Goal: Information Seeking & Learning: Learn about a topic

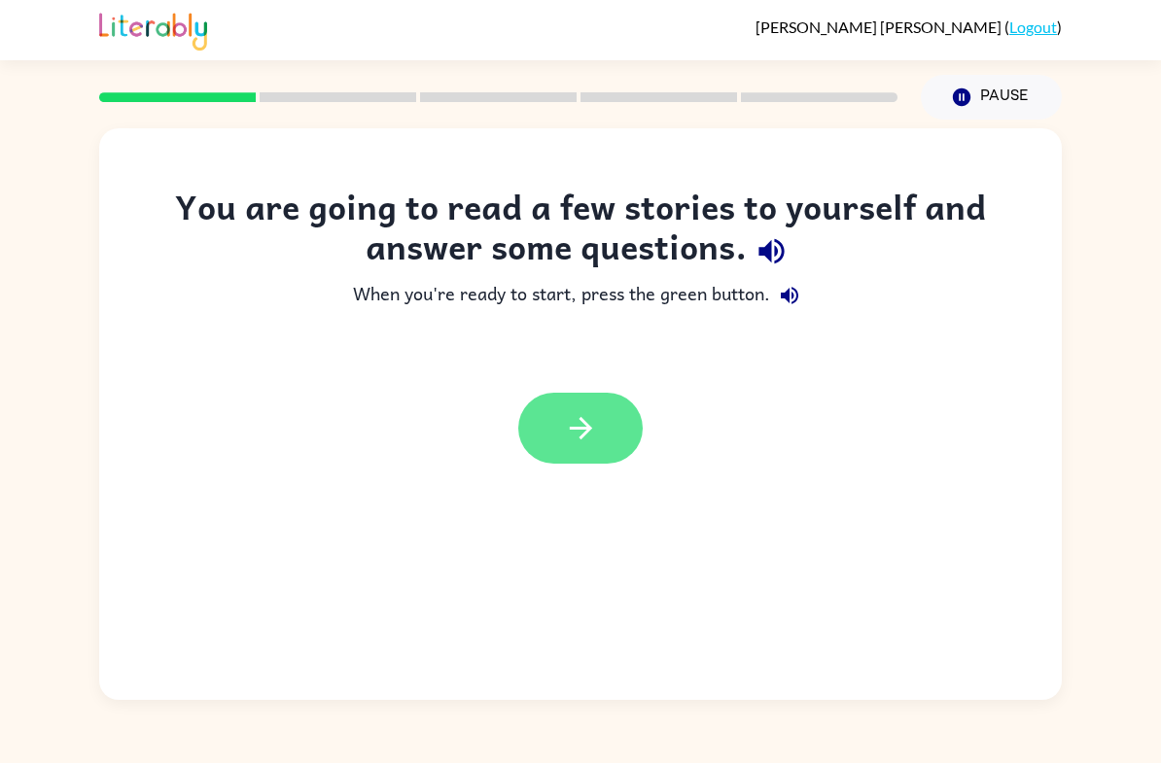
click at [599, 444] on button "button" at bounding box center [580, 428] width 124 height 71
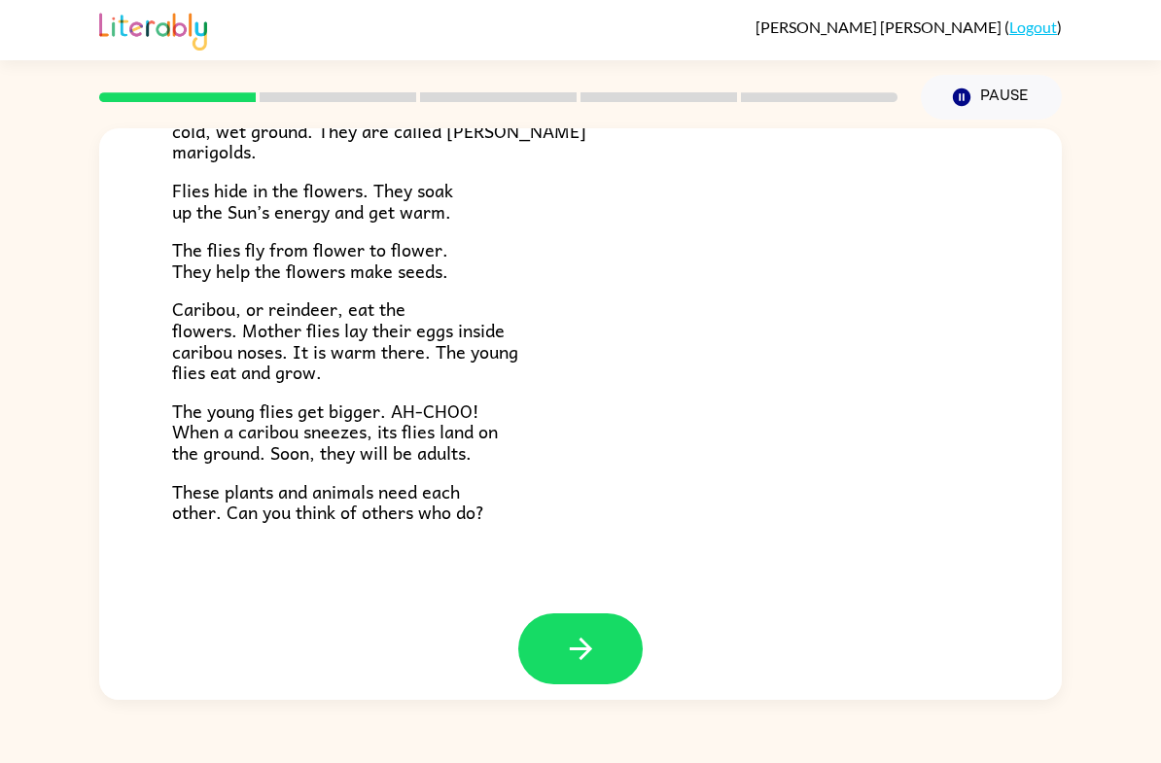
scroll to position [369, 0]
click at [595, 643] on icon "button" at bounding box center [581, 650] width 34 height 34
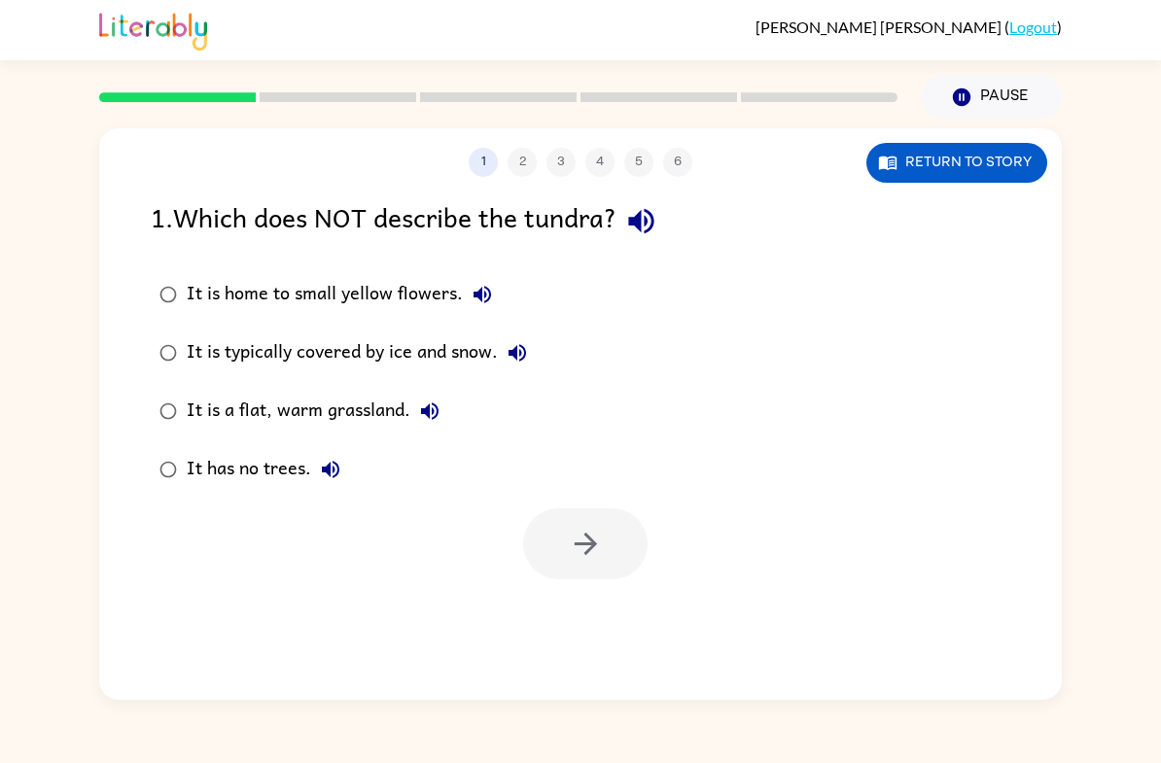
scroll to position [0, 0]
click at [611, 551] on button "button" at bounding box center [585, 543] width 124 height 71
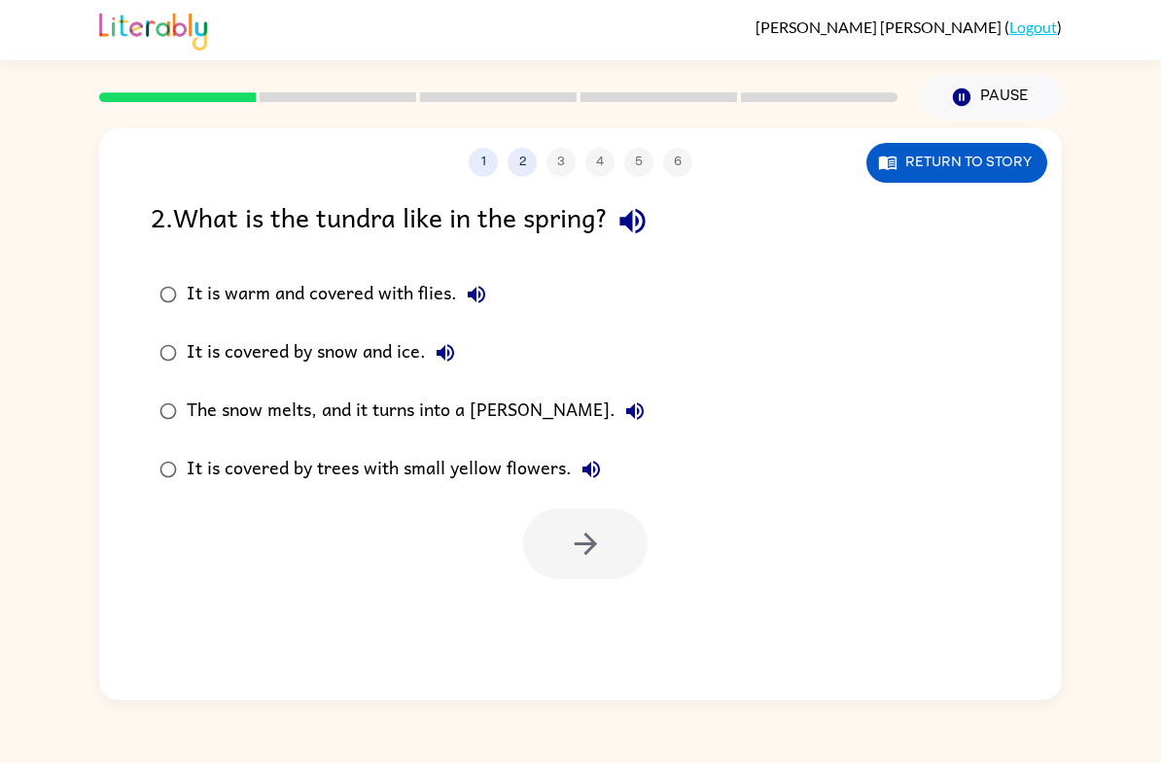
click at [623, 547] on div at bounding box center [585, 543] width 124 height 71
click at [622, 547] on div at bounding box center [585, 543] width 124 height 71
click at [608, 562] on div at bounding box center [585, 543] width 124 height 71
click at [618, 550] on div at bounding box center [585, 543] width 124 height 71
click at [192, 285] on div "It is warm and covered with flies." at bounding box center [341, 294] width 309 height 39
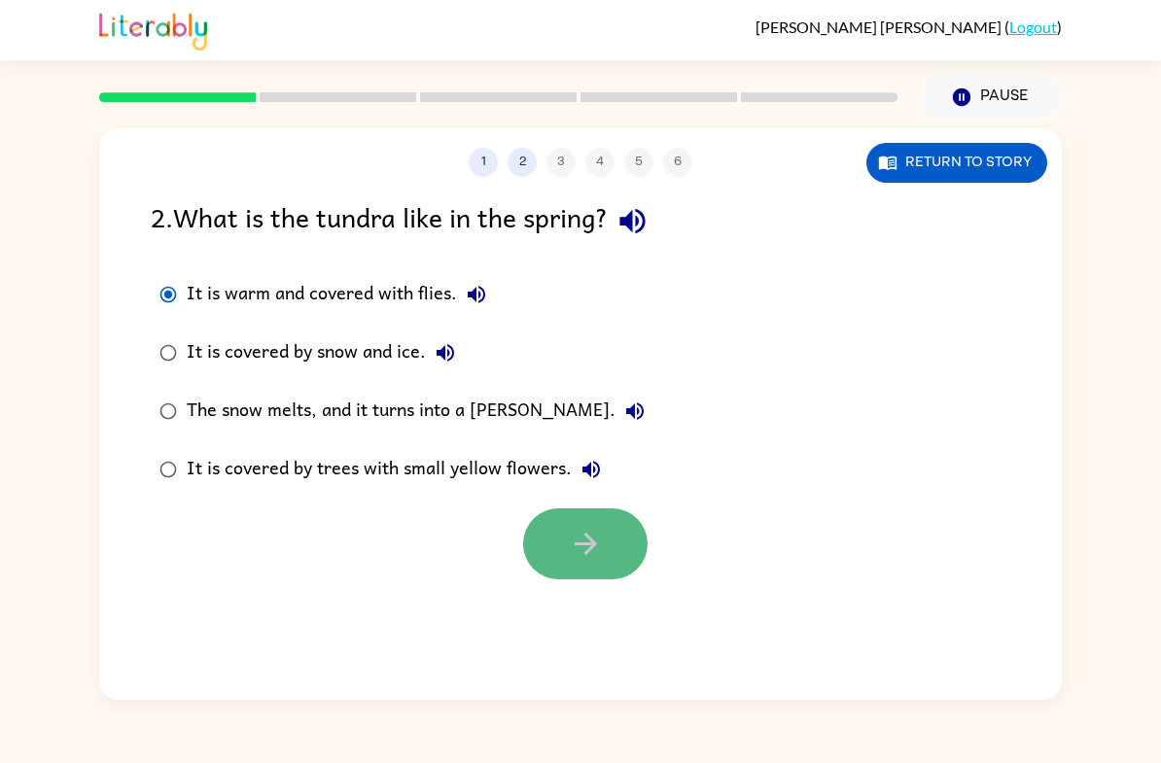
click at [576, 532] on icon "button" at bounding box center [586, 544] width 34 height 34
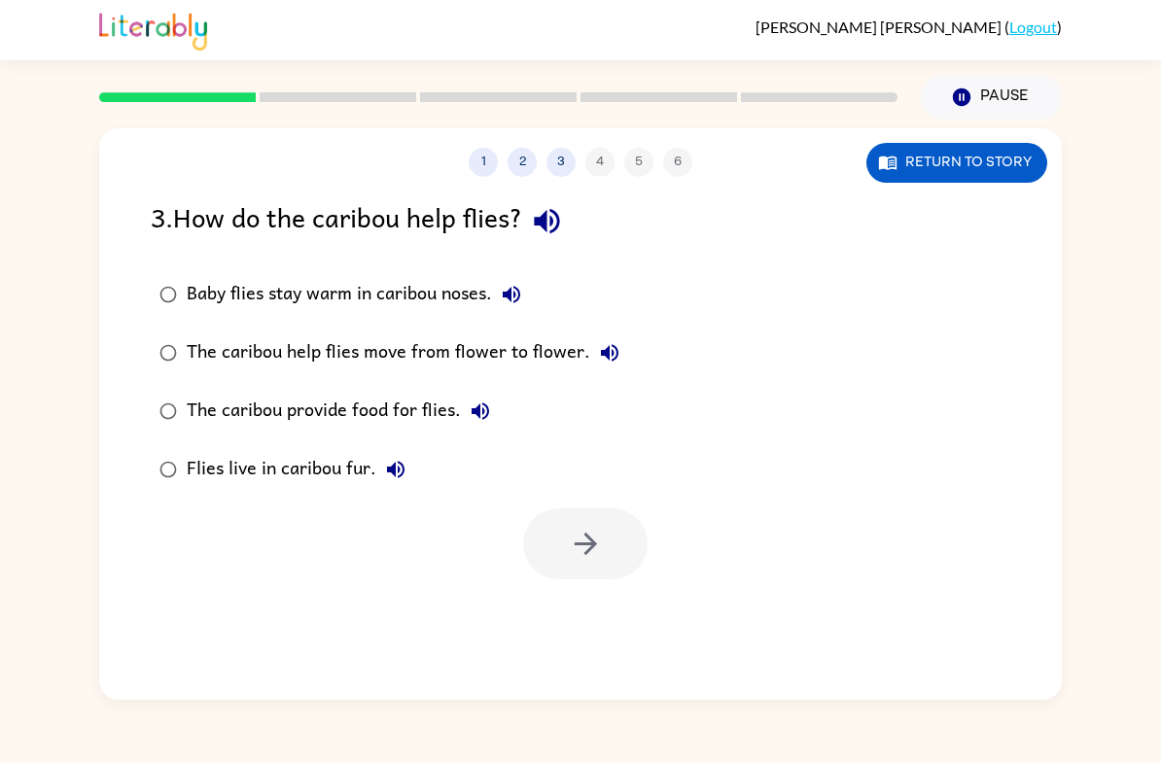
click at [242, 292] on div "Baby flies stay warm in caribou noses." at bounding box center [359, 294] width 344 height 39
click at [572, 537] on icon "button" at bounding box center [586, 544] width 34 height 34
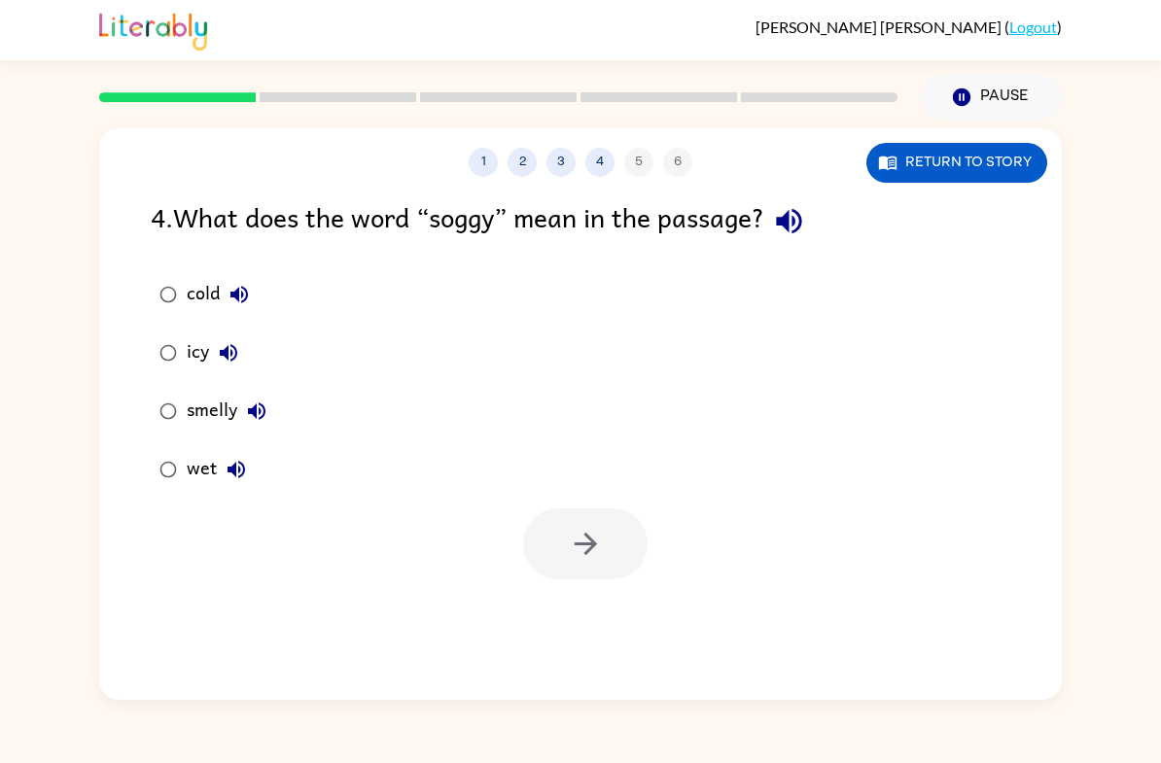
click at [134, 440] on div "4 . What does the word “soggy” mean in the passage? cold icy smelly wet" at bounding box center [580, 387] width 963 height 383
click at [577, 559] on icon "button" at bounding box center [586, 544] width 34 height 34
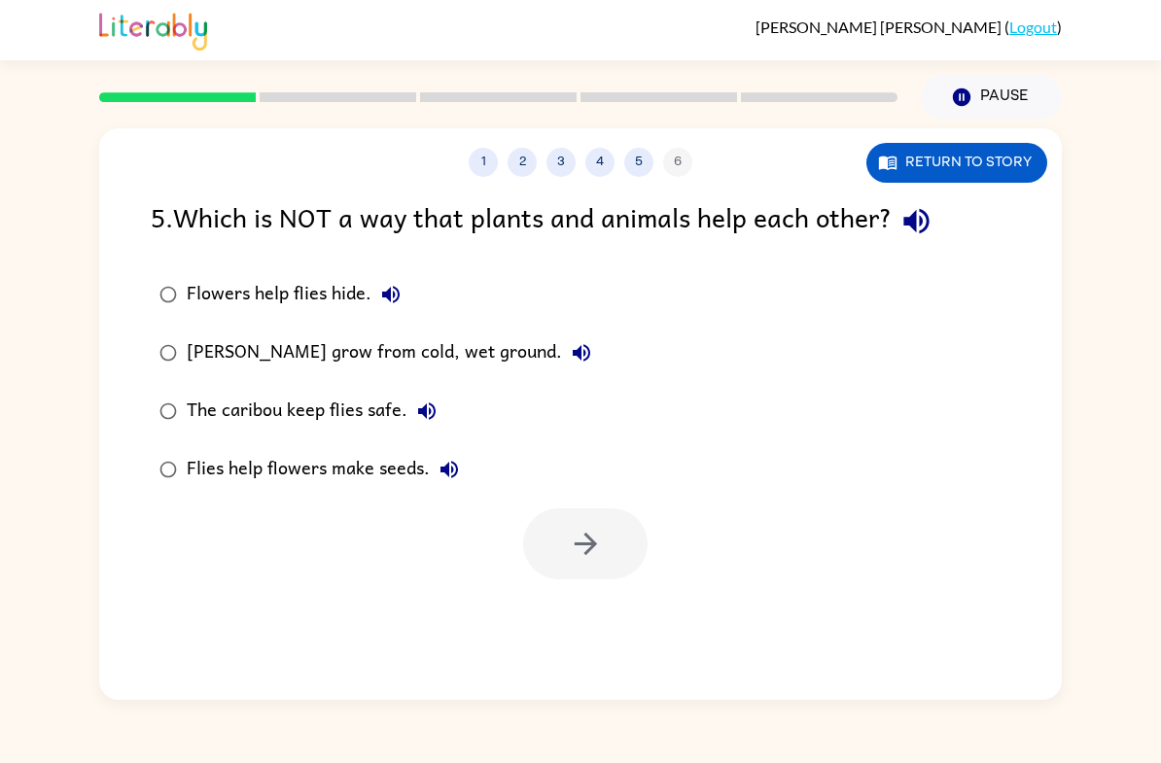
click at [361, 473] on div "Flies help flowers make seeds." at bounding box center [328, 469] width 282 height 39
click at [599, 497] on label "Flies help flowers make seeds." at bounding box center [375, 469] width 471 height 58
click at [589, 510] on button "button" at bounding box center [585, 543] width 124 height 71
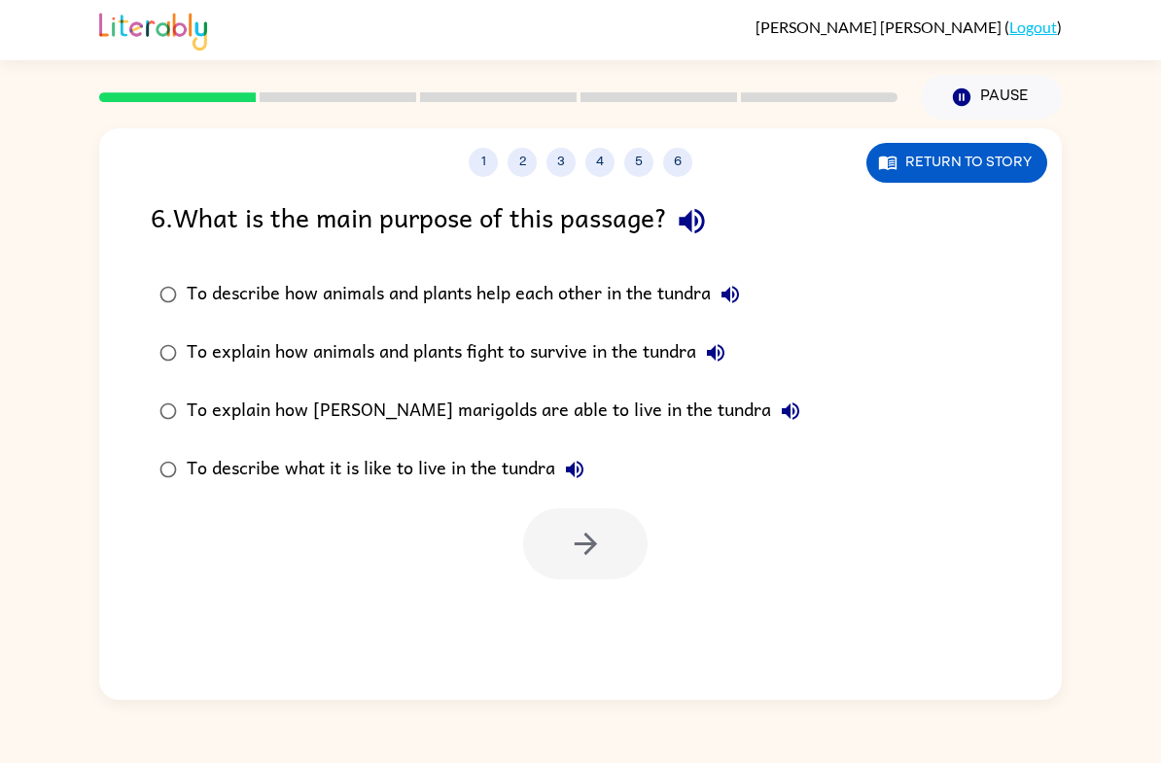
click at [203, 275] on label "To describe how animals and plants help each other in the tundra" at bounding box center [480, 294] width 680 height 58
click at [575, 488] on button "To describe what it is like to live in the tundra" at bounding box center [574, 469] width 39 height 39
click at [587, 498] on label "To describe what it is like to live in the tundra" at bounding box center [480, 469] width 680 height 58
click at [603, 518] on button "button" at bounding box center [585, 543] width 124 height 71
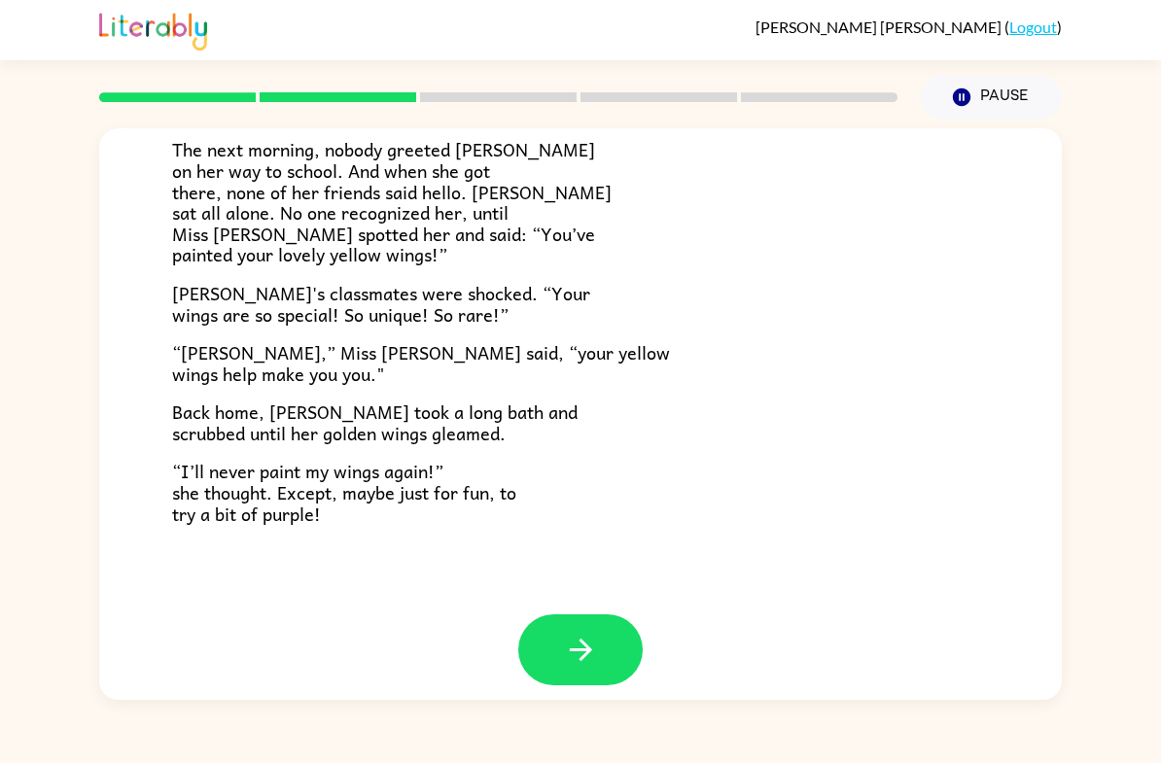
scroll to position [509, 0]
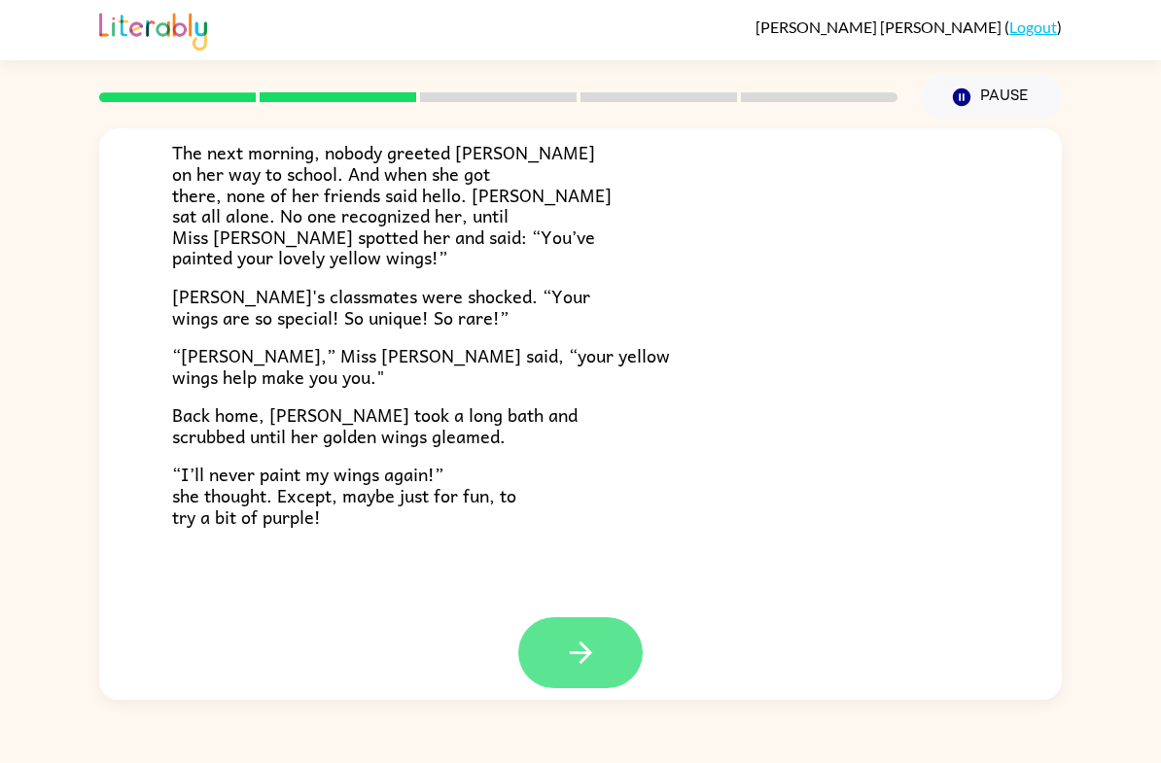
click at [567, 617] on button "button" at bounding box center [580, 652] width 124 height 71
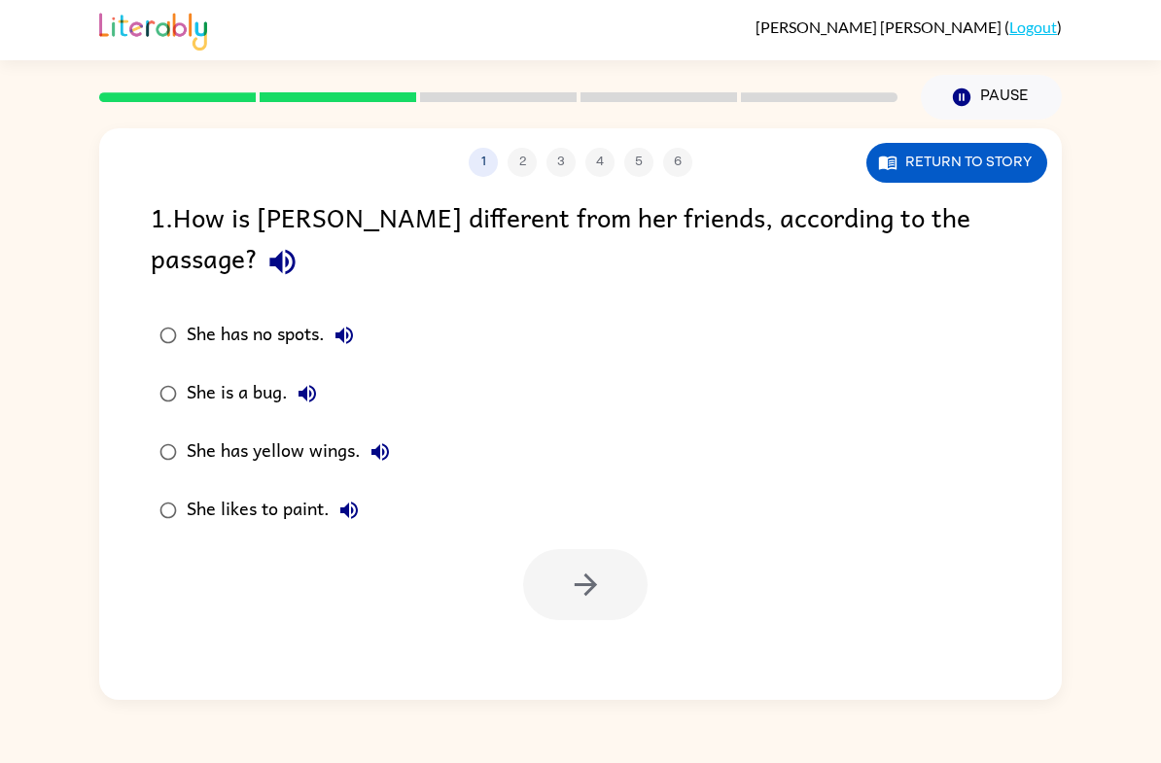
click at [208, 423] on label "She has yellow wings." at bounding box center [274, 452] width 269 height 58
click at [609, 549] on button "button" at bounding box center [585, 584] width 124 height 71
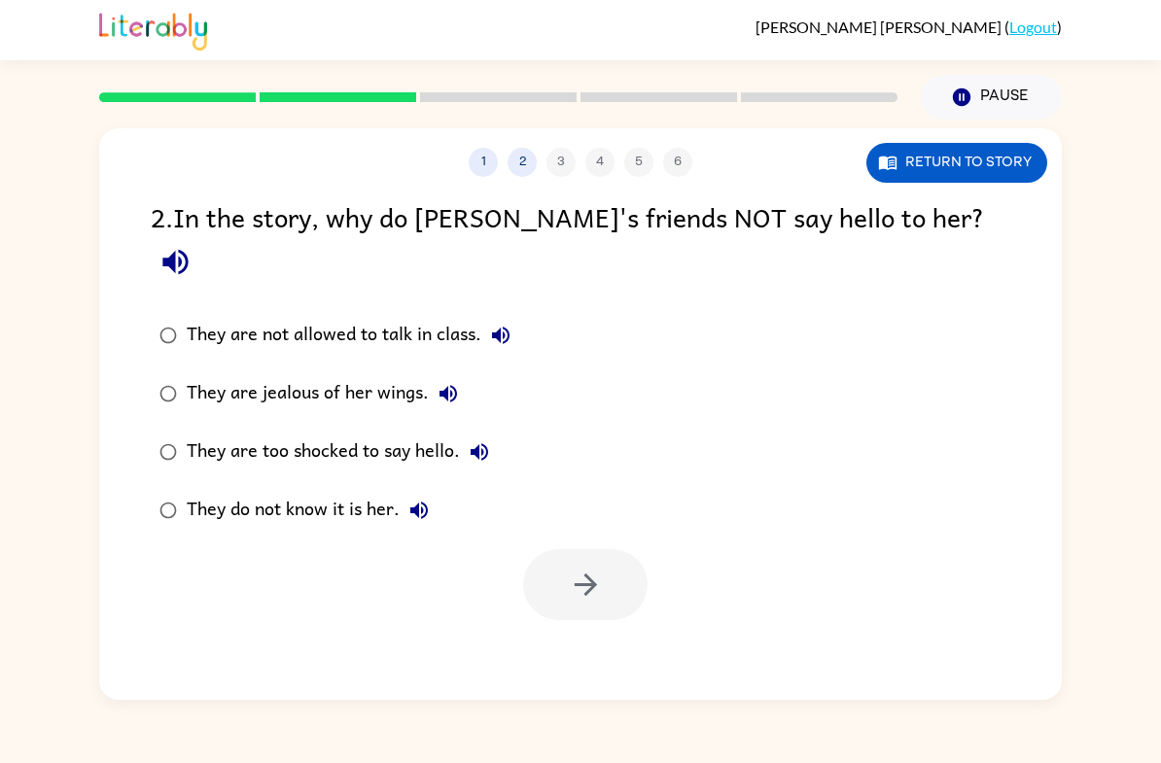
click at [317, 438] on label "They are too shocked to say hello." at bounding box center [335, 452] width 390 height 58
click at [320, 491] on div "They do not know it is her." at bounding box center [313, 510] width 252 height 39
click at [569, 568] on icon "button" at bounding box center [586, 585] width 34 height 34
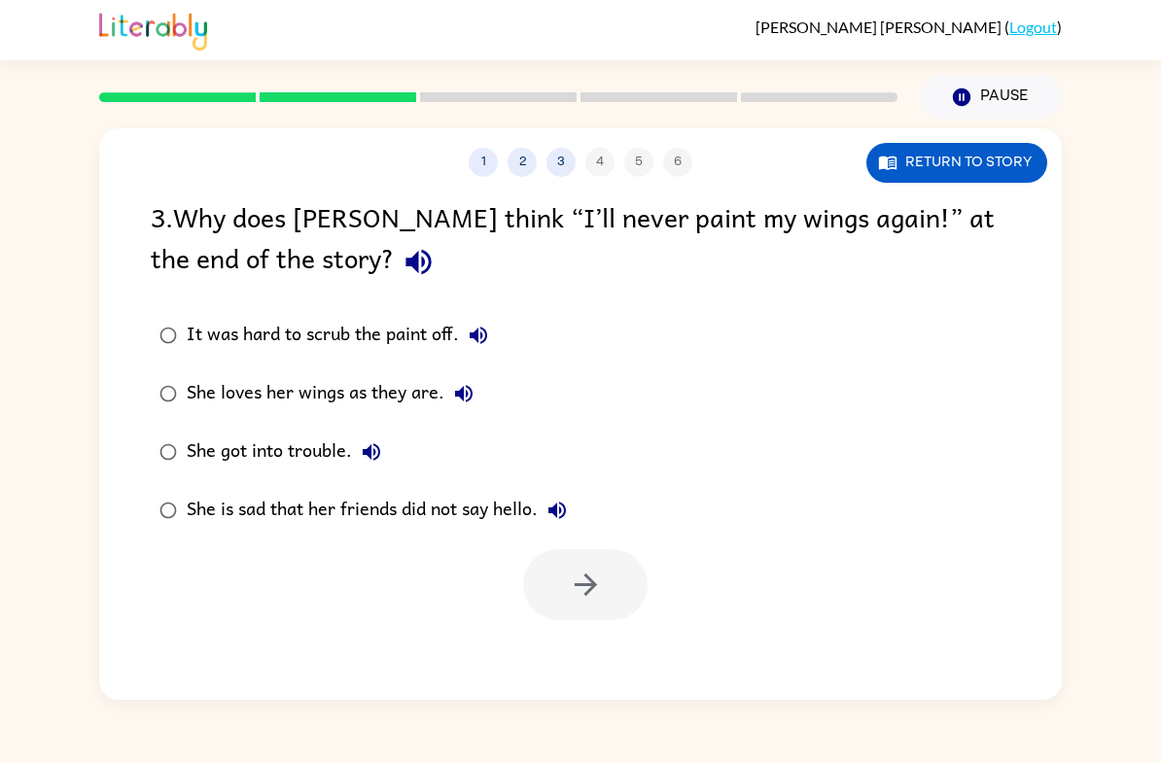
click at [226, 398] on div "She loves her wings as they are." at bounding box center [335, 393] width 297 height 39
click at [584, 574] on icon "button" at bounding box center [586, 585] width 34 height 34
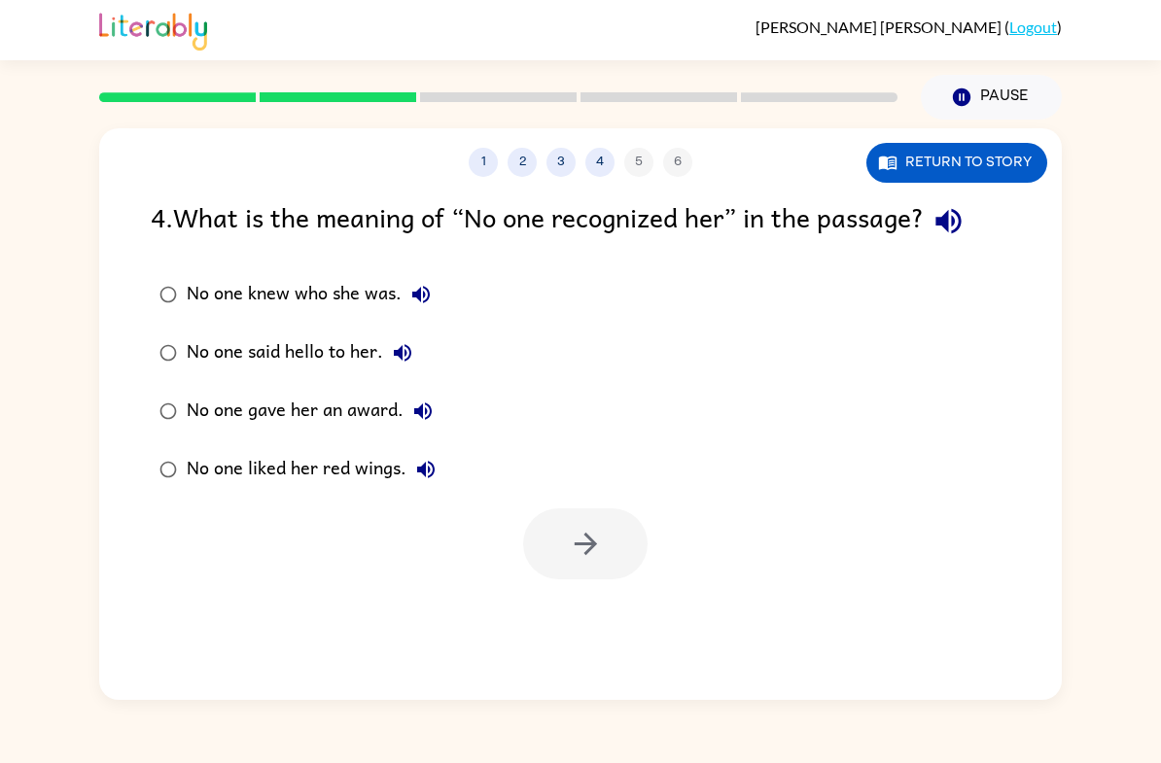
click at [315, 281] on div "No one knew who she was." at bounding box center [314, 294] width 254 height 39
click at [601, 566] on button "button" at bounding box center [585, 543] width 124 height 71
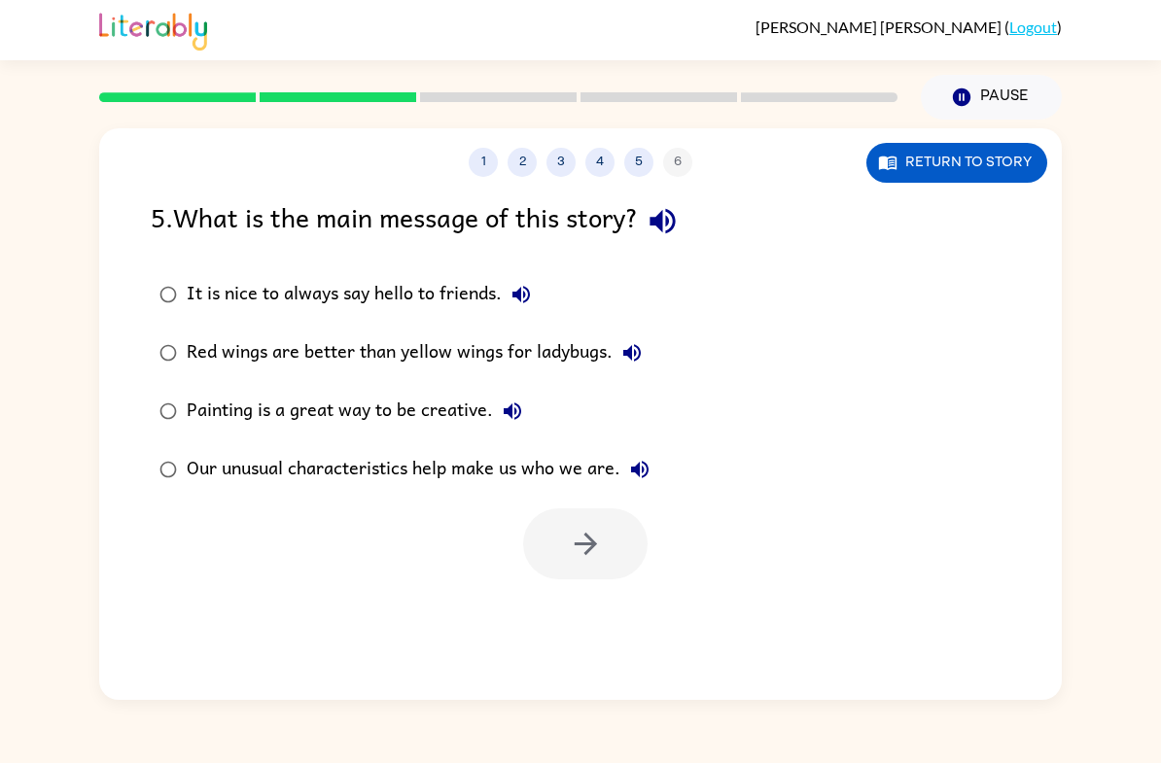
click at [349, 464] on div "Our unusual characteristics help make us who we are." at bounding box center [423, 469] width 473 height 39
click at [596, 539] on icon "button" at bounding box center [586, 544] width 34 height 34
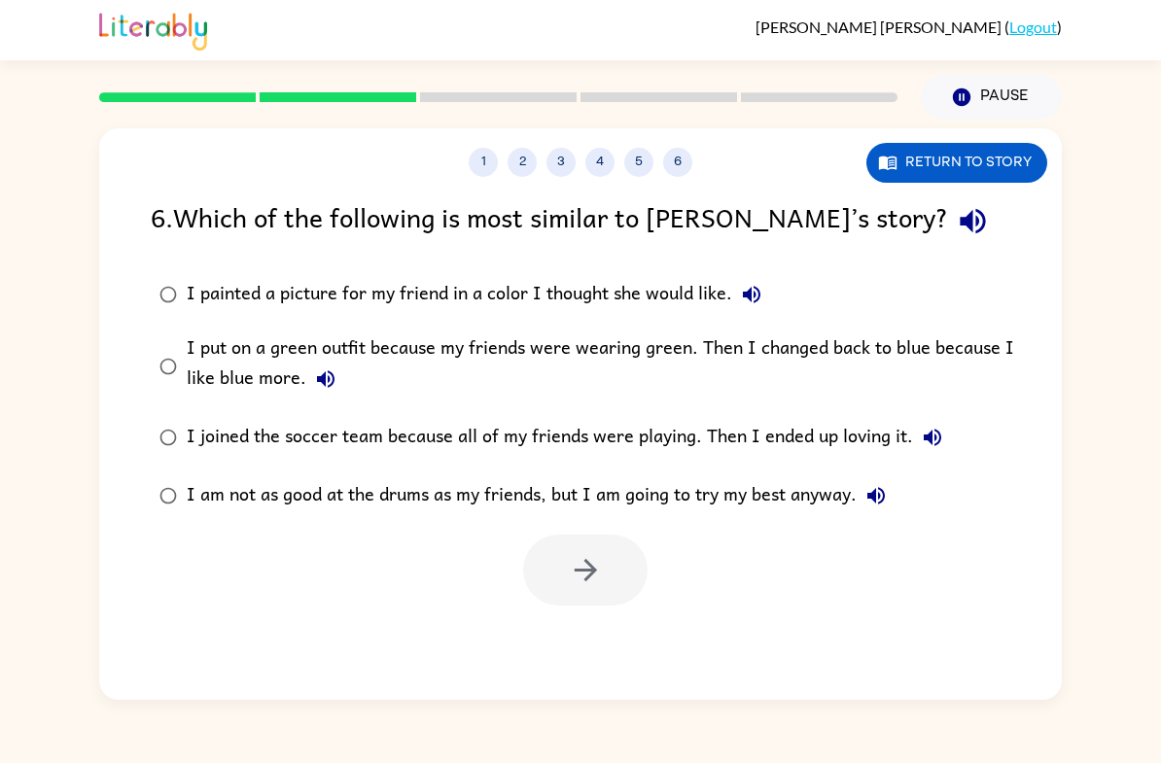
click at [279, 344] on div "I put on a green outfit because my friends were wearing green. Then I changed b…" at bounding box center [612, 365] width 850 height 65
click at [615, 575] on button "button" at bounding box center [585, 570] width 124 height 71
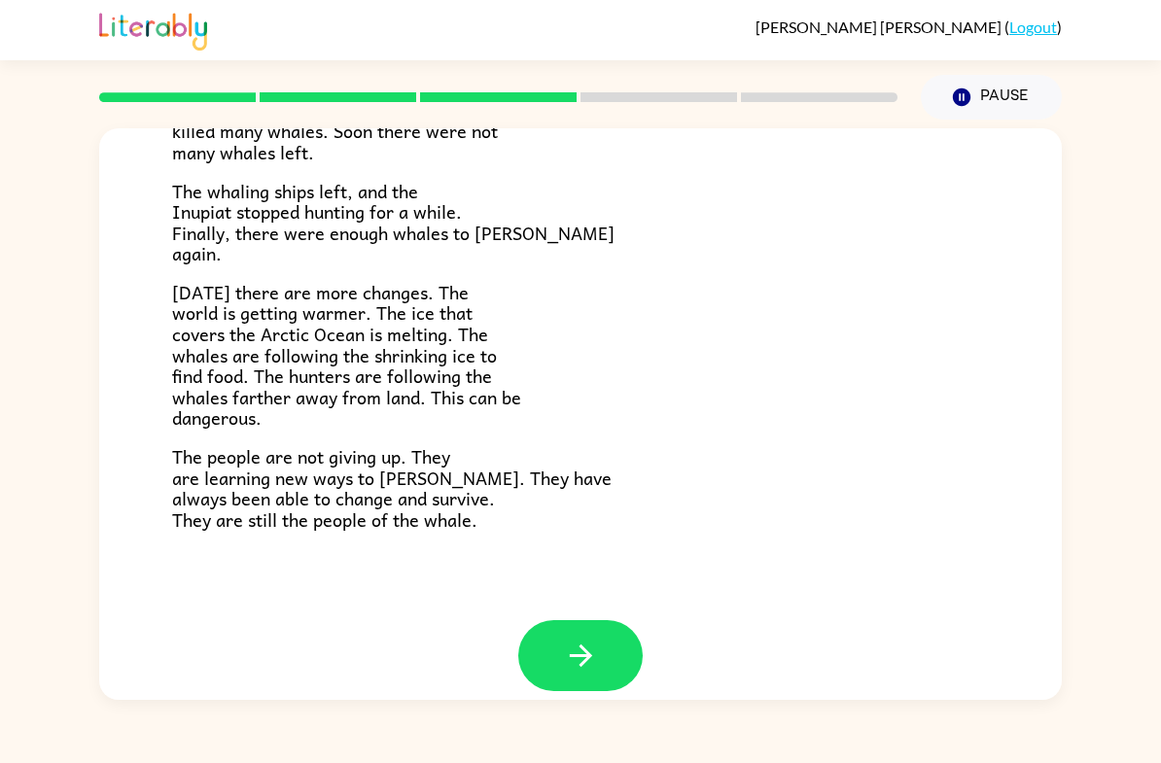
scroll to position [617, 0]
click at [597, 640] on icon "button" at bounding box center [581, 657] width 34 height 34
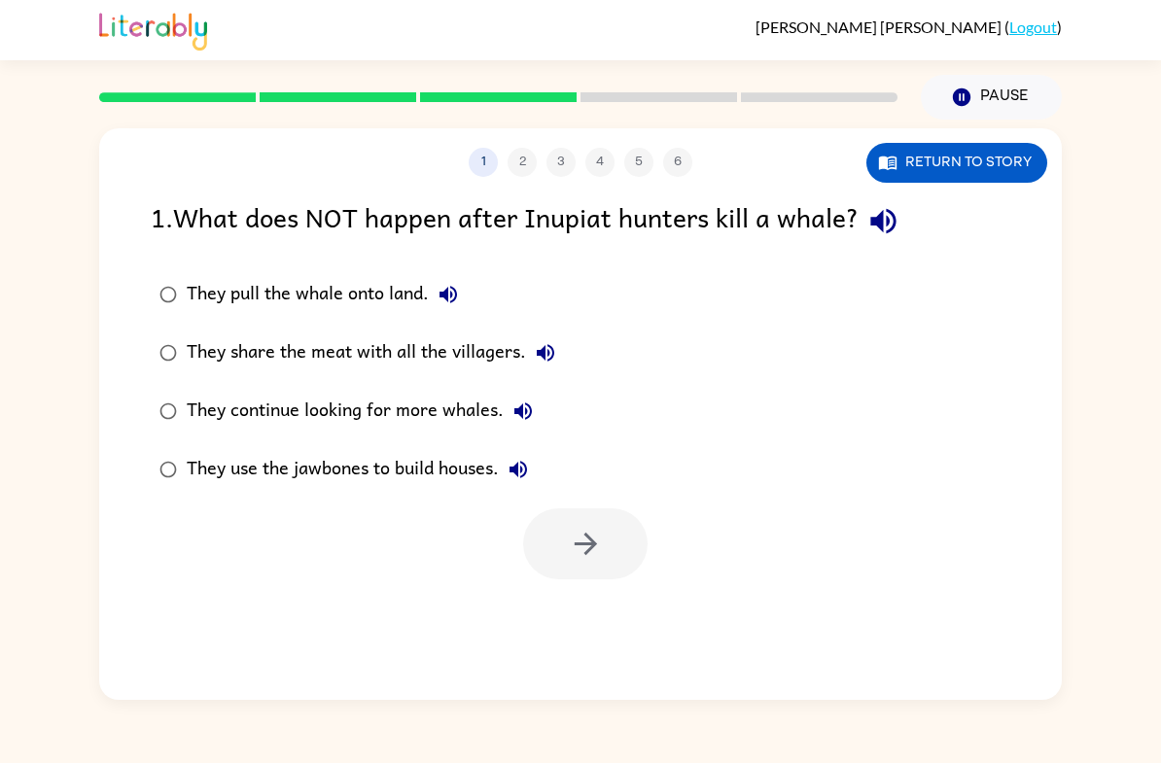
click at [346, 399] on div "They continue looking for more whales." at bounding box center [365, 411] width 356 height 39
click at [591, 506] on div at bounding box center [580, 539] width 963 height 81
click at [628, 548] on button "button" at bounding box center [585, 543] width 124 height 71
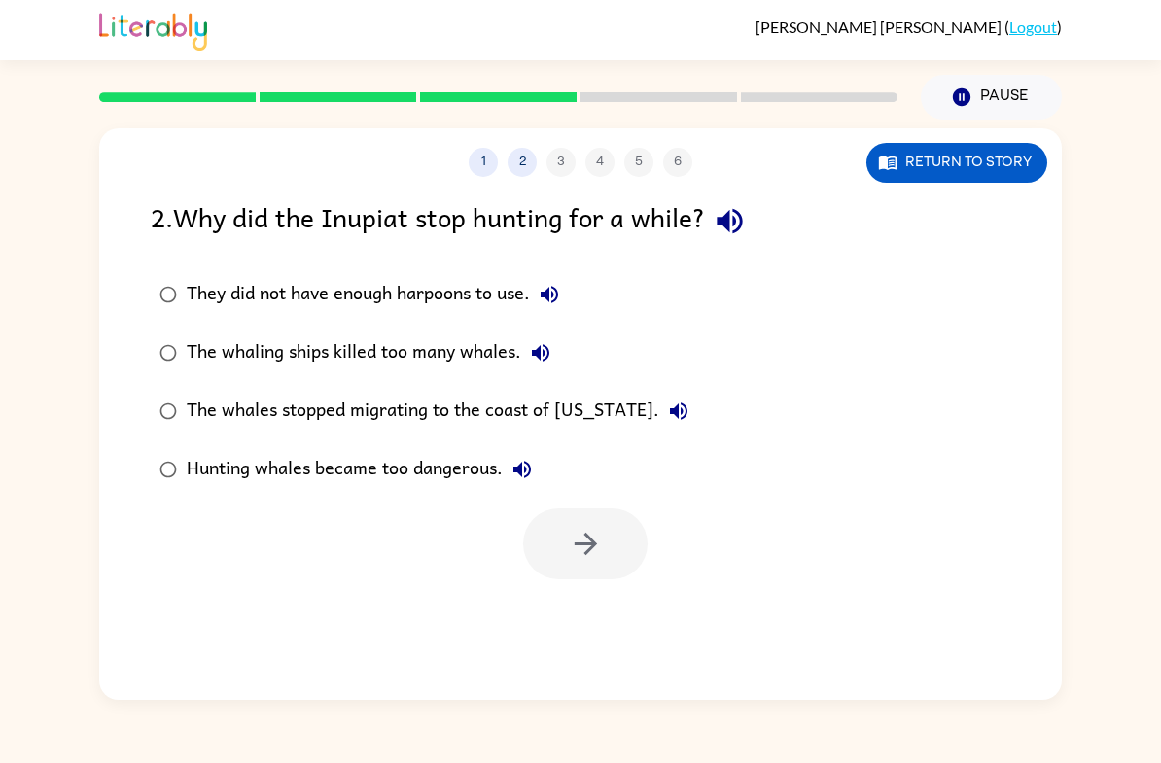
click at [506, 345] on div "The whaling ships killed too many whales." at bounding box center [373, 352] width 373 height 39
click at [619, 549] on button "button" at bounding box center [585, 543] width 124 height 71
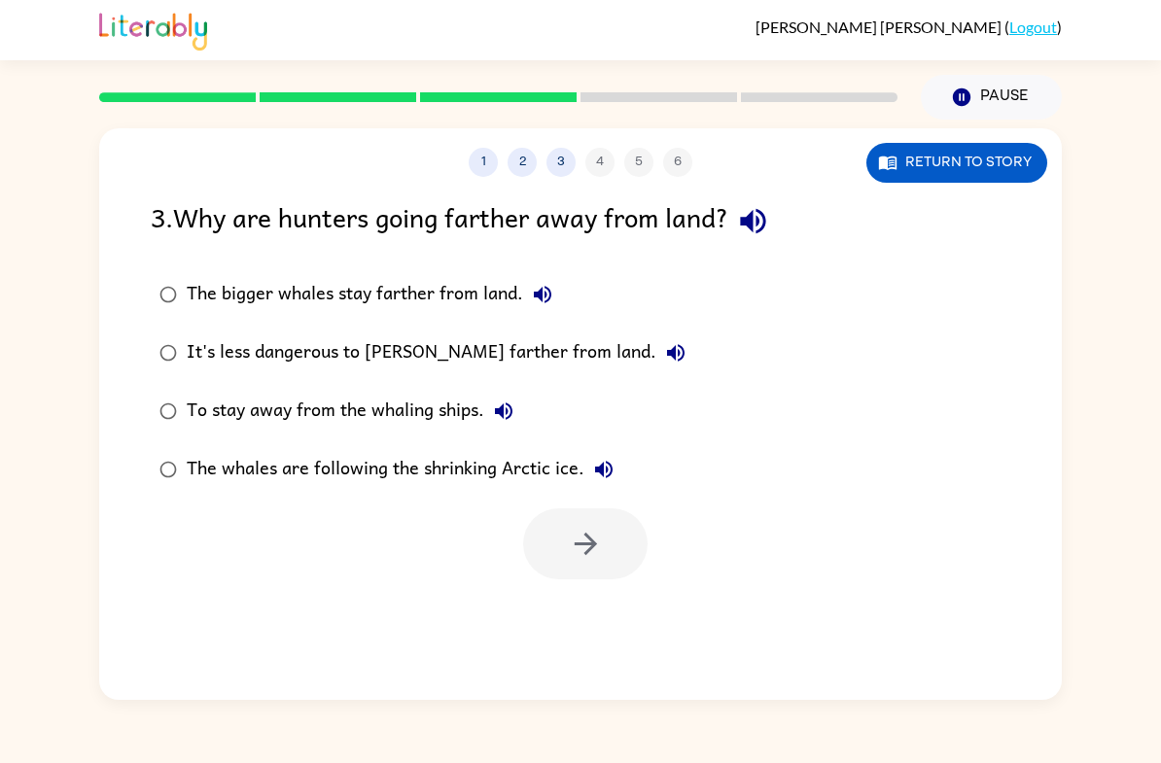
click at [452, 488] on div "The whales are following the shrinking Arctic ice." at bounding box center [405, 469] width 437 height 39
click at [606, 555] on button "button" at bounding box center [585, 543] width 124 height 71
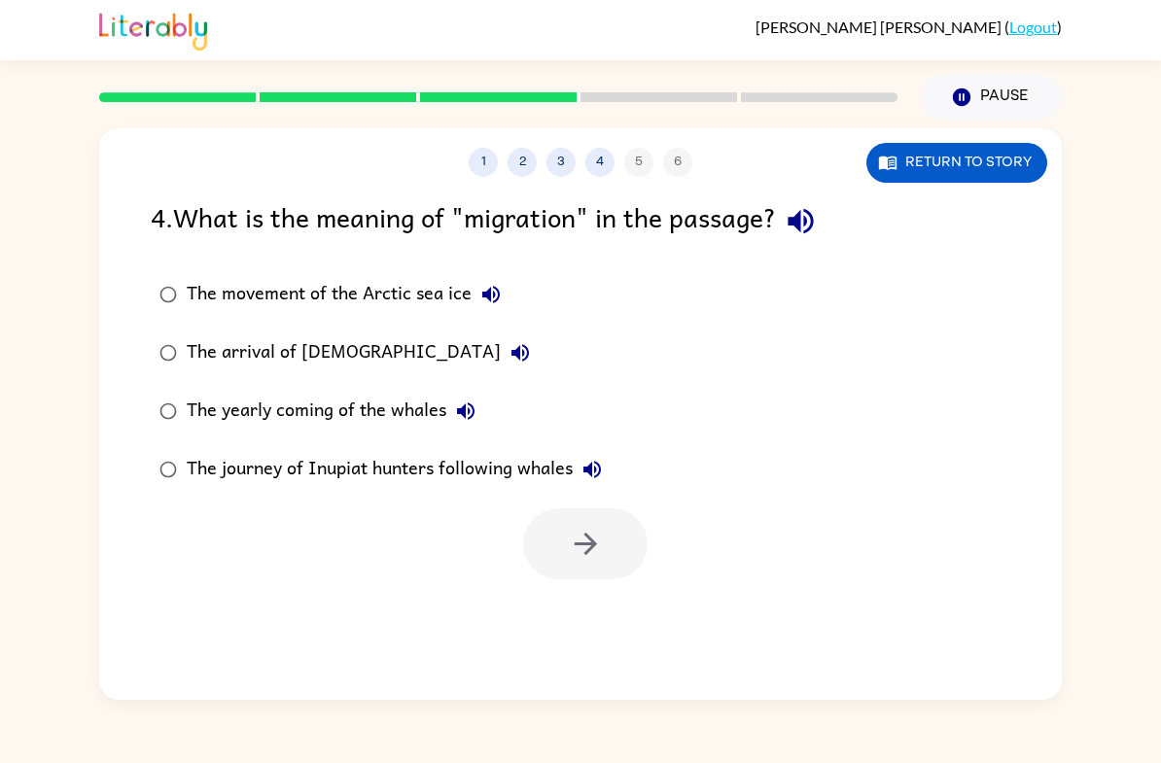
click at [346, 400] on div "The yearly coming of the whales" at bounding box center [336, 411] width 298 height 39
click at [569, 527] on button "button" at bounding box center [585, 543] width 124 height 71
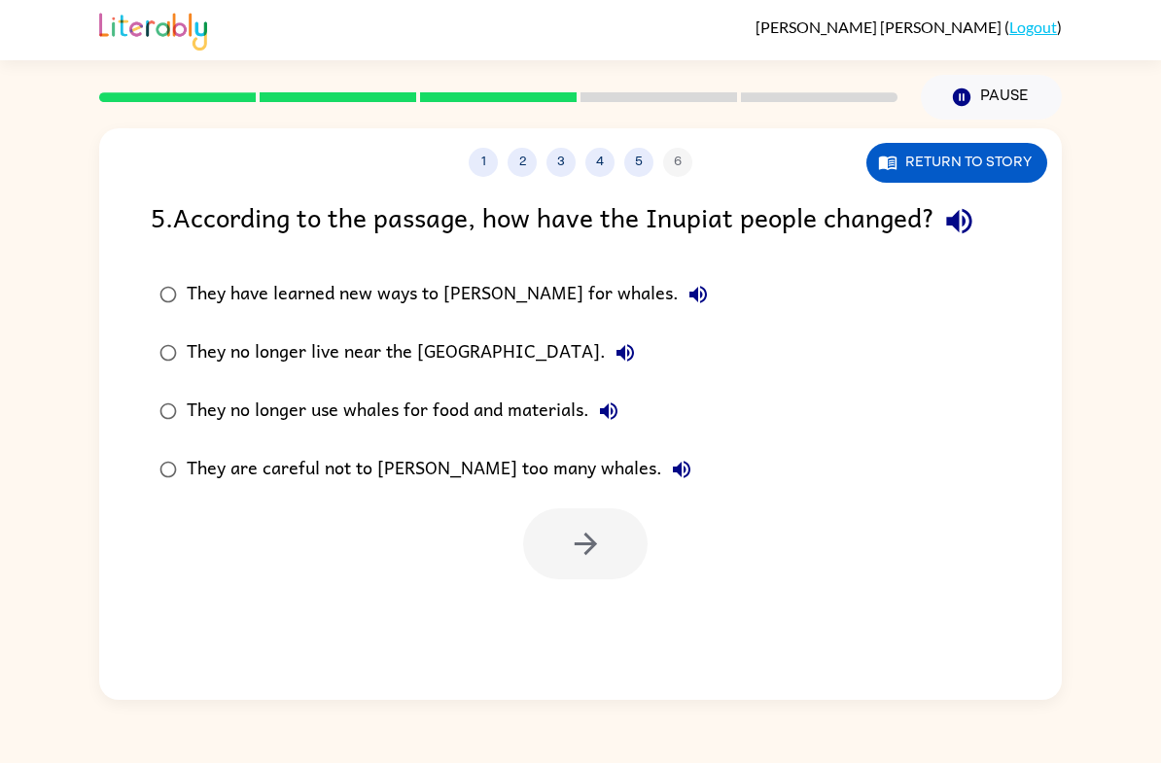
click at [509, 269] on label "They have learned new ways to [PERSON_NAME] for whales." at bounding box center [433, 294] width 587 height 58
click at [567, 527] on button "button" at bounding box center [585, 543] width 124 height 71
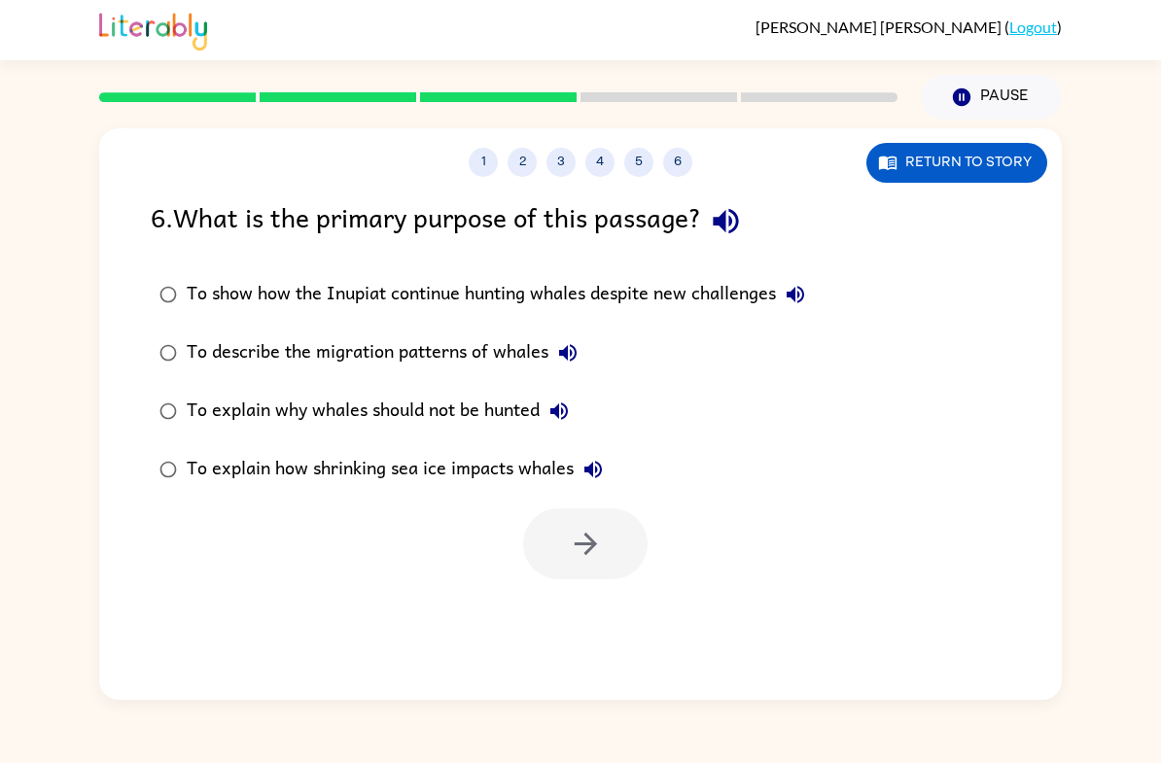
click at [360, 458] on div "To explain how shrinking sea ice impacts whales" at bounding box center [400, 469] width 426 height 39
click at [452, 412] on div "To explain why whales should not be hunted" at bounding box center [383, 411] width 392 height 39
click at [592, 537] on icon "button" at bounding box center [586, 544] width 34 height 34
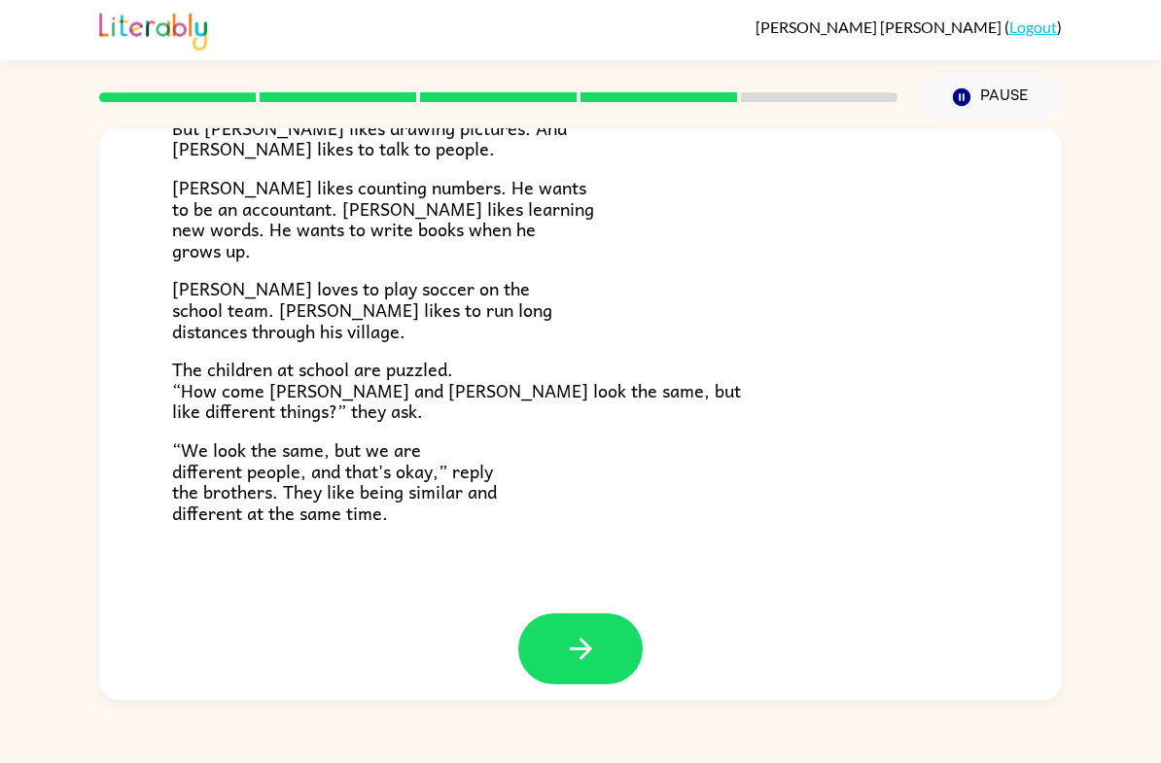
scroll to position [390, 0]
click at [606, 620] on button "button" at bounding box center [580, 649] width 124 height 71
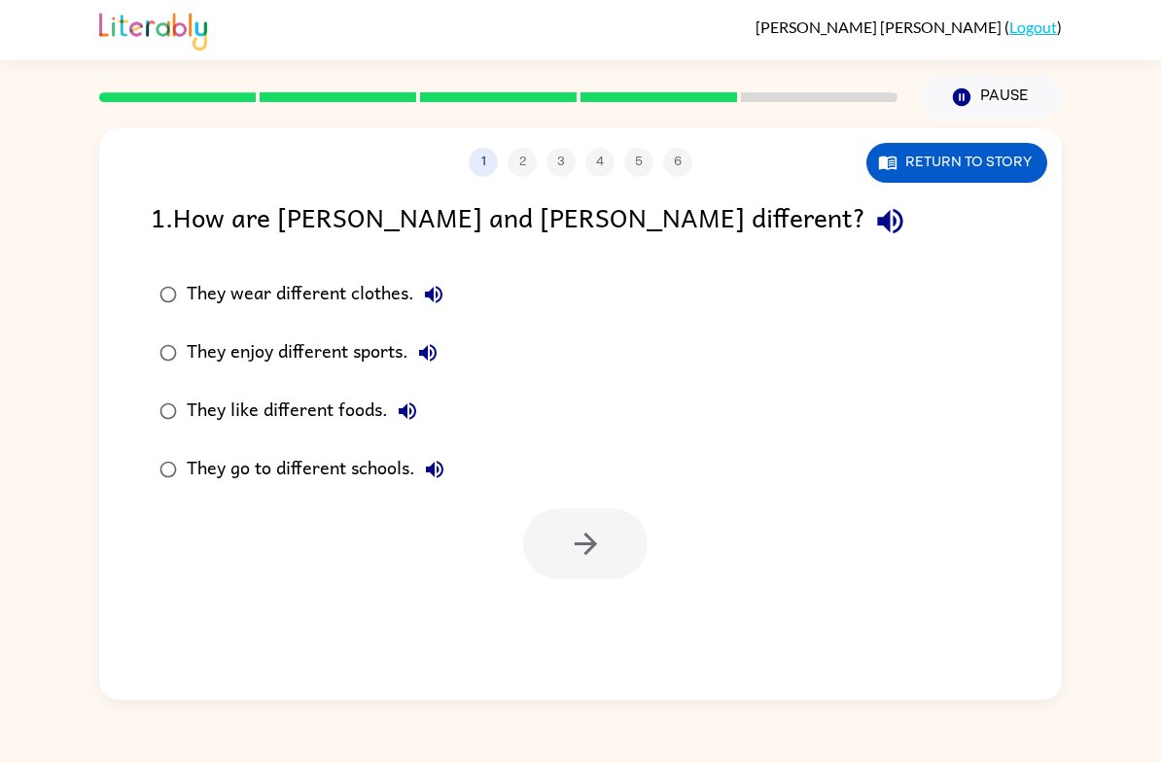
scroll to position [0, 0]
click at [334, 349] on div "They enjoy different sports." at bounding box center [317, 352] width 261 height 39
click at [585, 529] on icon "button" at bounding box center [586, 544] width 34 height 34
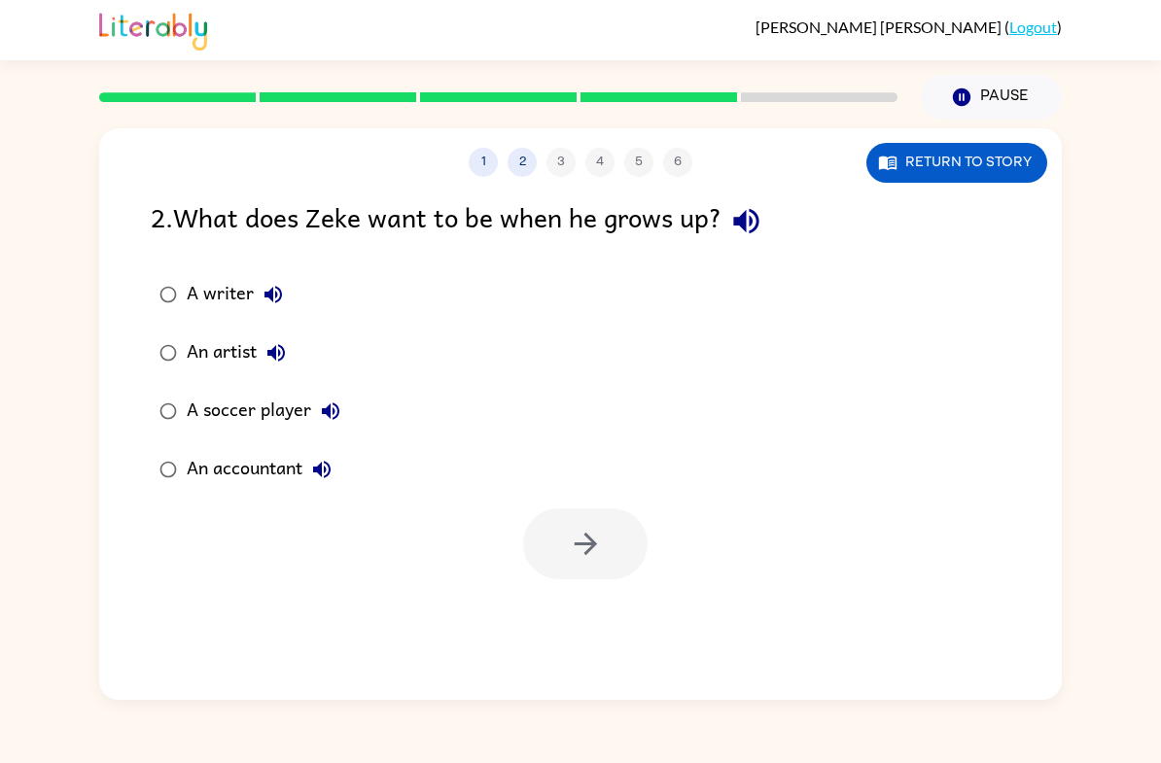
click at [196, 341] on div "An artist" at bounding box center [241, 352] width 109 height 39
click at [158, 446] on label "An accountant" at bounding box center [250, 469] width 220 height 58
click at [573, 549] on icon "button" at bounding box center [586, 544] width 34 height 34
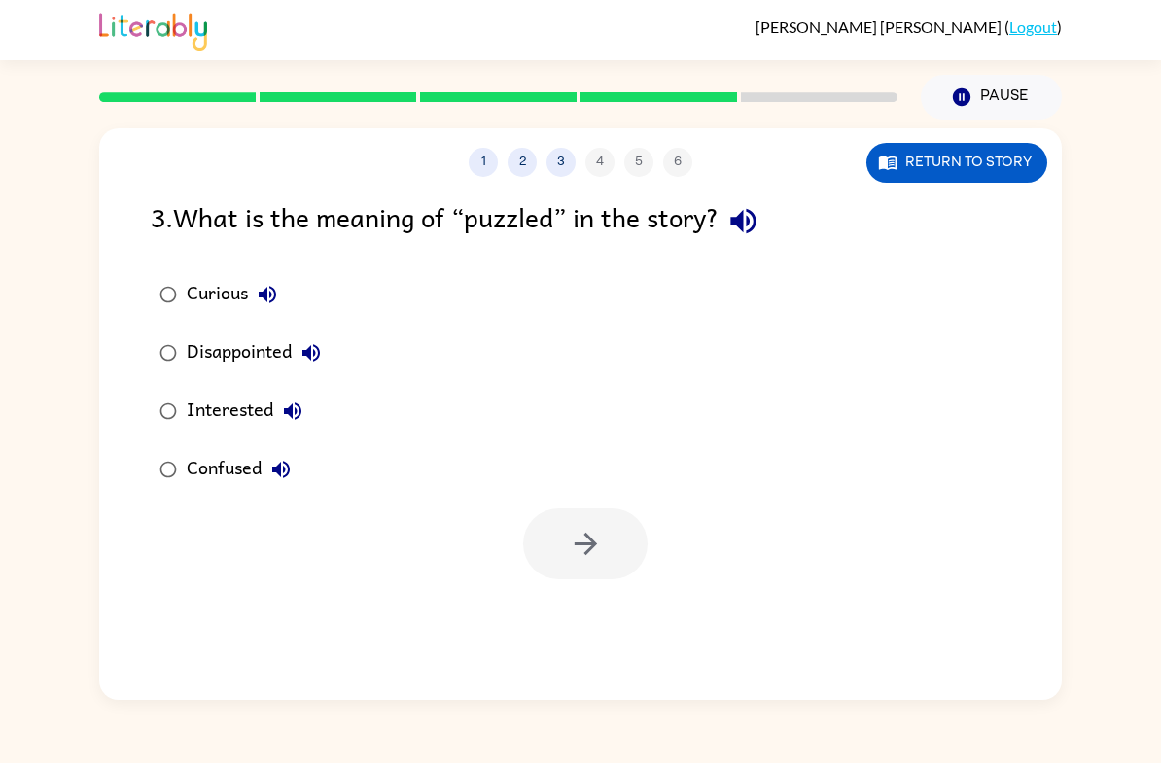
click at [204, 422] on div "Interested" at bounding box center [249, 411] width 125 height 39
click at [217, 465] on div "Confused" at bounding box center [244, 469] width 114 height 39
click at [591, 549] on icon "button" at bounding box center [585, 544] width 22 height 22
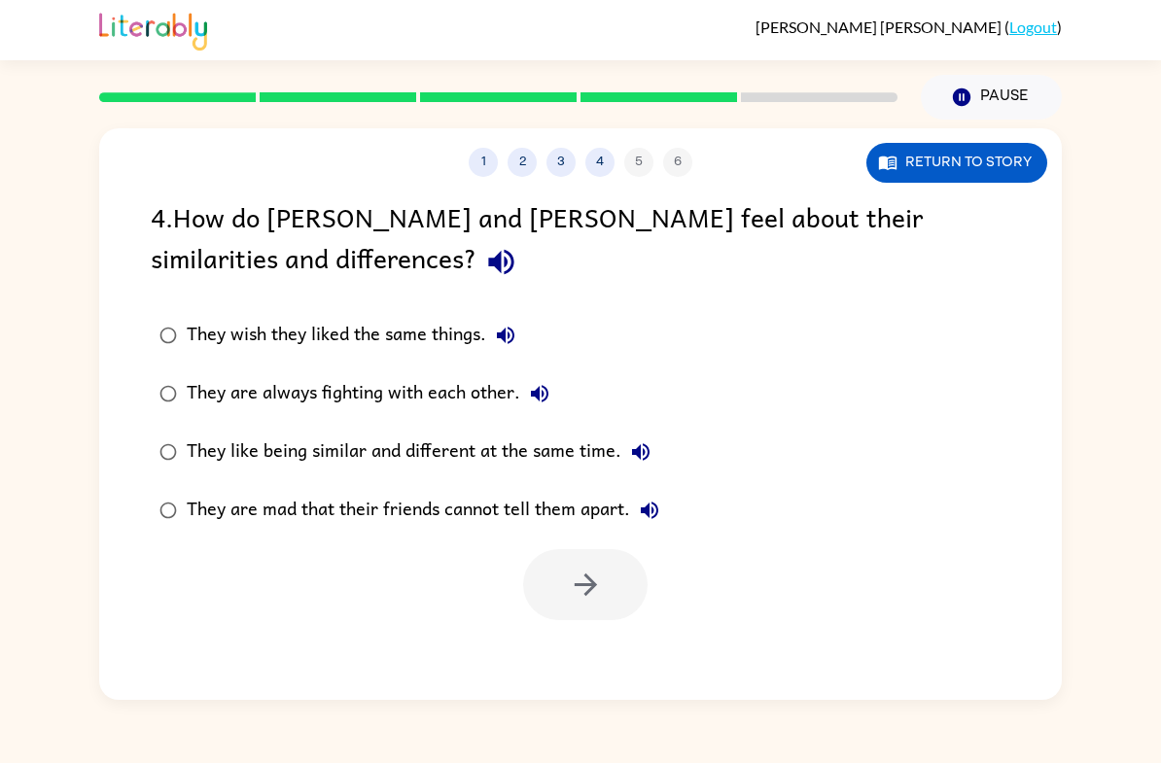
click at [473, 438] on div "They like being similar and different at the same time." at bounding box center [423, 452] width 473 height 39
click at [595, 585] on icon "button" at bounding box center [585, 585] width 22 height 22
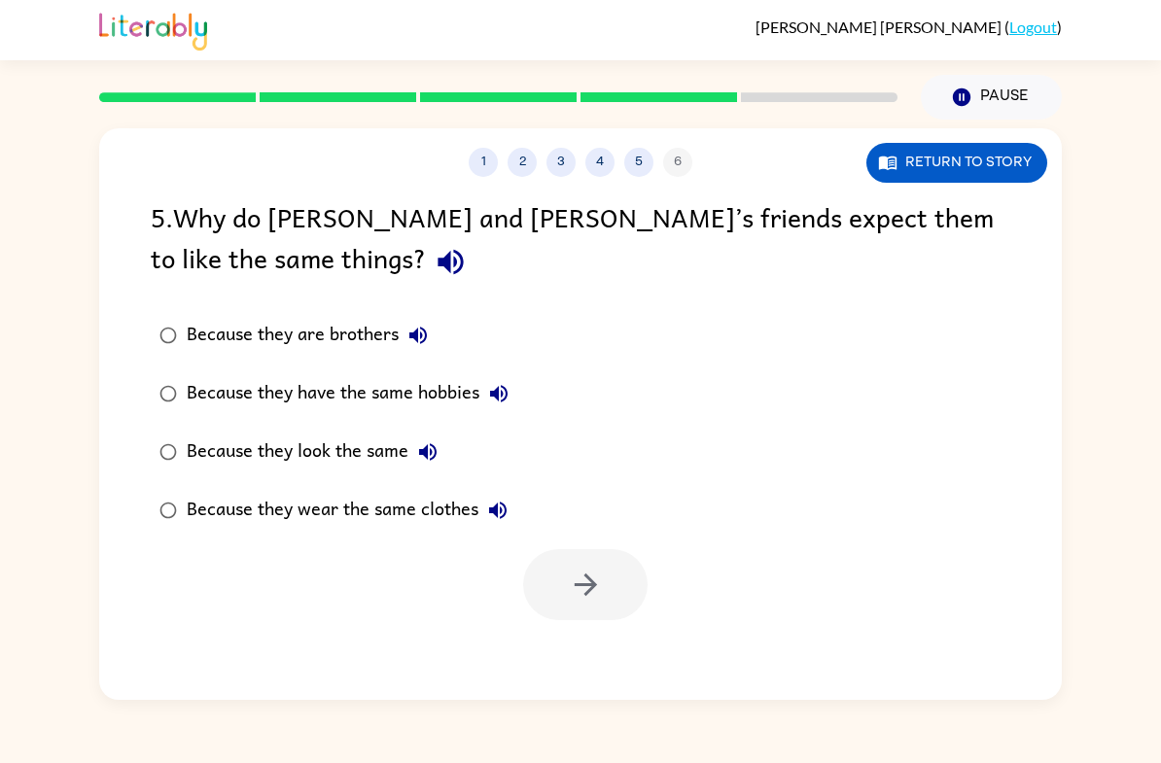
click at [405, 435] on div "Because they look the same" at bounding box center [317, 452] width 261 height 39
click at [578, 590] on icon "button" at bounding box center [586, 585] width 34 height 34
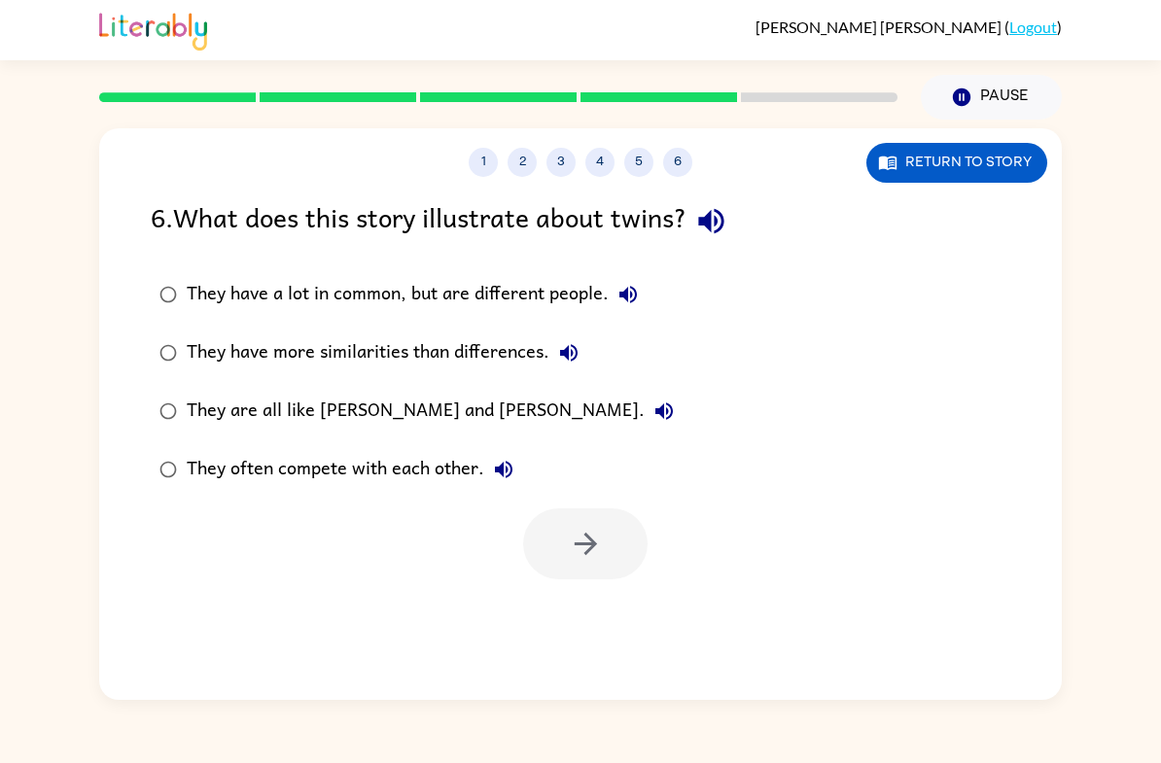
click at [263, 287] on div "They have a lot in common, but are different people." at bounding box center [417, 294] width 461 height 39
click at [613, 520] on button "button" at bounding box center [585, 543] width 124 height 71
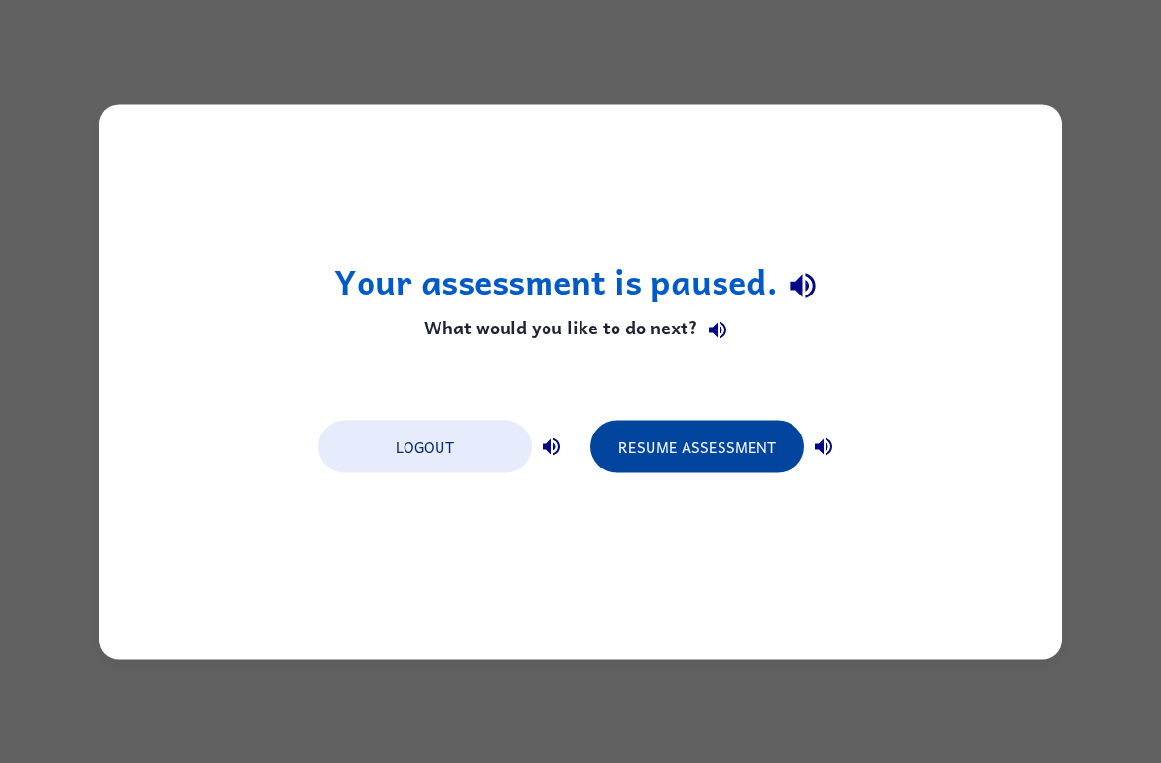
click at [760, 457] on button "Resume Assessment" at bounding box center [697, 446] width 214 height 53
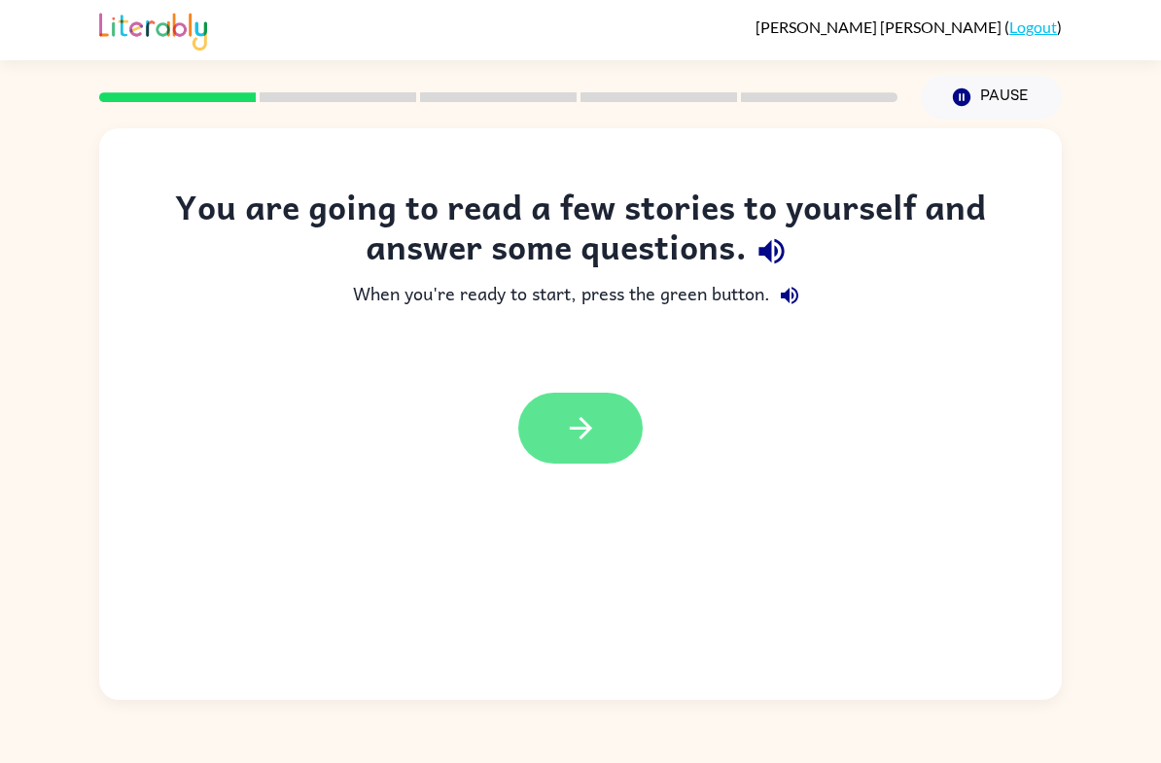
click at [547, 408] on button "button" at bounding box center [580, 428] width 124 height 71
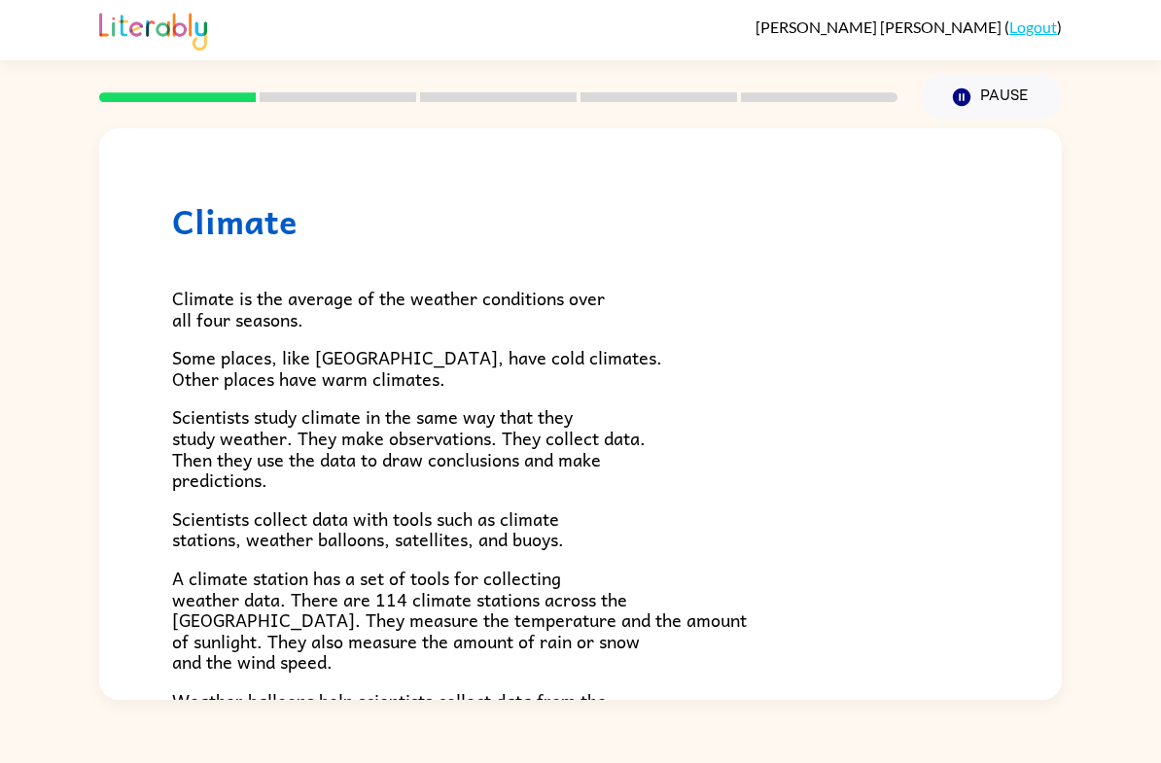
drag, startPoint x: 1056, startPoint y: 348, endPoint x: 1066, endPoint y: 443, distance: 95.8
click at [1066, 443] on div "Climate Climate is the average of the weather conditions over all four seasons.…" at bounding box center [580, 410] width 1161 height 580
drag, startPoint x: 1066, startPoint y: 443, endPoint x: 1060, endPoint y: 403, distance: 40.3
click at [1060, 403] on div "Climate Climate is the average of the weather conditions over all four seasons.…" at bounding box center [580, 410] width 1161 height 580
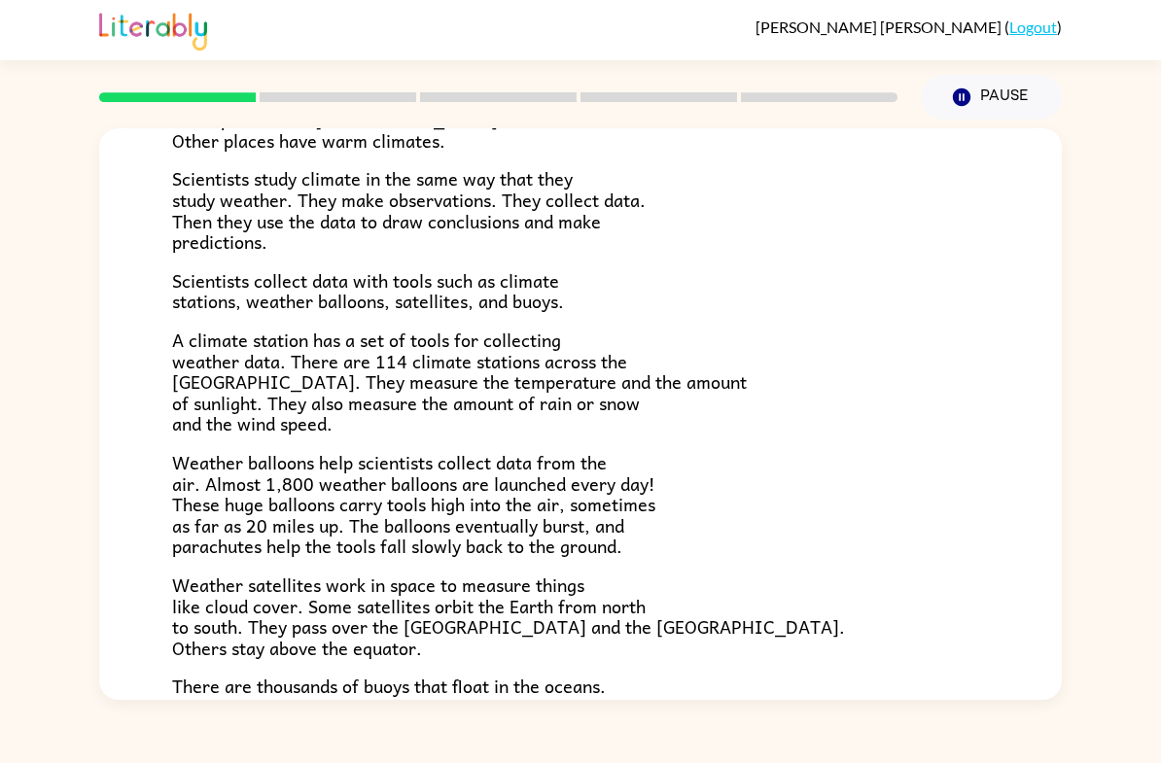
scroll to position [241, 0]
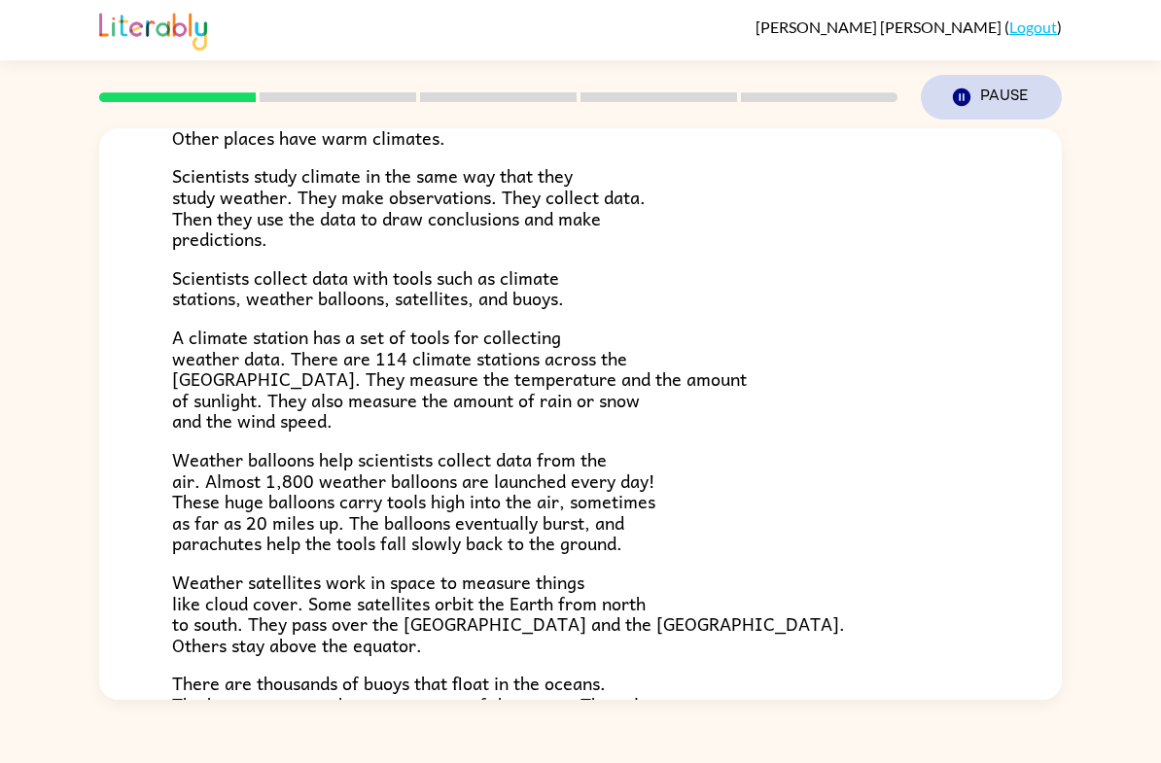
click at [991, 98] on button "Pause Pause" at bounding box center [991, 97] width 141 height 45
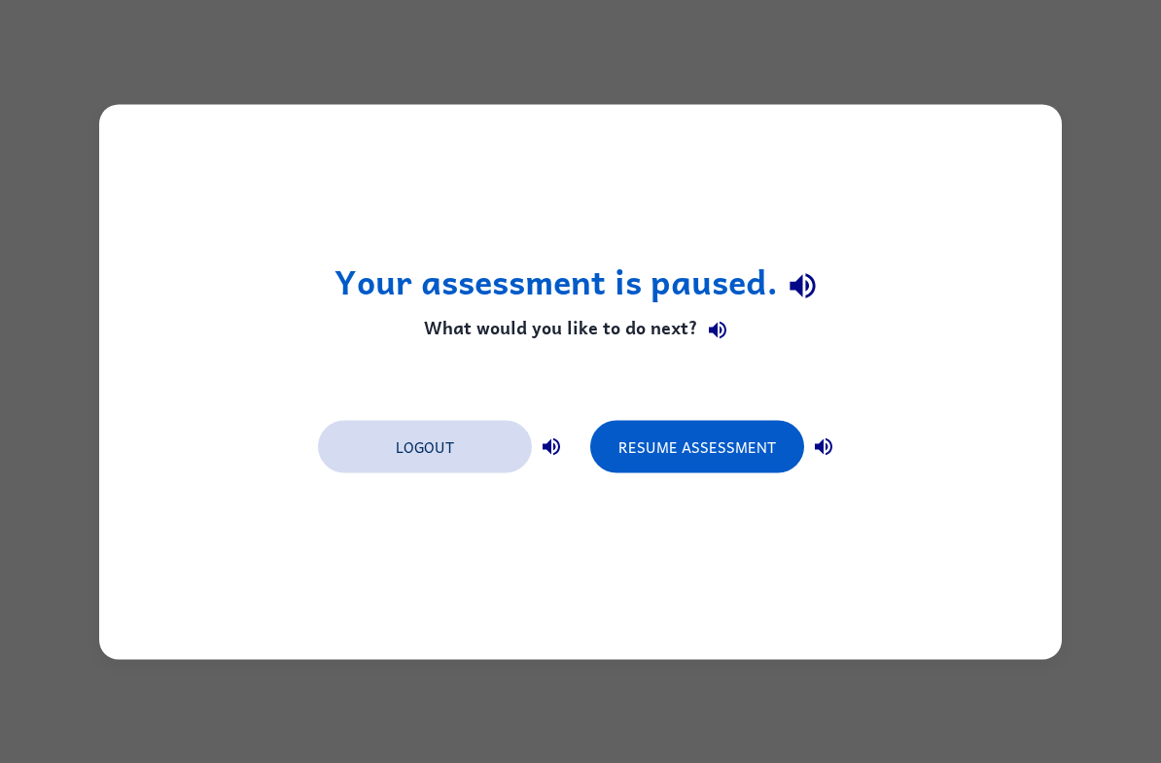
click at [435, 442] on button "Logout" at bounding box center [425, 446] width 214 height 53
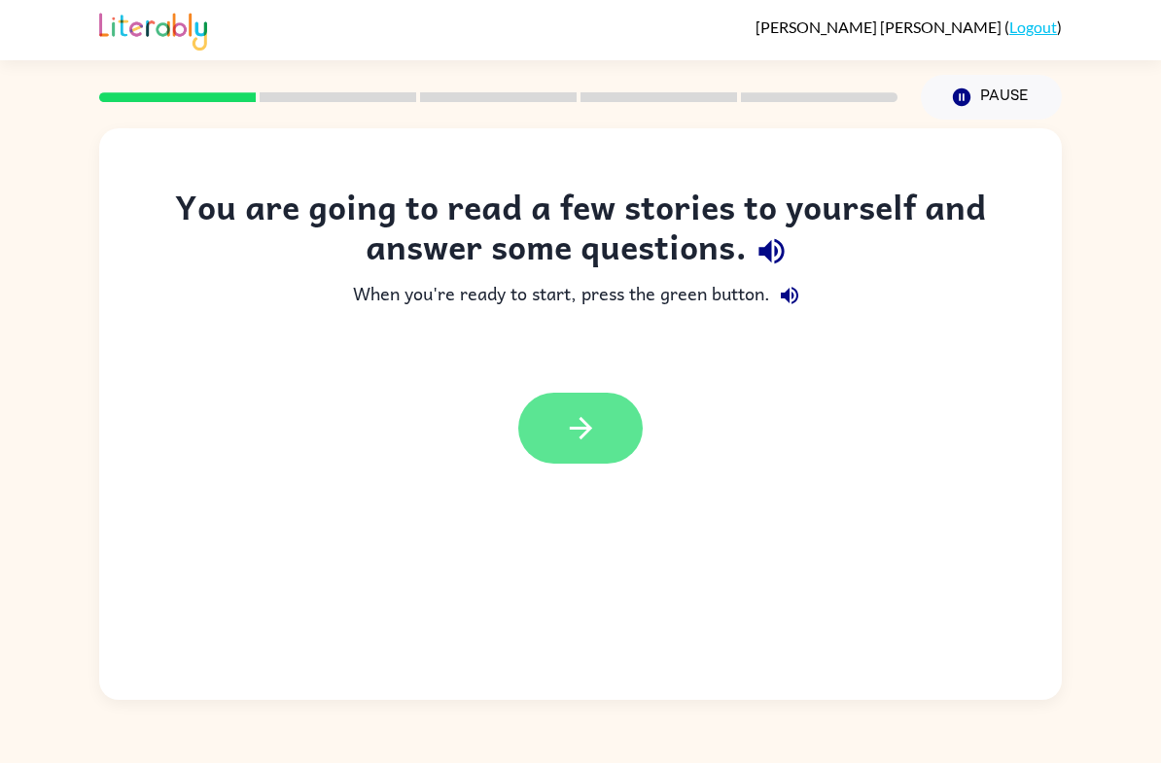
click at [574, 464] on button "button" at bounding box center [580, 428] width 124 height 71
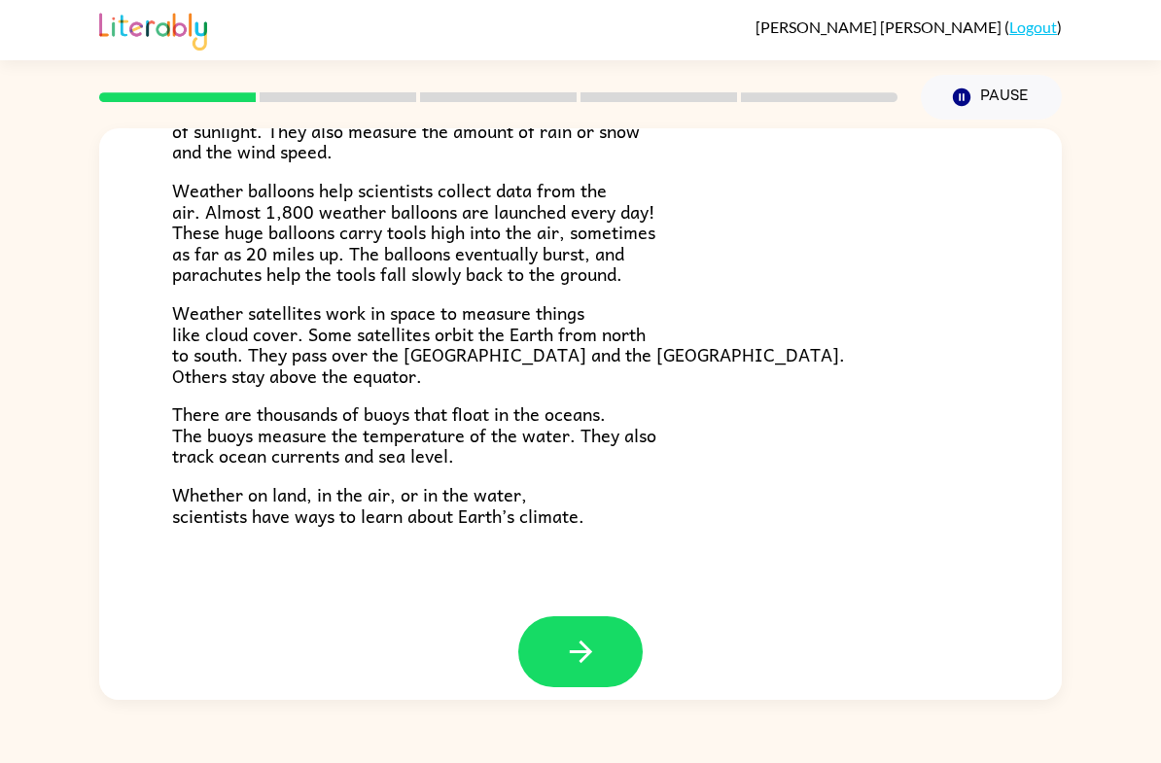
scroll to position [509, 0]
click at [588, 642] on icon "button" at bounding box center [580, 653] width 22 height 22
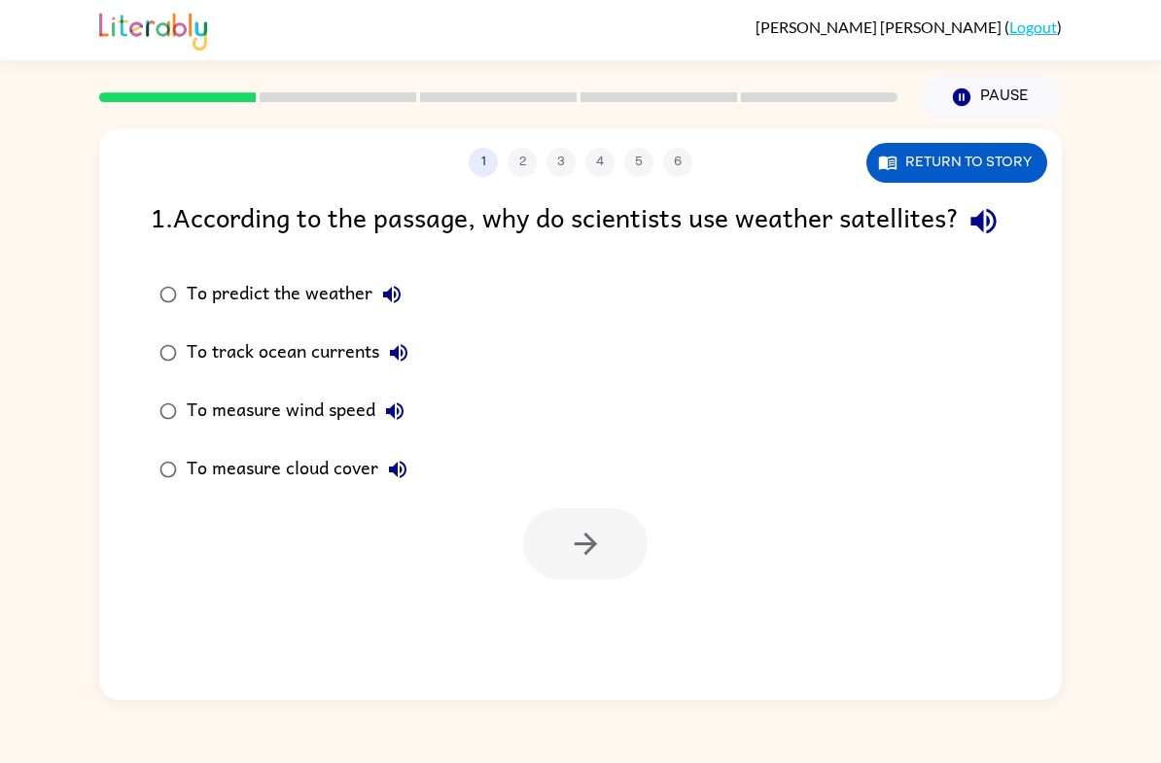
scroll to position [0, 0]
click at [619, 579] on button "button" at bounding box center [585, 543] width 124 height 71
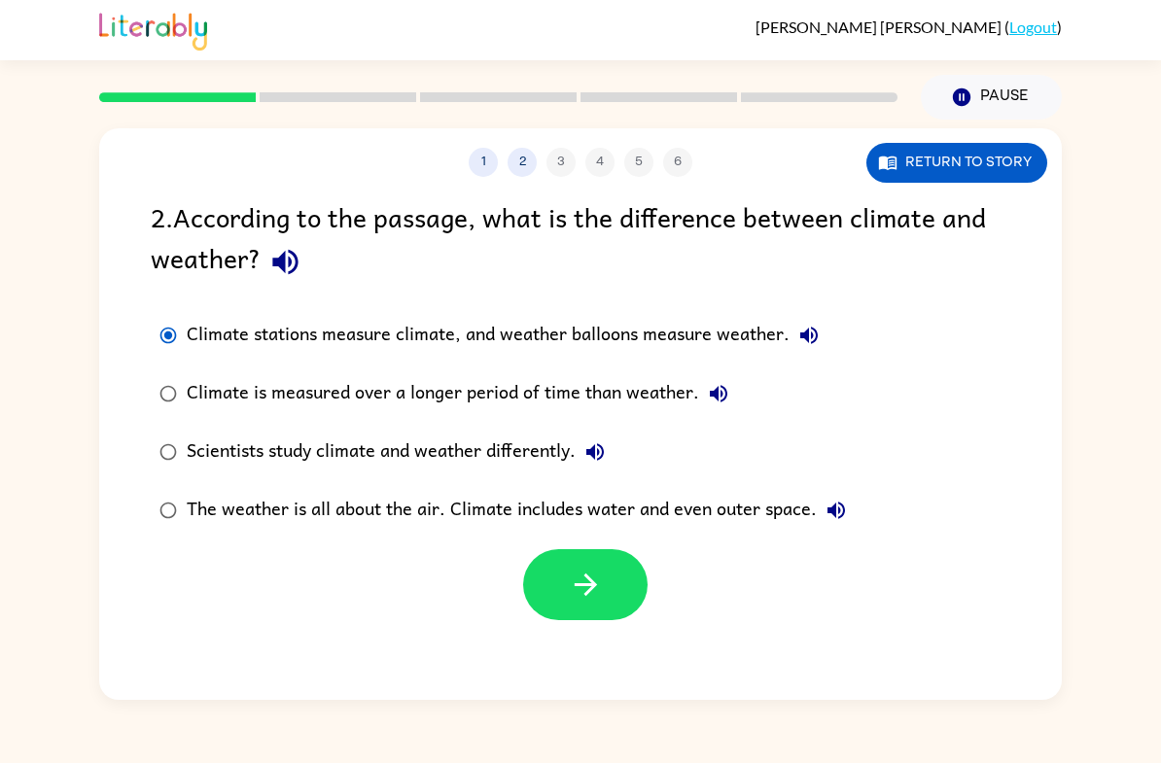
click at [193, 411] on div "Climate is measured over a longer period of time than weather." at bounding box center [462, 393] width 551 height 39
click at [211, 452] on div "Scientists study climate and weather differently." at bounding box center [401, 452] width 428 height 39
click at [558, 567] on button "button" at bounding box center [585, 584] width 124 height 71
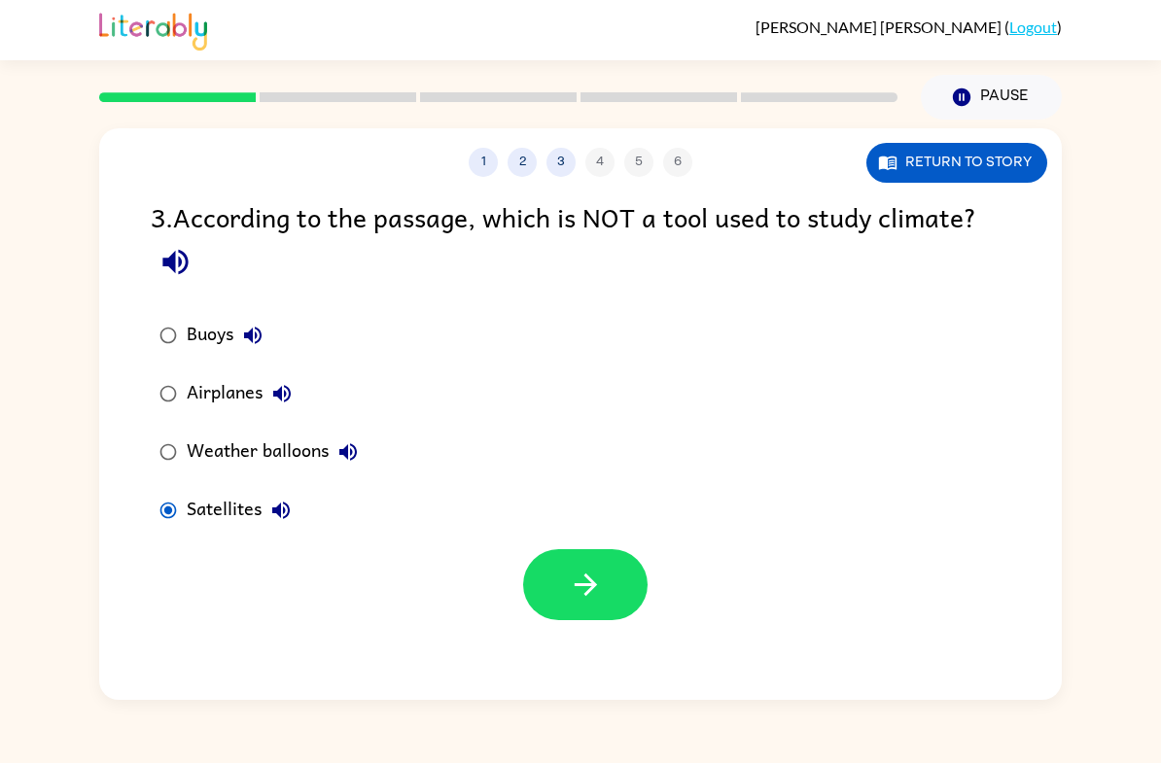
click at [579, 545] on div at bounding box center [580, 580] width 963 height 81
click at [567, 613] on button "button" at bounding box center [585, 584] width 124 height 71
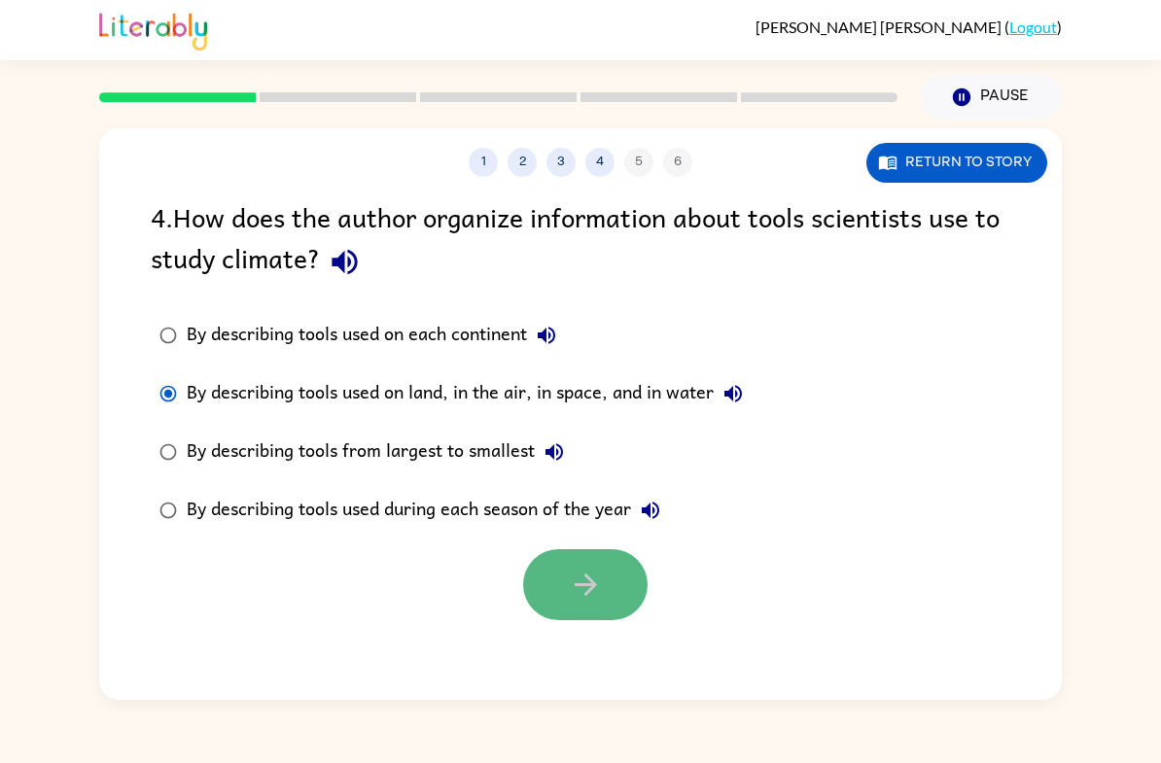
click at [559, 604] on button "button" at bounding box center [585, 584] width 124 height 71
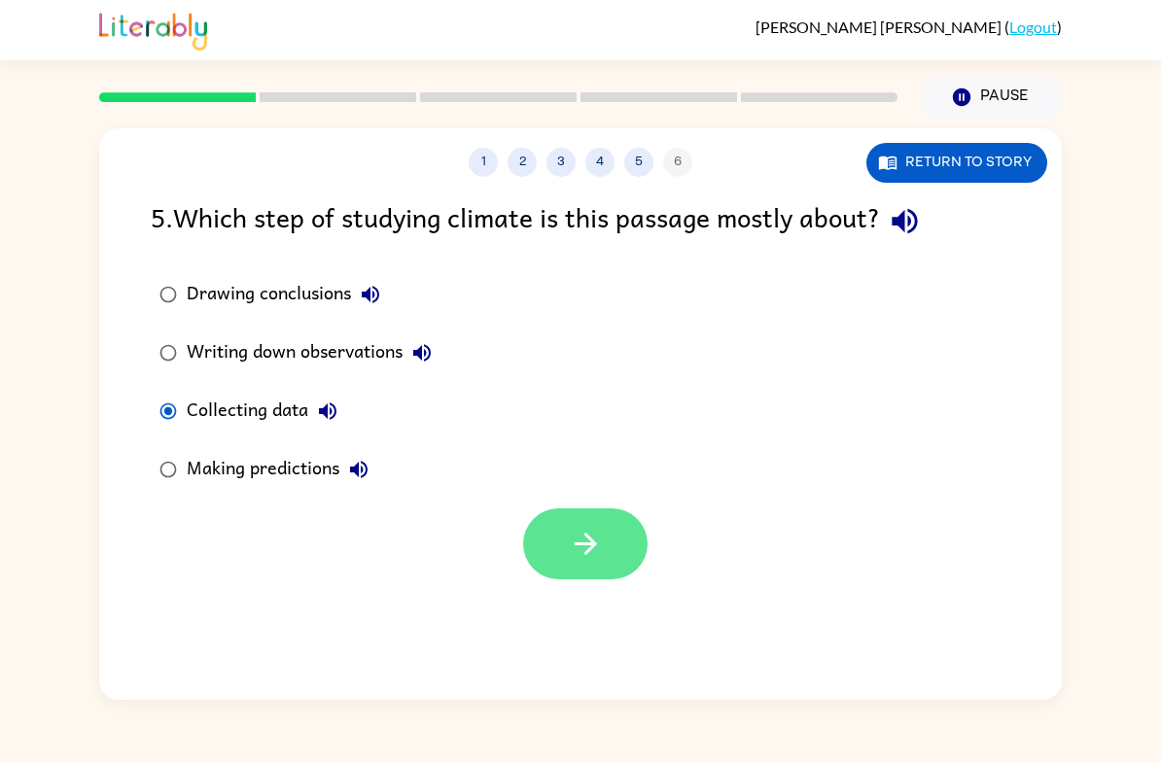
click at [640, 538] on button "button" at bounding box center [585, 543] width 124 height 71
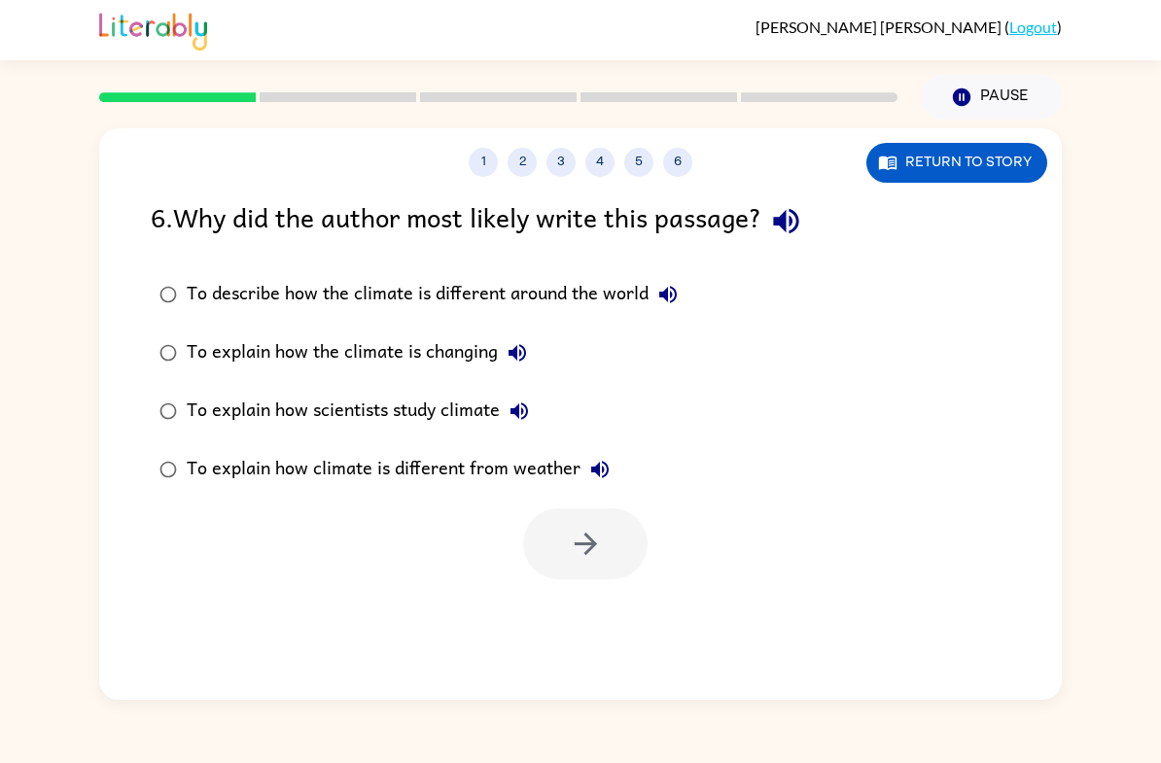
click at [200, 299] on div "To describe how the climate is different around the world" at bounding box center [437, 294] width 501 height 39
click at [562, 535] on button "button" at bounding box center [585, 543] width 124 height 71
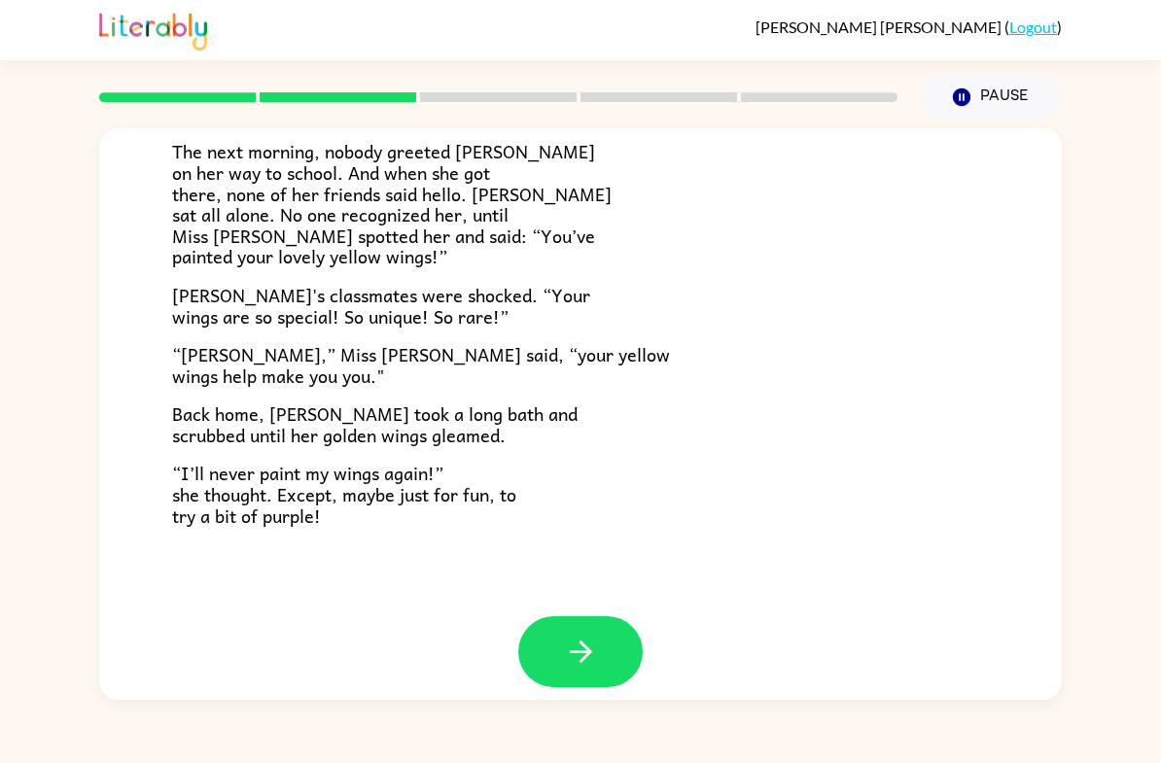
scroll to position [509, 0]
click at [591, 646] on icon "button" at bounding box center [581, 653] width 34 height 34
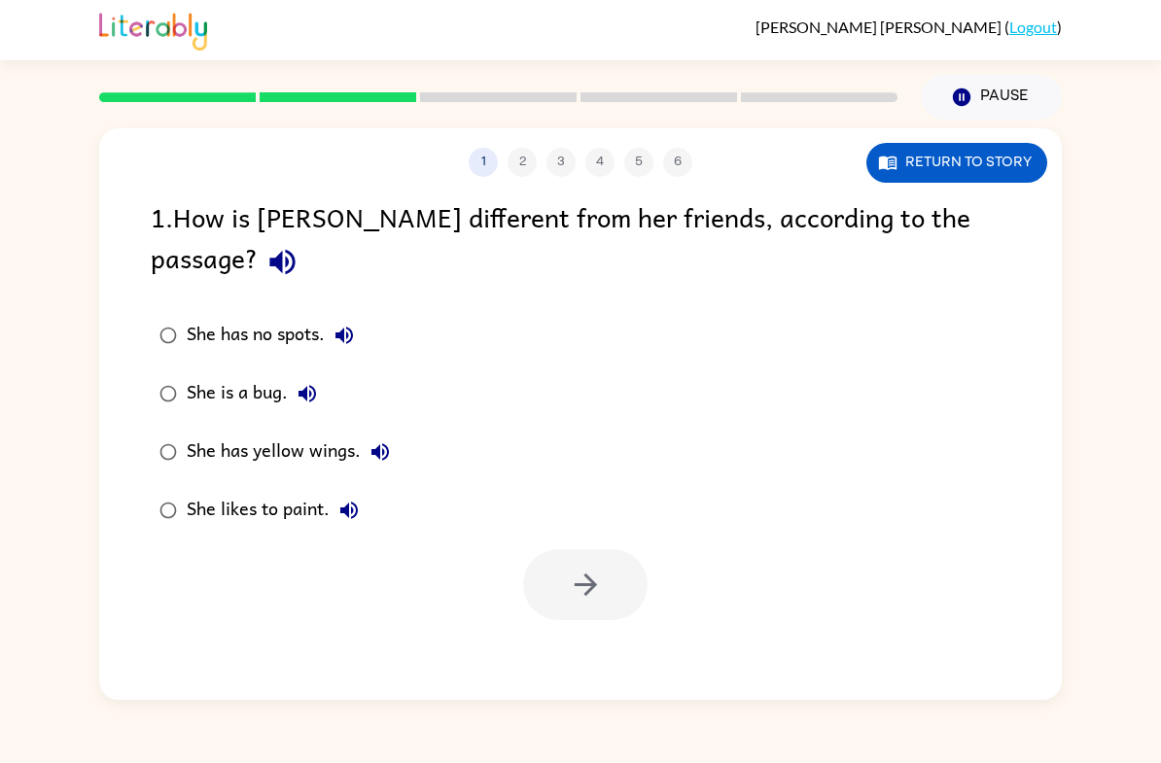
click at [158, 375] on label "She is a bug." at bounding box center [274, 394] width 269 height 58
click at [532, 560] on button "button" at bounding box center [585, 584] width 124 height 71
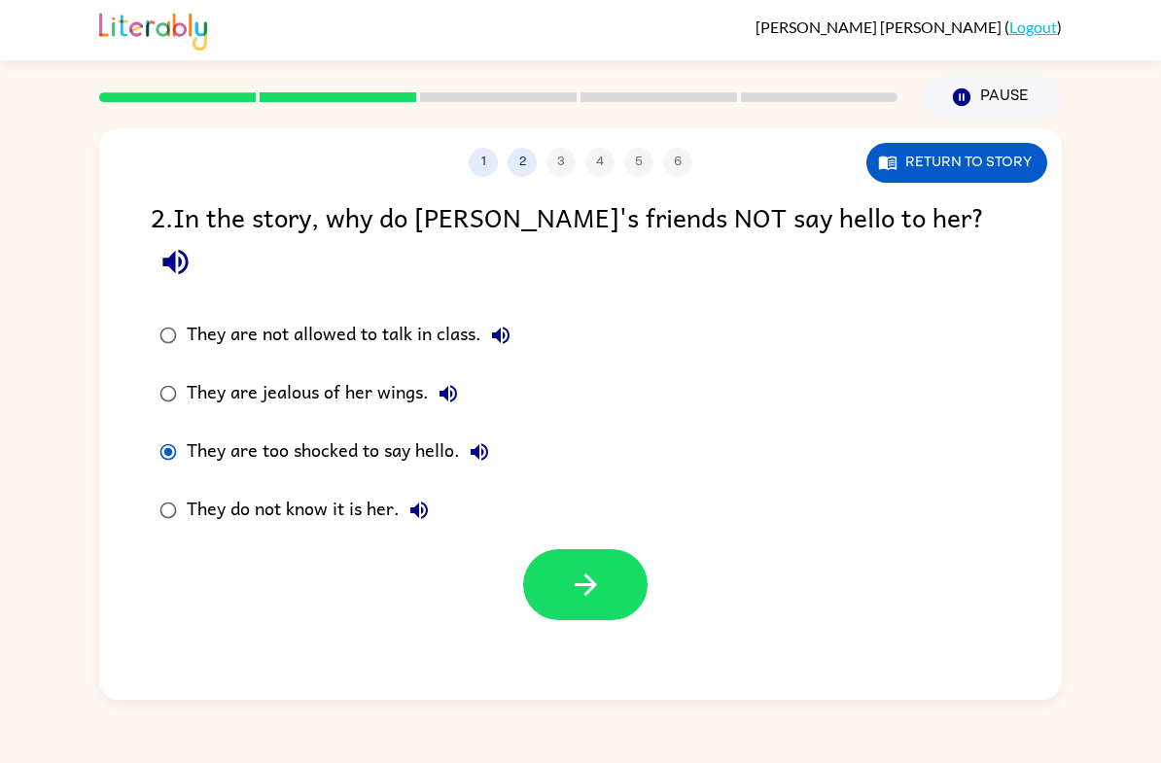
click at [304, 491] on div "They do not know it is her." at bounding box center [313, 510] width 252 height 39
click at [541, 549] on button "button" at bounding box center [585, 584] width 124 height 71
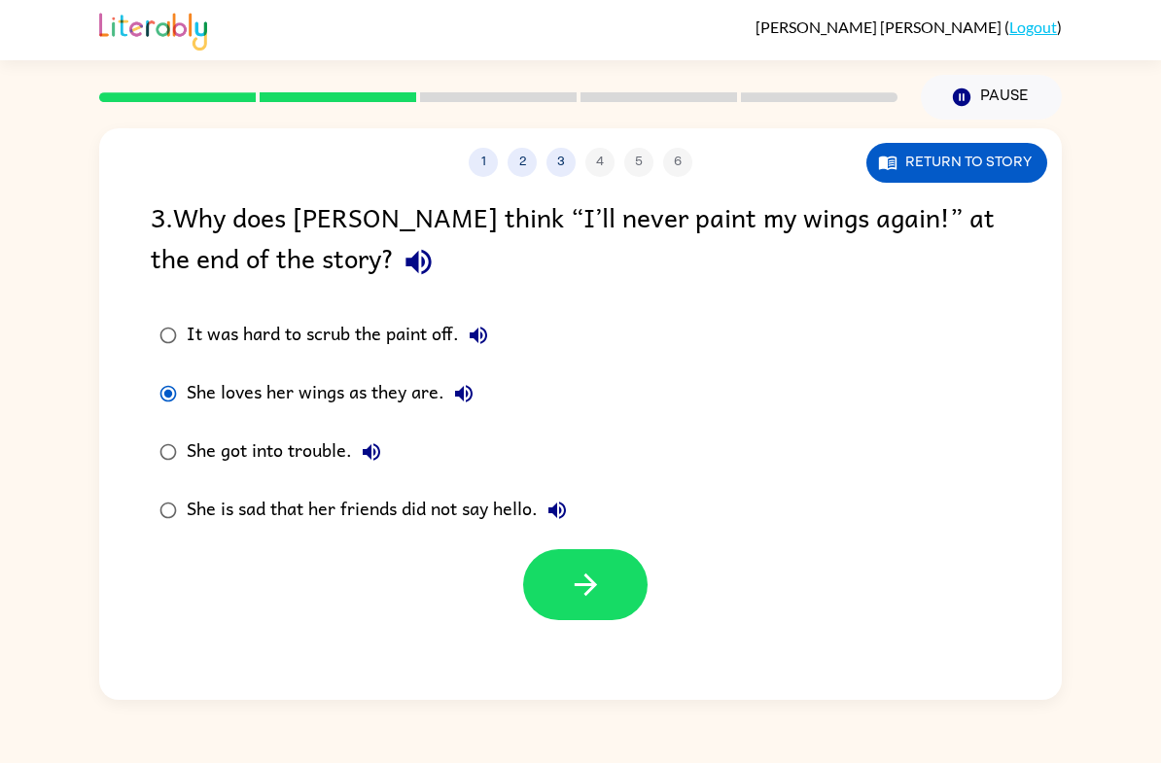
click at [611, 598] on button "button" at bounding box center [585, 584] width 124 height 71
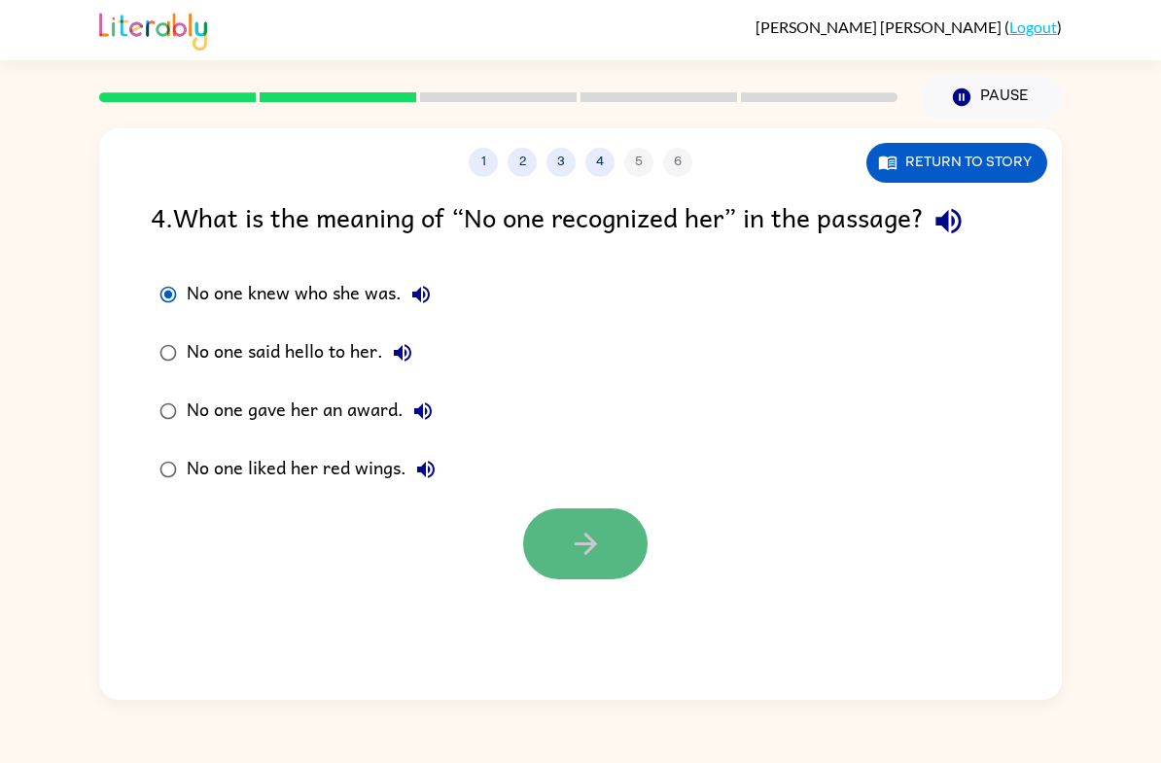
click at [618, 530] on button "button" at bounding box center [585, 543] width 124 height 71
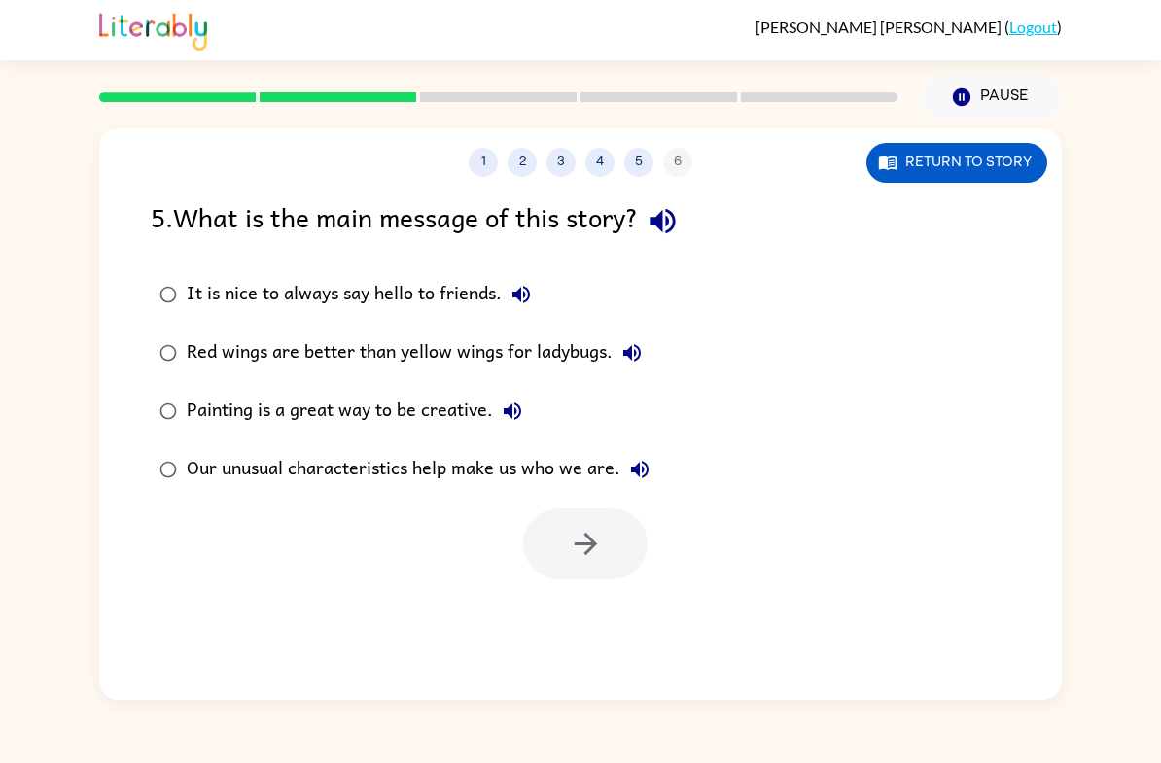
click at [285, 290] on div "It is nice to always say hello to friends." at bounding box center [364, 294] width 354 height 39
click at [376, 387] on label "Painting is a great way to be creative." at bounding box center [404, 411] width 529 height 58
click at [443, 457] on div "Our unusual characteristics help make us who we are." at bounding box center [423, 469] width 473 height 39
click at [605, 552] on button "button" at bounding box center [585, 543] width 124 height 71
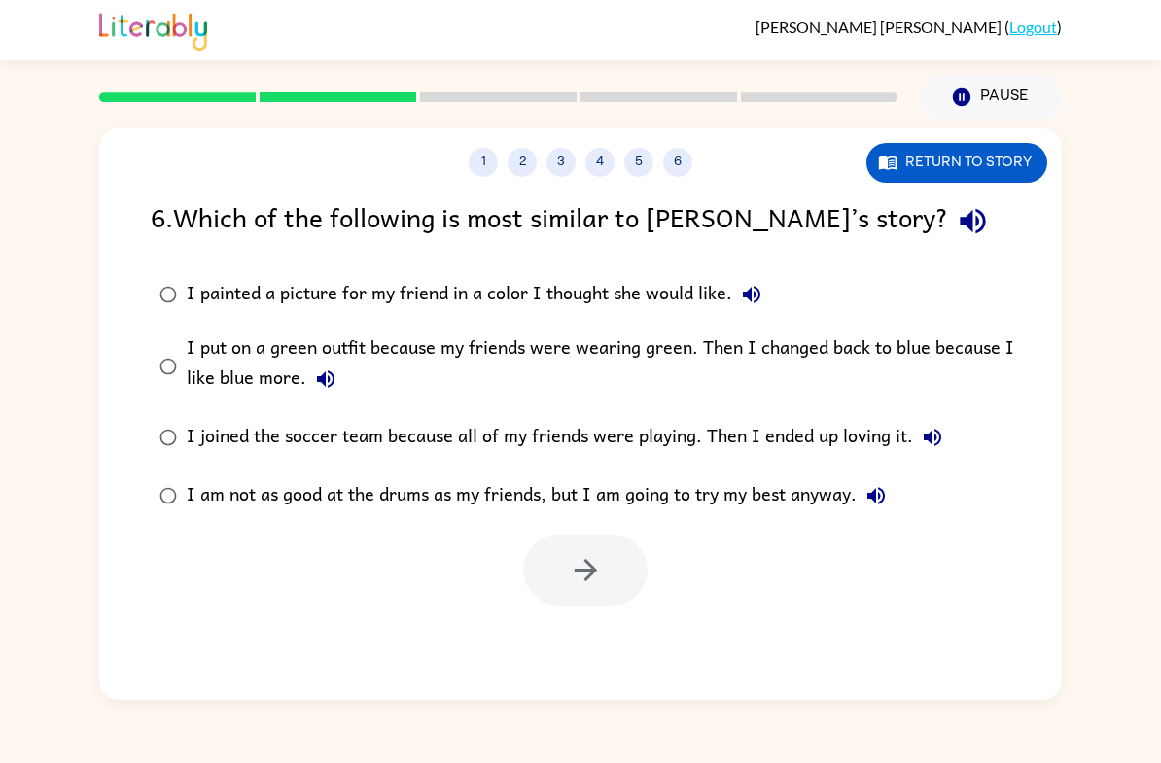
click at [188, 495] on div "I am not as good at the drums as my friends, but I am going to try my best anyw…" at bounding box center [541, 495] width 709 height 39
click at [588, 566] on icon "button" at bounding box center [585, 570] width 22 height 22
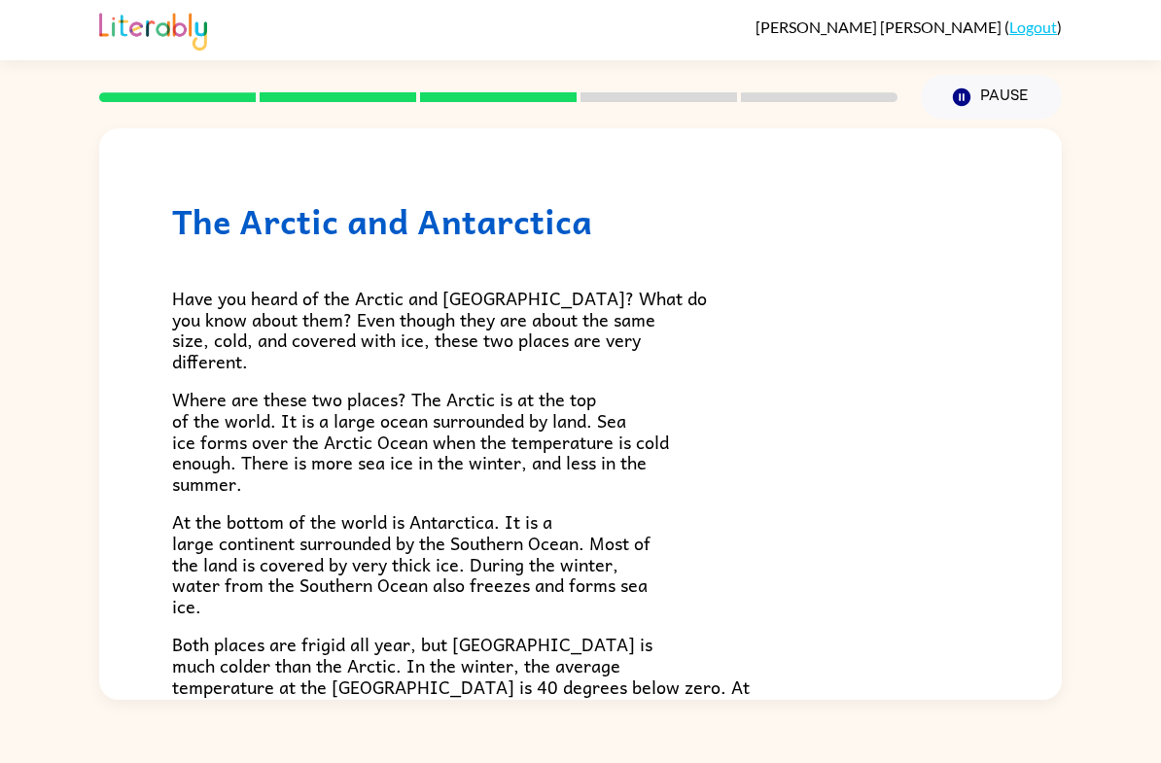
click at [1044, 272] on div "The Arctic and Antarctica Have you heard of the Arctic and Antarctica? What do …" at bounding box center [580, 560] width 963 height 865
drag, startPoint x: 1044, startPoint y: 272, endPoint x: 1050, endPoint y: 239, distance: 33.6
drag, startPoint x: 1046, startPoint y: 259, endPoint x: 1041, endPoint y: 232, distance: 26.7
click at [1043, 514] on div "The Arctic and Antarctica Have you heard of the Arctic and Antarctica? What do …" at bounding box center [580, 560] width 963 height 865
drag, startPoint x: 1043, startPoint y: 514, endPoint x: 1052, endPoint y: 484, distance: 31.4
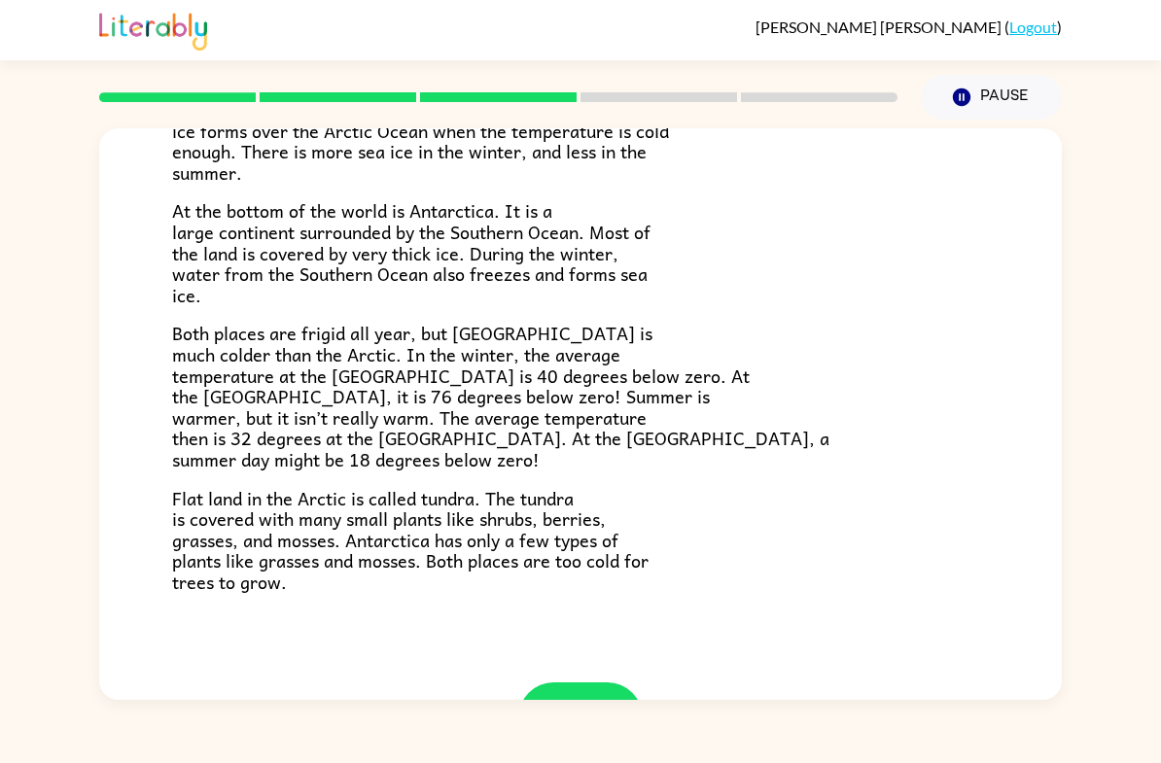
scroll to position [350, 0]
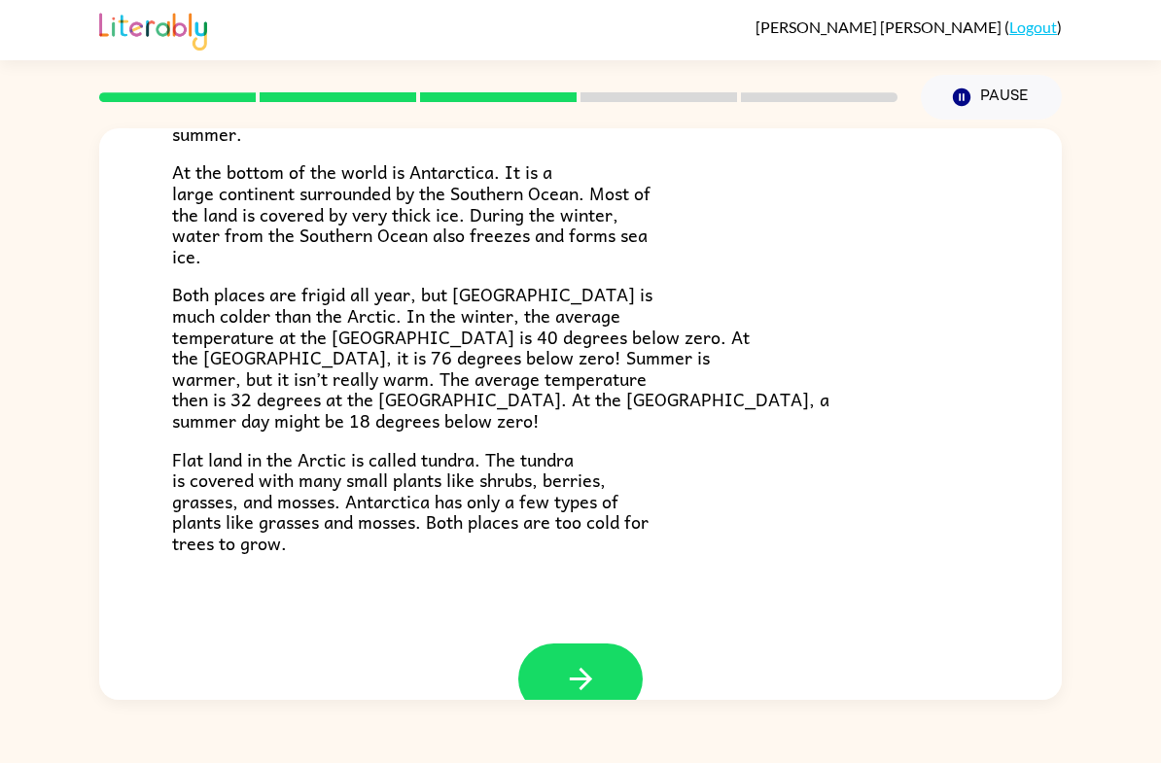
click at [588, 668] on icon "button" at bounding box center [580, 679] width 22 height 22
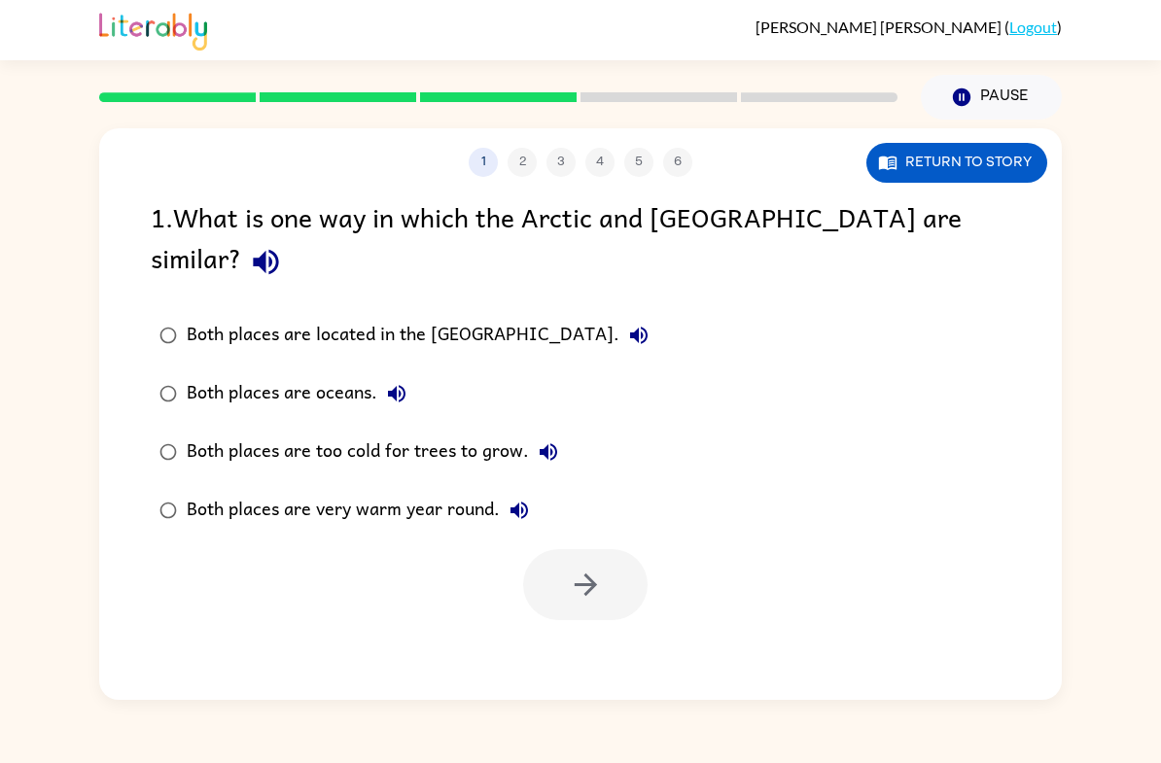
scroll to position [0, 0]
click at [624, 580] on div at bounding box center [585, 584] width 124 height 71
click at [605, 553] on button "button" at bounding box center [585, 584] width 124 height 71
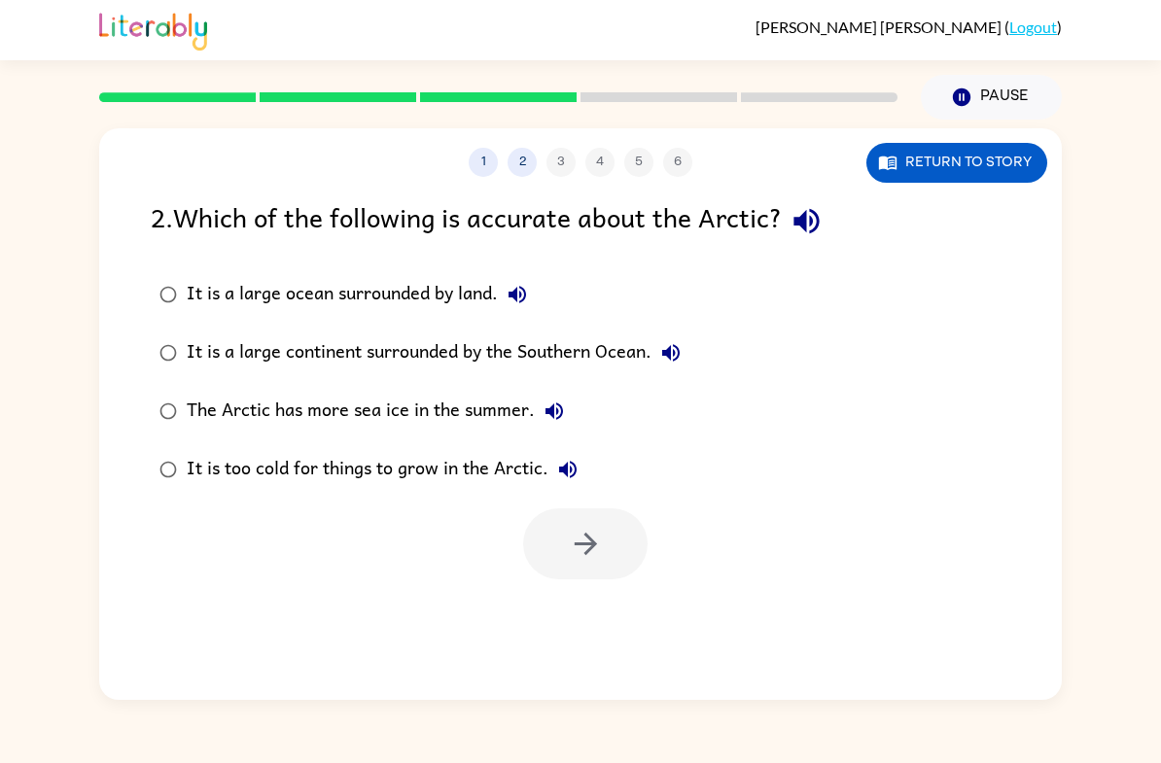
click at [213, 382] on label "It is a large continent surrounded by the Southern Ocean." at bounding box center [420, 353] width 560 height 58
click at [613, 561] on button "button" at bounding box center [585, 543] width 124 height 71
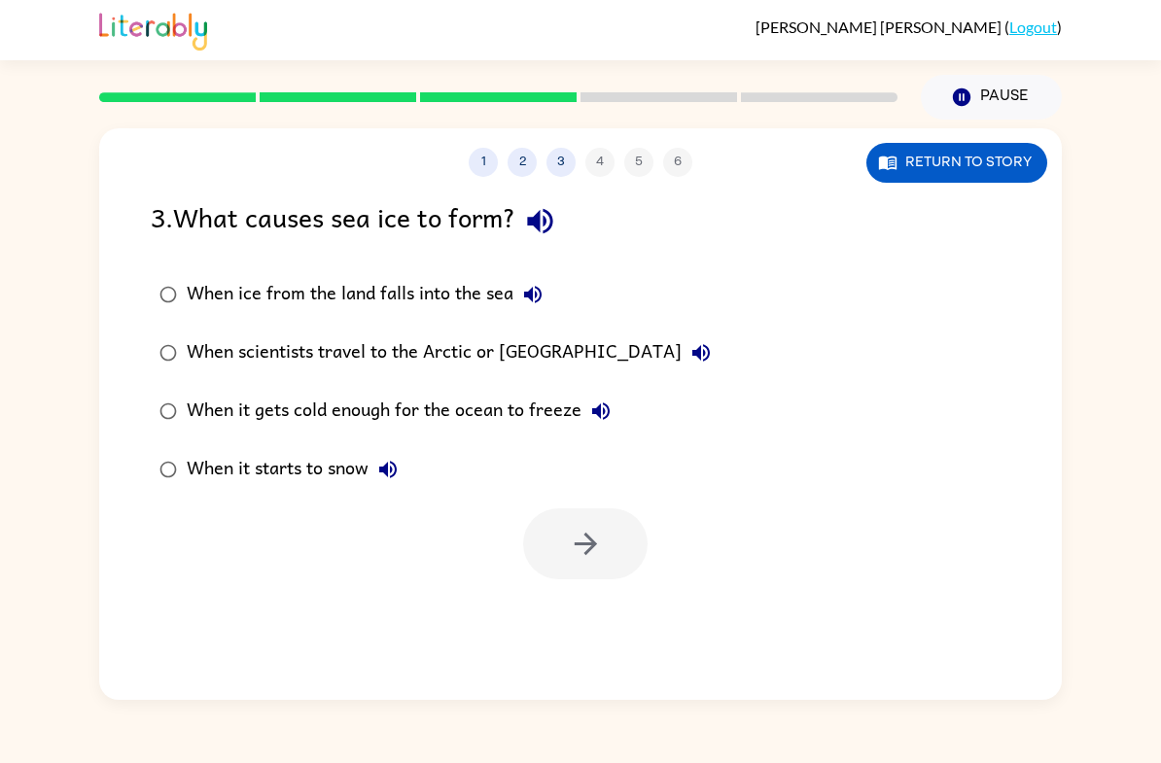
click at [352, 311] on div "When ice from the land falls into the sea" at bounding box center [370, 294] width 366 height 39
click at [350, 368] on div "When scientists travel to the Arctic or Antarctica" at bounding box center [454, 352] width 534 height 39
click at [333, 413] on div "When it gets cold enough for the ocean to freeze" at bounding box center [404, 411] width 434 height 39
click at [600, 548] on icon "button" at bounding box center [586, 544] width 34 height 34
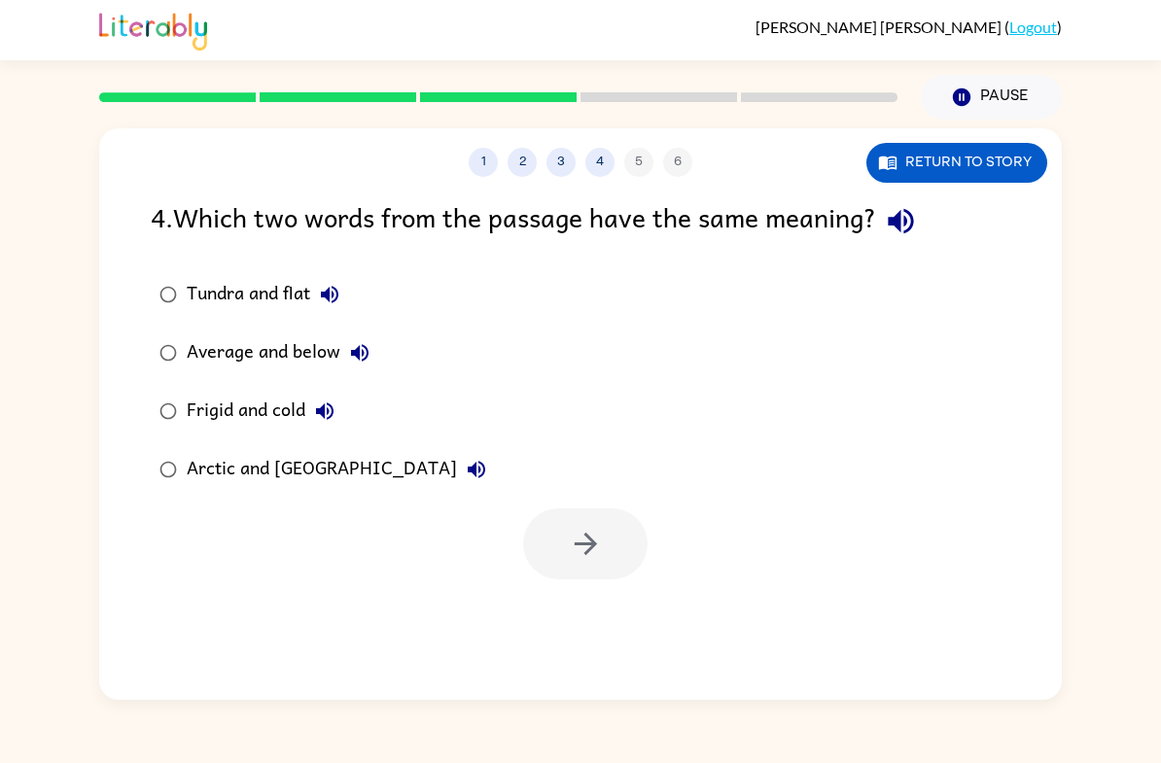
click at [220, 294] on div "Tundra and flat" at bounding box center [268, 294] width 162 height 39
click at [145, 429] on label "Frigid and cold" at bounding box center [323, 411] width 366 height 58
click at [635, 574] on div at bounding box center [585, 543] width 124 height 71
click at [599, 558] on icon "button" at bounding box center [586, 544] width 34 height 34
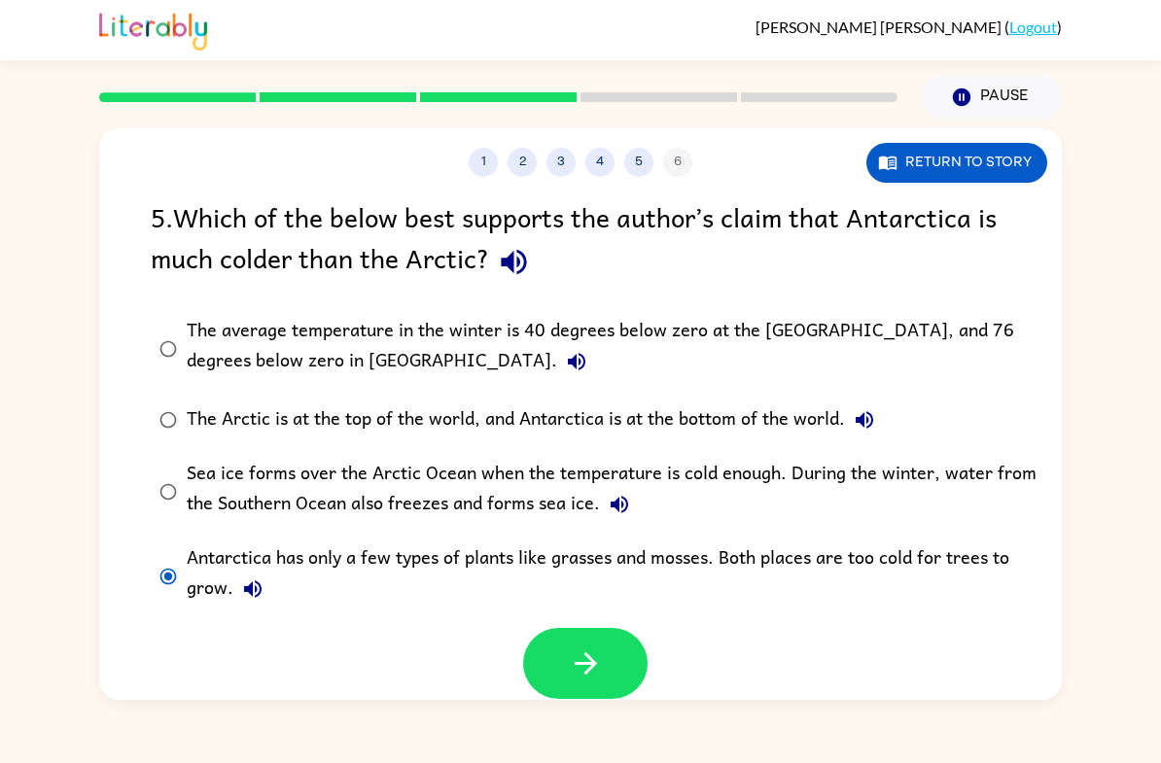
click at [580, 674] on icon "button" at bounding box center [586, 664] width 34 height 34
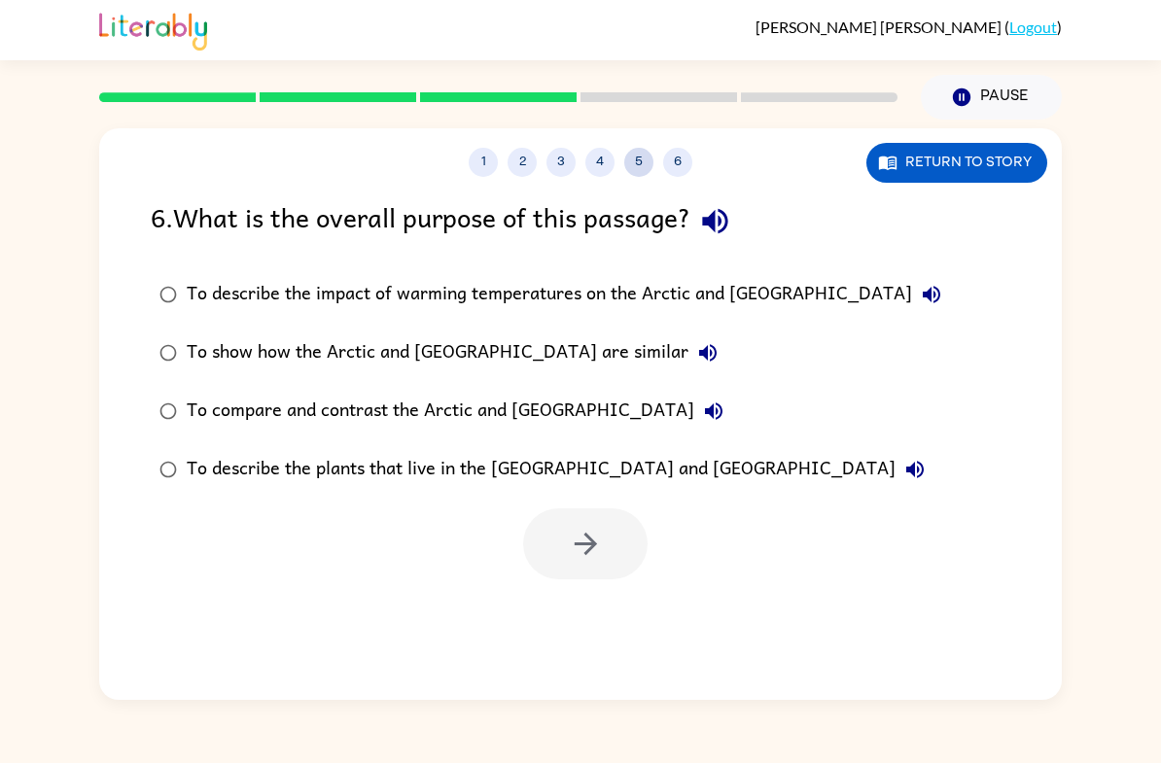
click at [639, 173] on button "5" at bounding box center [638, 162] width 29 height 29
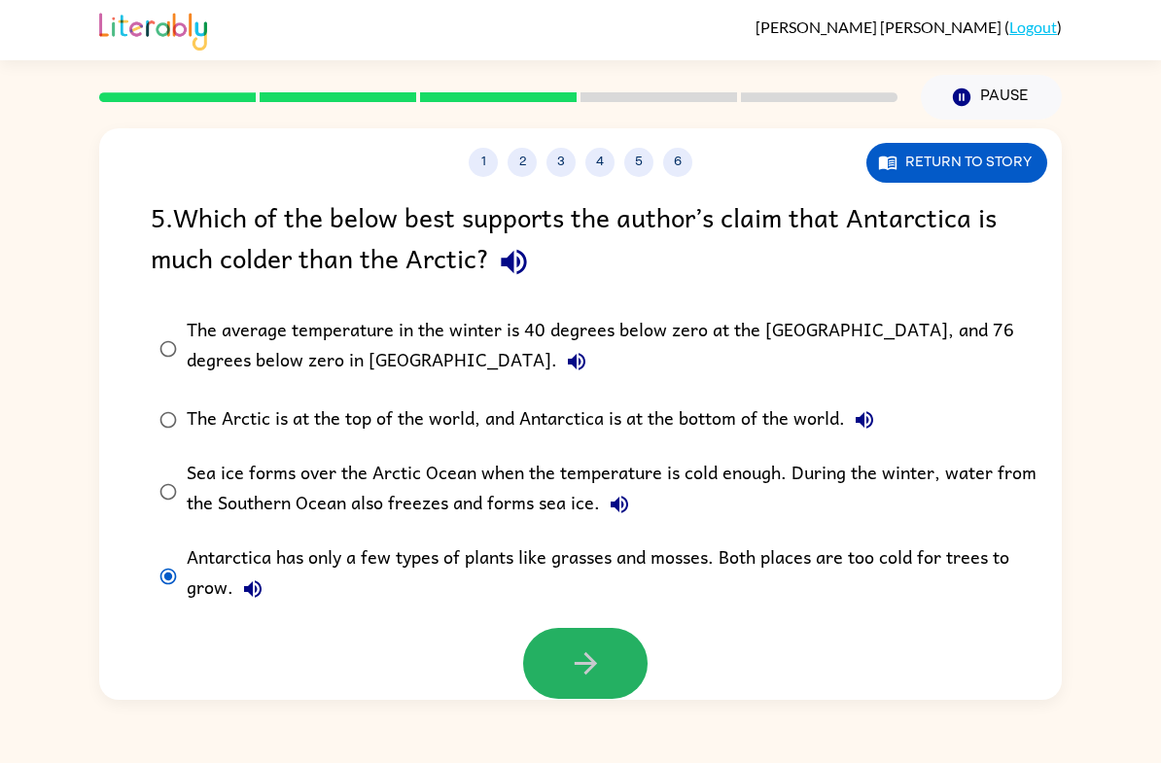
click at [578, 688] on button "button" at bounding box center [585, 663] width 124 height 71
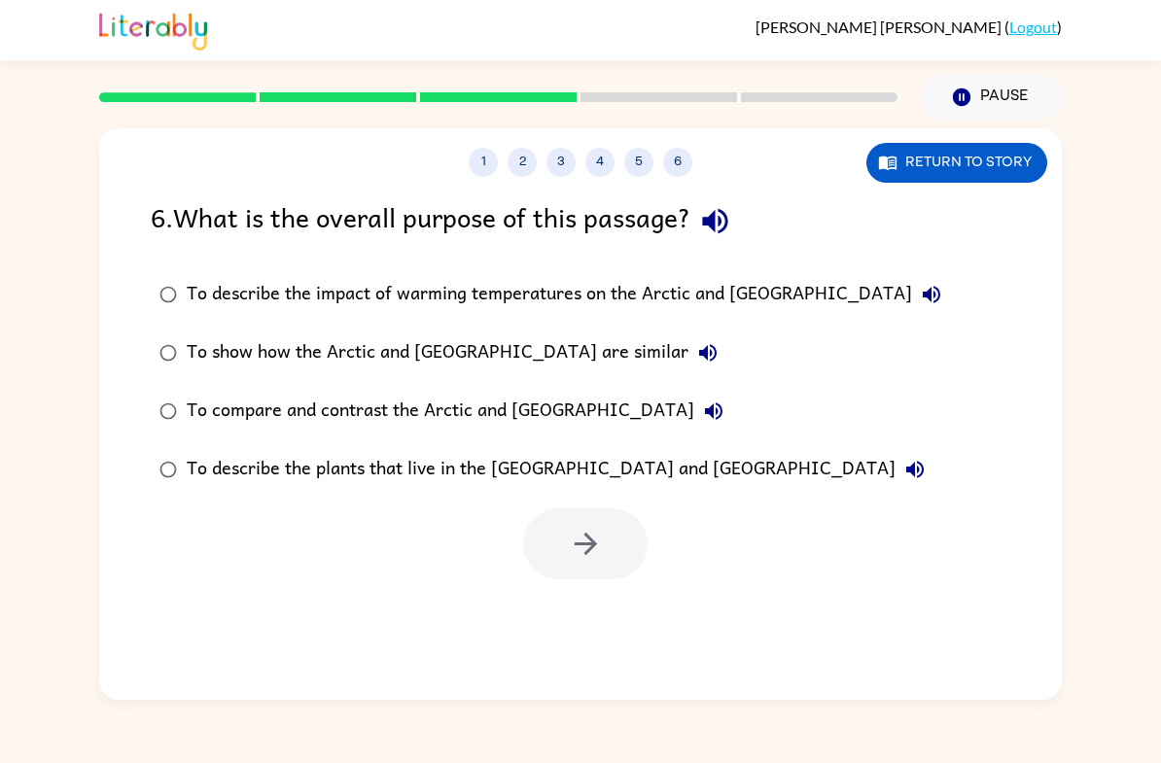
click at [152, 372] on label "To show how the Arctic and Antarctica are similar" at bounding box center [550, 353] width 821 height 58
click at [601, 565] on button "button" at bounding box center [585, 543] width 124 height 71
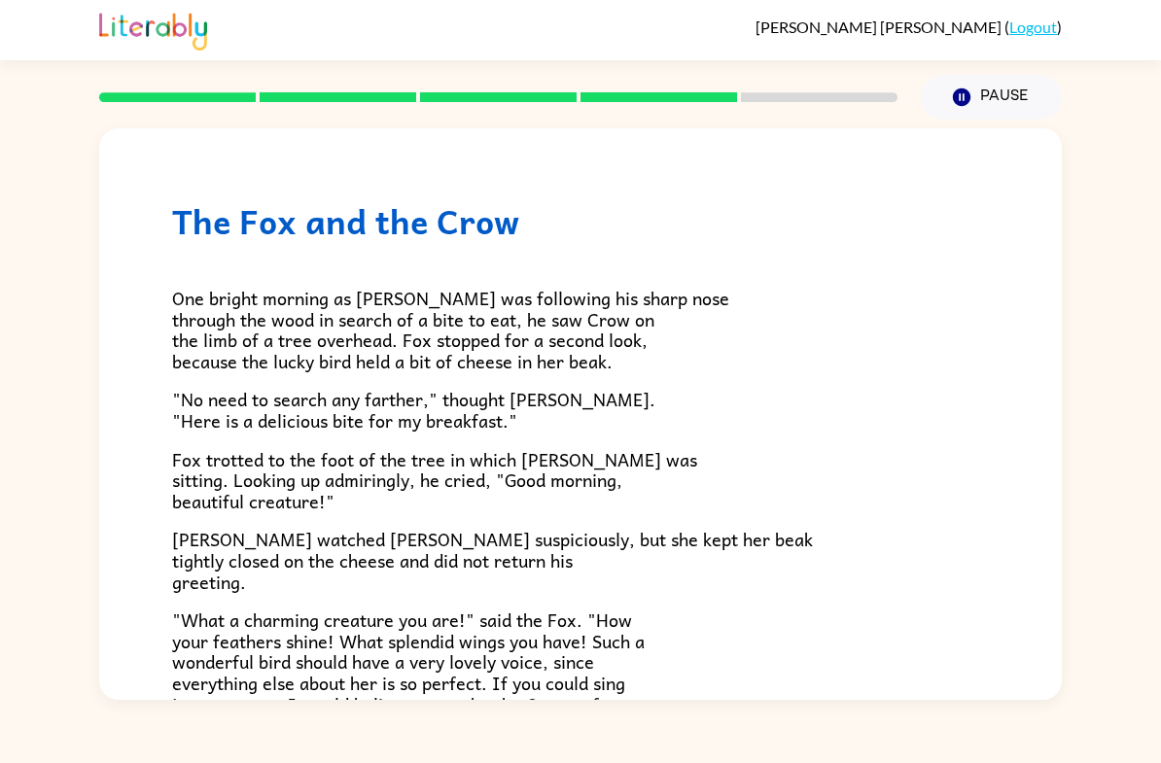
drag, startPoint x: 645, startPoint y: 484, endPoint x: 528, endPoint y: 392, distance: 148.8
drag, startPoint x: 556, startPoint y: 409, endPoint x: 572, endPoint y: 389, distance: 25.7
click at [573, 389] on p ""No need to search any farther," thought sly Fox. "Here is a delicious bite for…" at bounding box center [580, 410] width 817 height 42
drag, startPoint x: 542, startPoint y: 398, endPoint x: 676, endPoint y: 402, distance: 134.2
click at [676, 402] on p ""No need to search any farther," thought sly Fox. "Here is a delicious bite for…" at bounding box center [580, 410] width 817 height 42
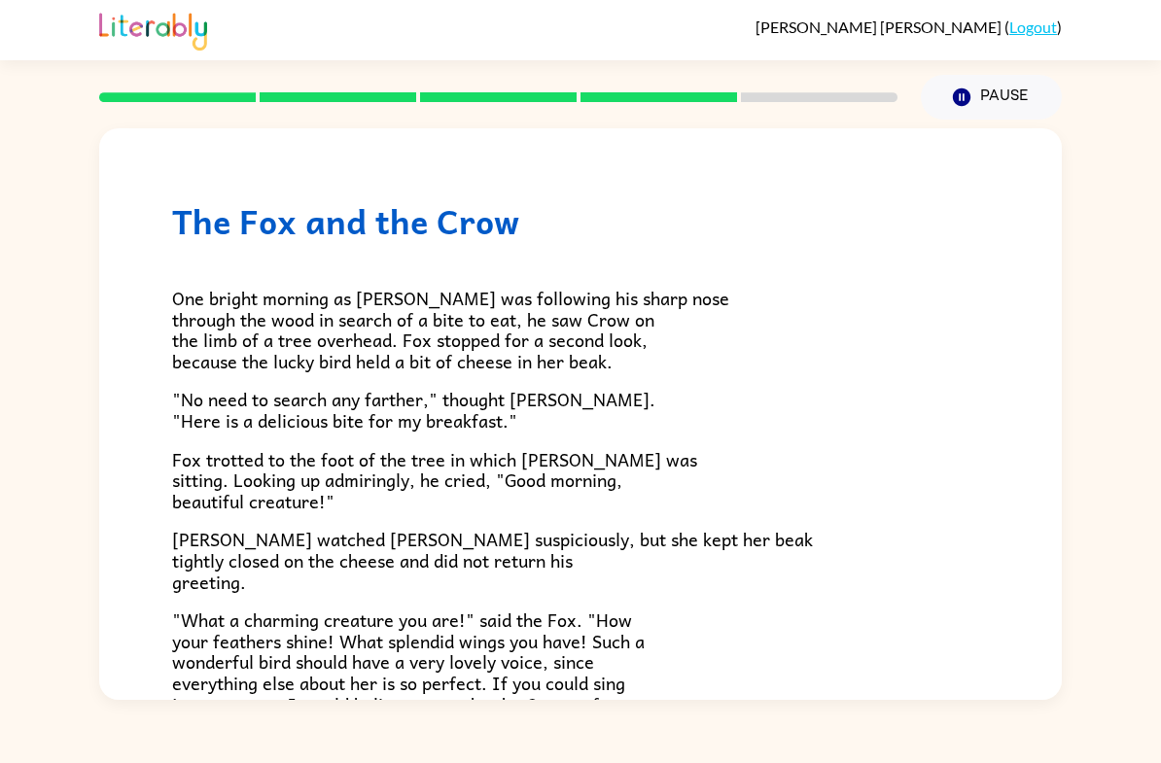
drag, startPoint x: 1086, startPoint y: 395, endPoint x: 1073, endPoint y: 544, distance: 150.3
click at [1073, 544] on div "The Fox and the Crow One bright morning as Fox was following his sharp nose thr…" at bounding box center [580, 410] width 1161 height 580
drag, startPoint x: 1057, startPoint y: 546, endPoint x: 1063, endPoint y: 485, distance: 61.5
click at [1063, 485] on div "The Fox and the Crow One bright morning as Fox was following his sharp nose thr…" at bounding box center [580, 410] width 1161 height 580
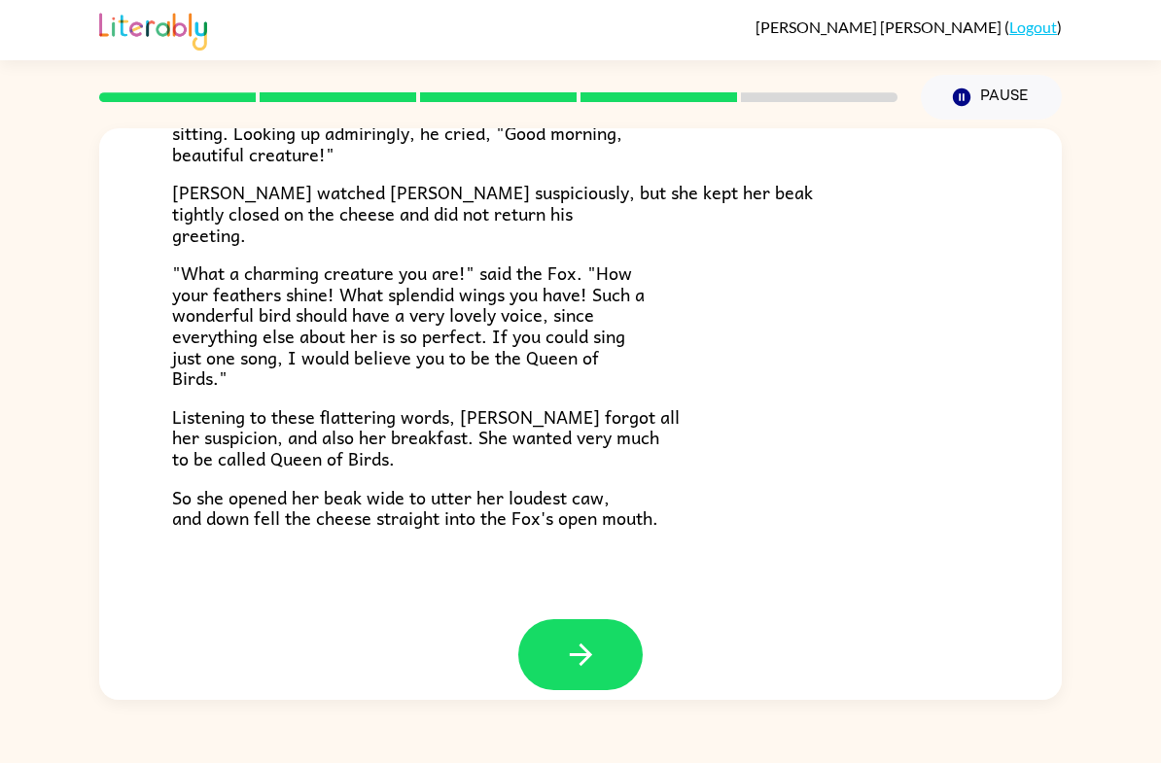
scroll to position [350, 0]
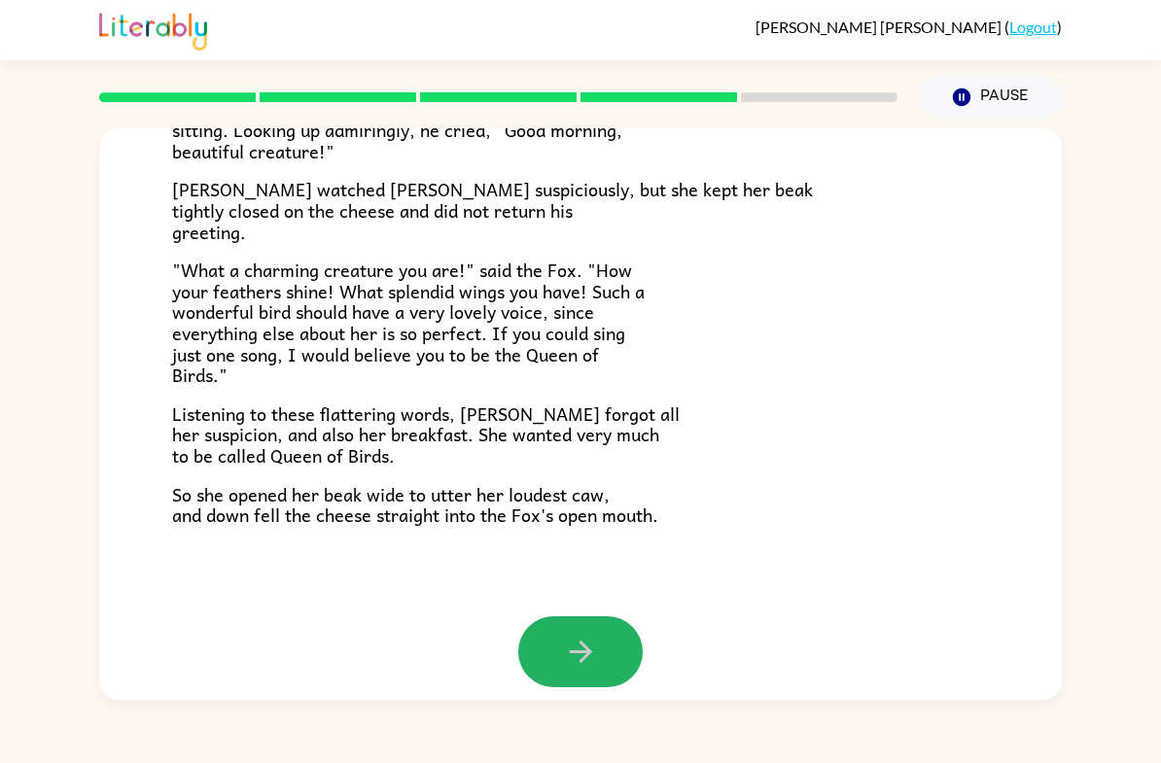
drag, startPoint x: 547, startPoint y: 630, endPoint x: 571, endPoint y: 630, distance: 23.3
click at [547, 630] on button "button" at bounding box center [580, 651] width 124 height 71
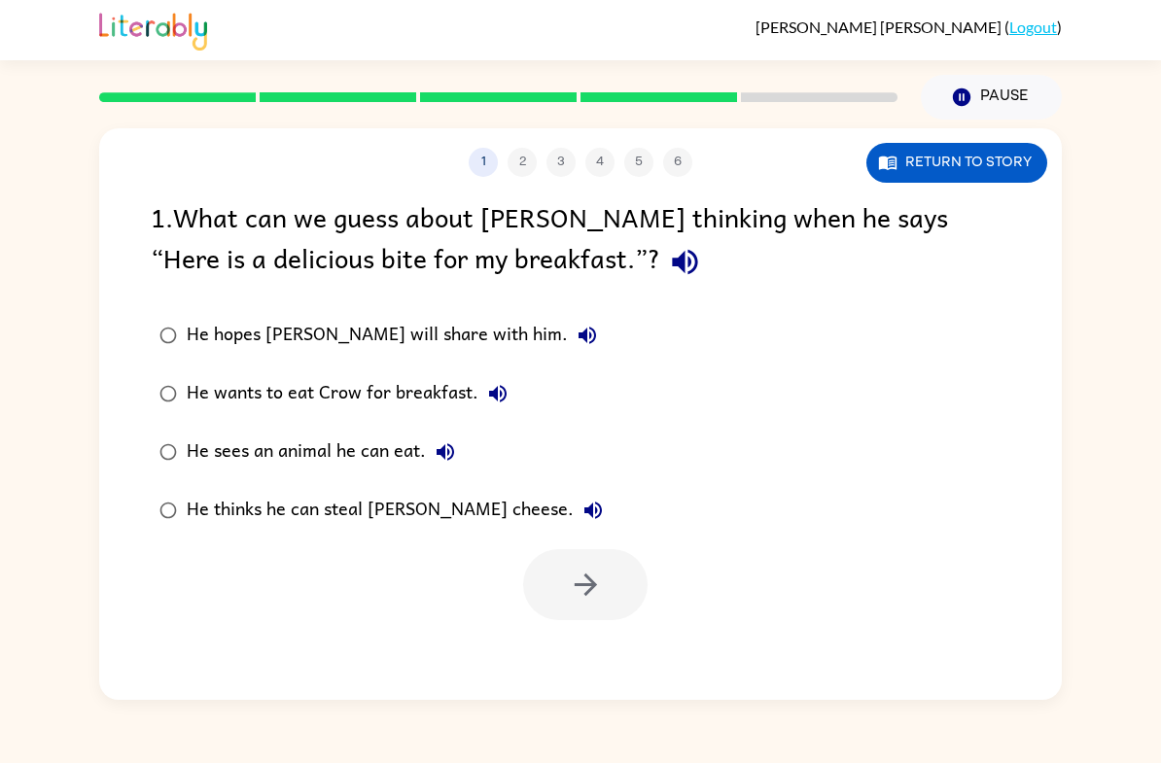
click at [324, 333] on div "He hopes Crow will share with him." at bounding box center [397, 335] width 420 height 39
click at [286, 403] on div "He wants to eat Crow for breakfast." at bounding box center [352, 393] width 331 height 39
click at [265, 513] on div "He thinks he can steal Crow’s cheese." at bounding box center [400, 510] width 426 height 39
click at [555, 572] on button "button" at bounding box center [585, 584] width 124 height 71
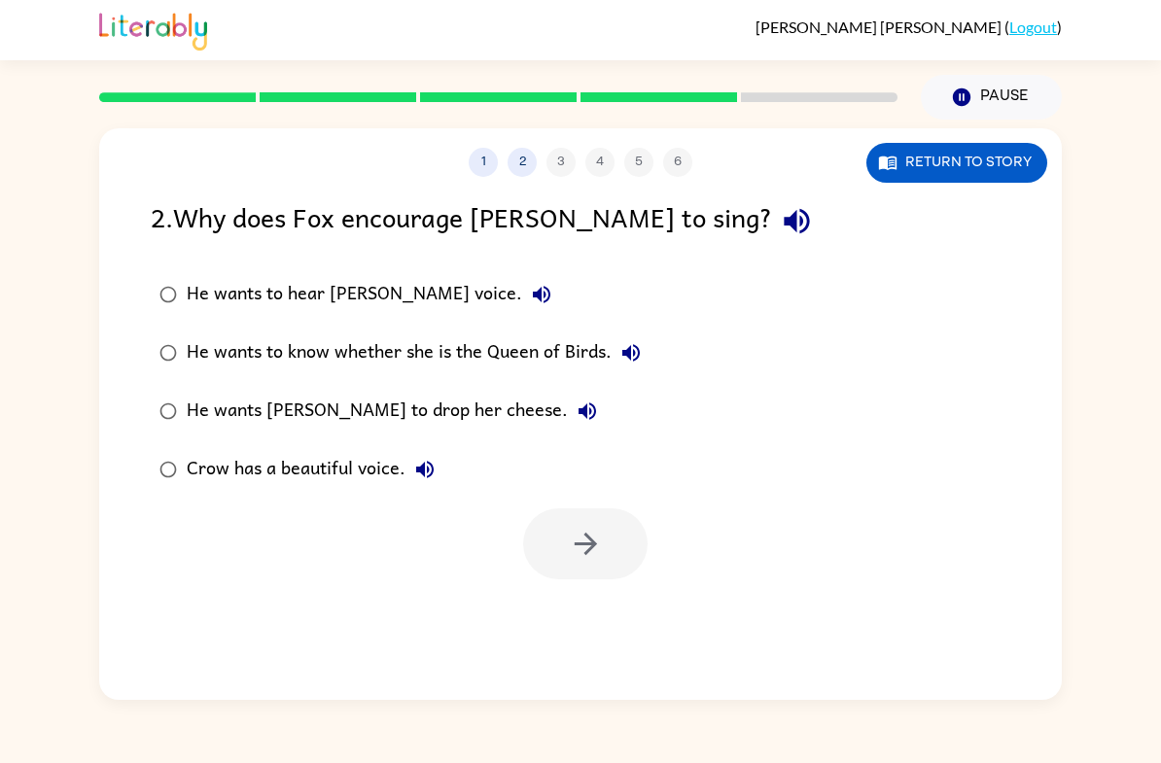
click at [273, 297] on div "He wants to hear Crow's voice." at bounding box center [374, 294] width 374 height 39
click at [249, 347] on div "He wants to know whether she is the Queen of Birds." at bounding box center [419, 352] width 464 height 39
click at [248, 416] on div "He wants Crow to drop her cheese." at bounding box center [397, 411] width 420 height 39
click at [587, 546] on icon "button" at bounding box center [586, 544] width 34 height 34
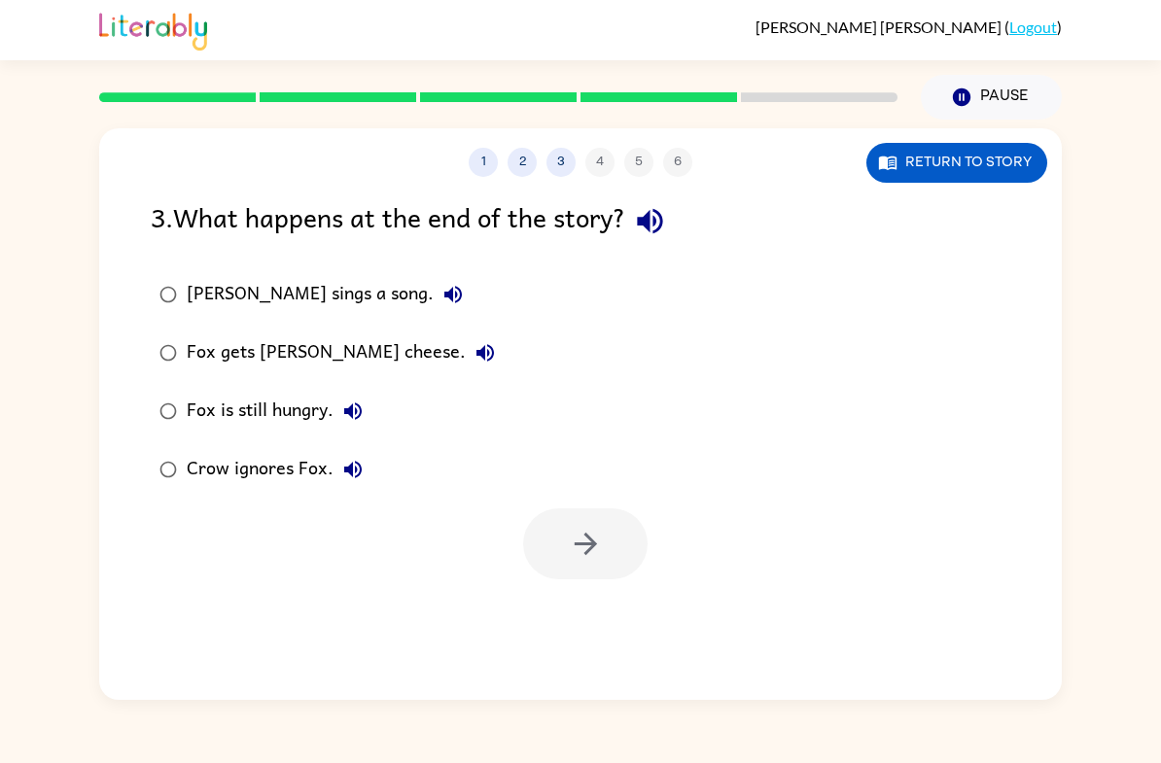
click at [208, 371] on div "Fox gets Crow's cheese." at bounding box center [346, 352] width 318 height 39
click at [604, 537] on button "button" at bounding box center [585, 543] width 124 height 71
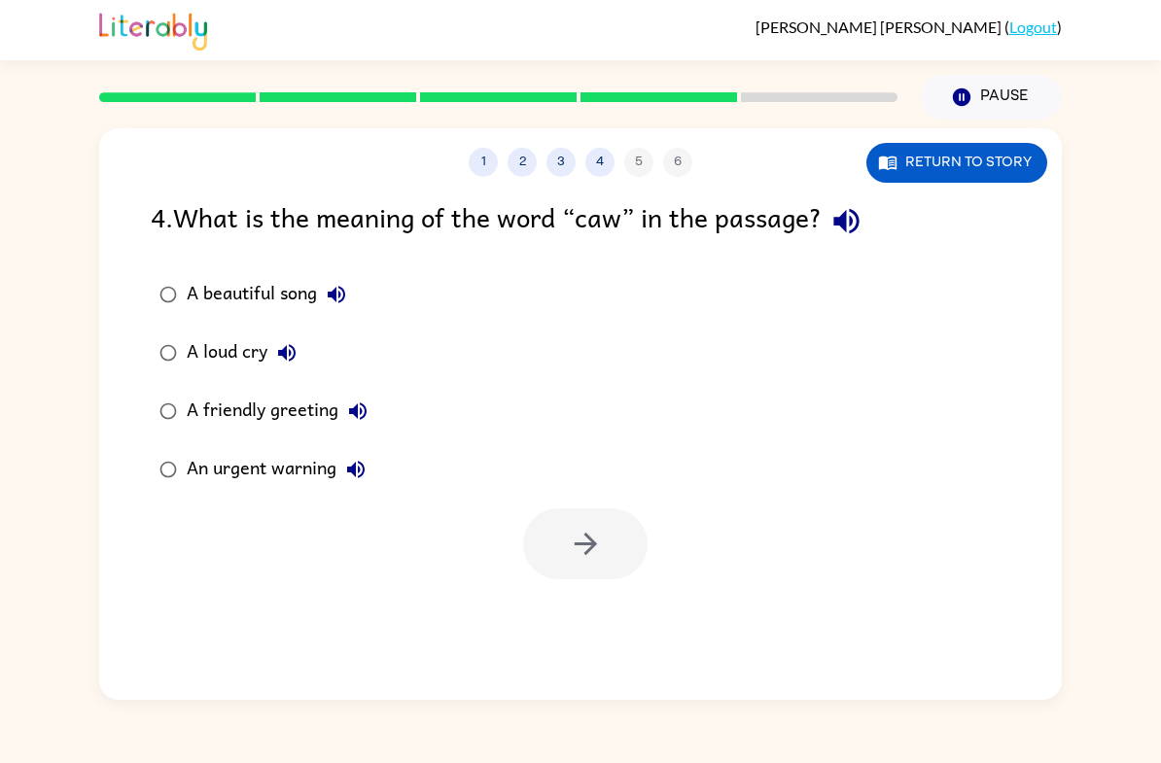
click at [203, 297] on div "A beautiful song" at bounding box center [271, 294] width 169 height 39
click at [579, 549] on icon "button" at bounding box center [586, 544] width 34 height 34
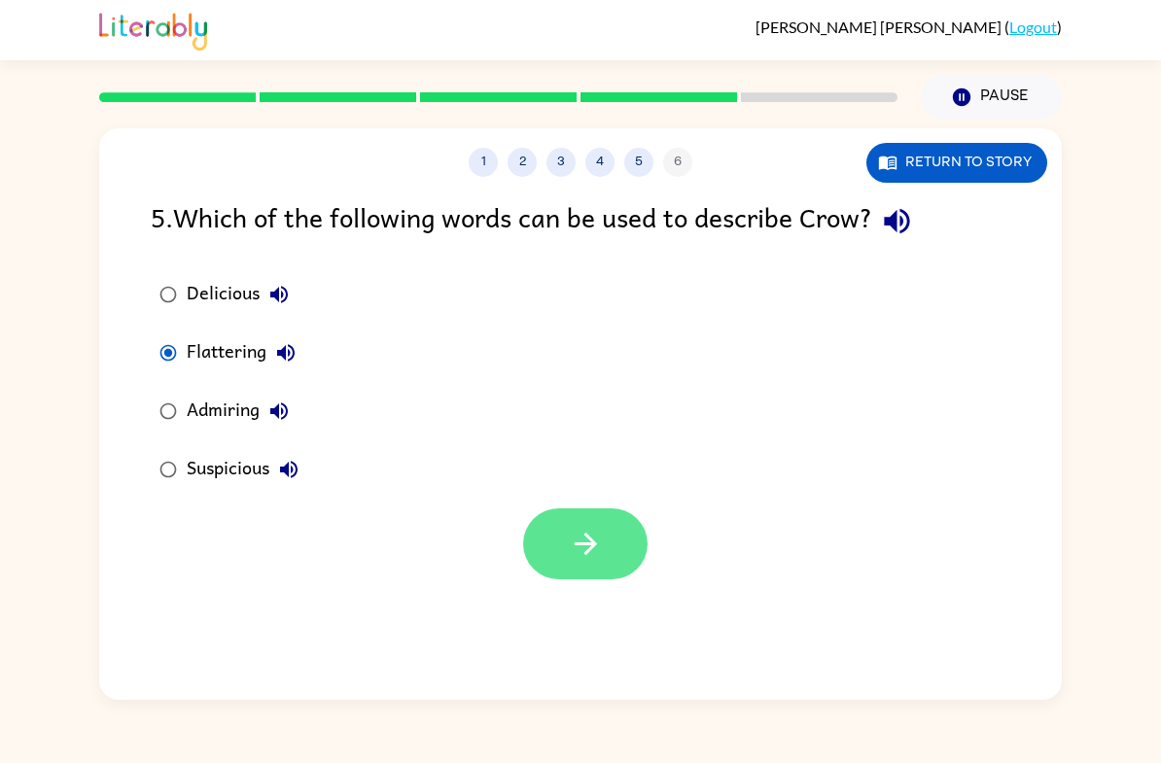
click at [633, 521] on button "button" at bounding box center [585, 543] width 124 height 71
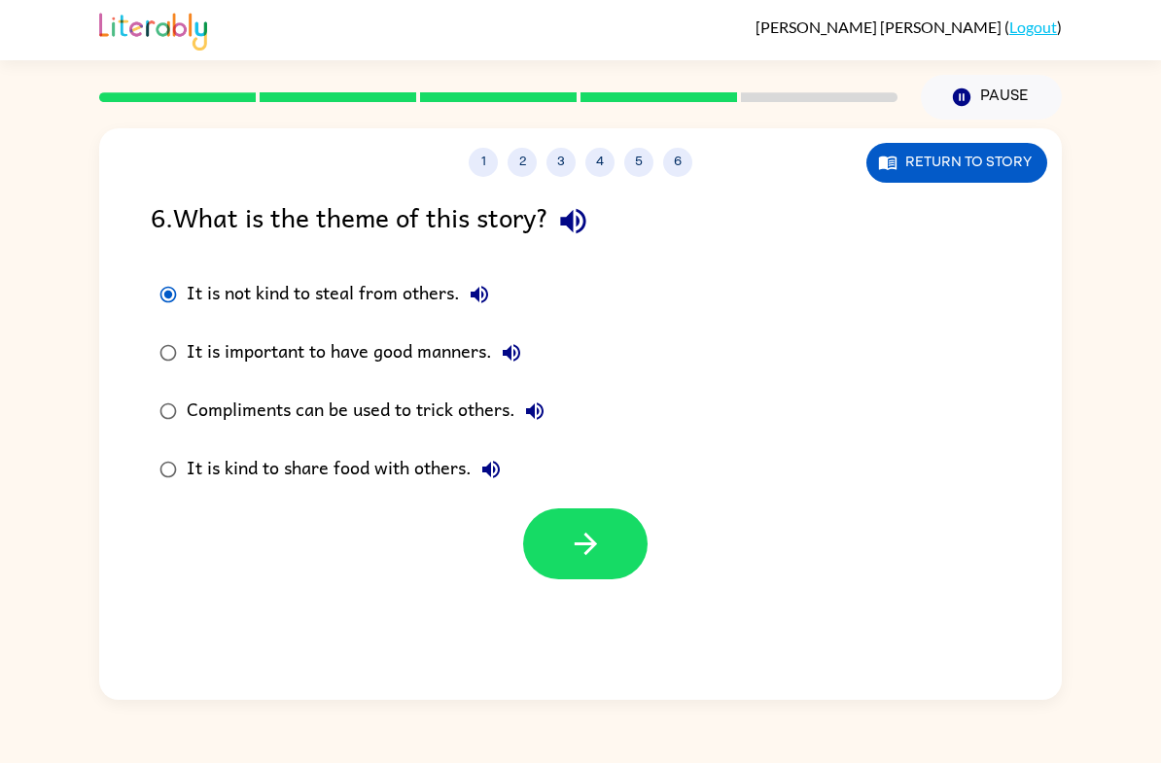
click at [573, 556] on icon "button" at bounding box center [586, 544] width 34 height 34
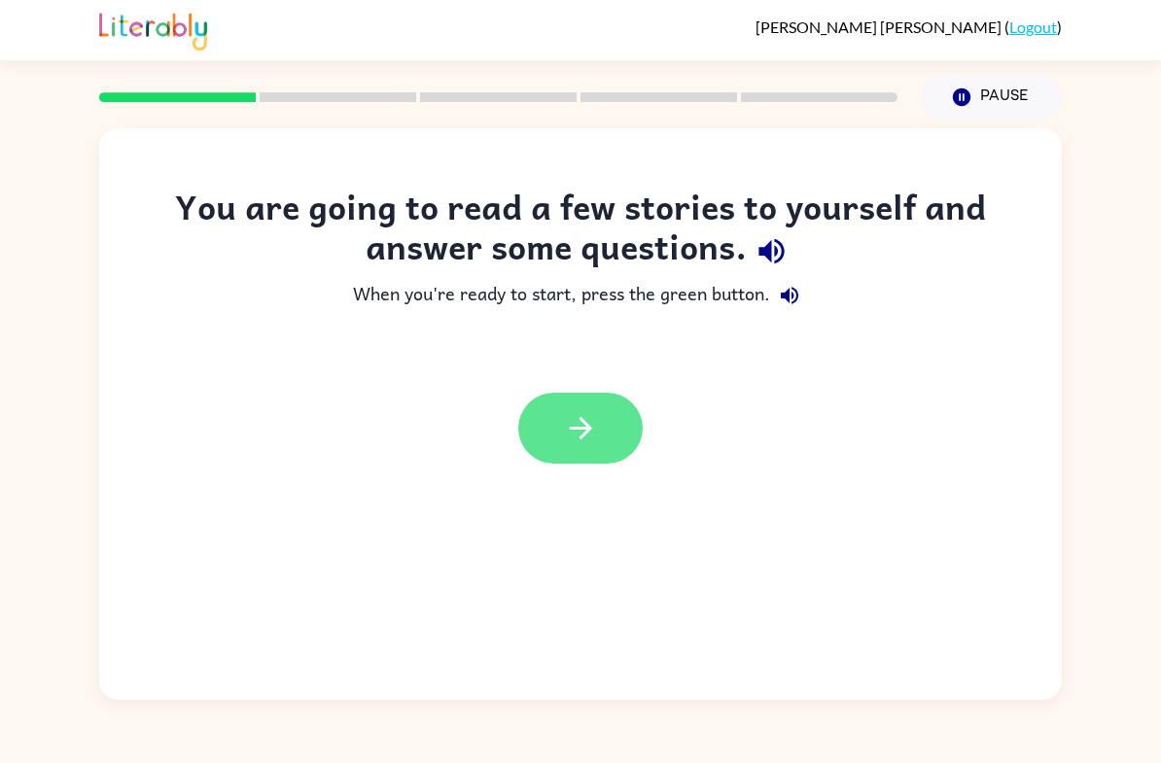
click at [598, 409] on button "button" at bounding box center [580, 428] width 124 height 71
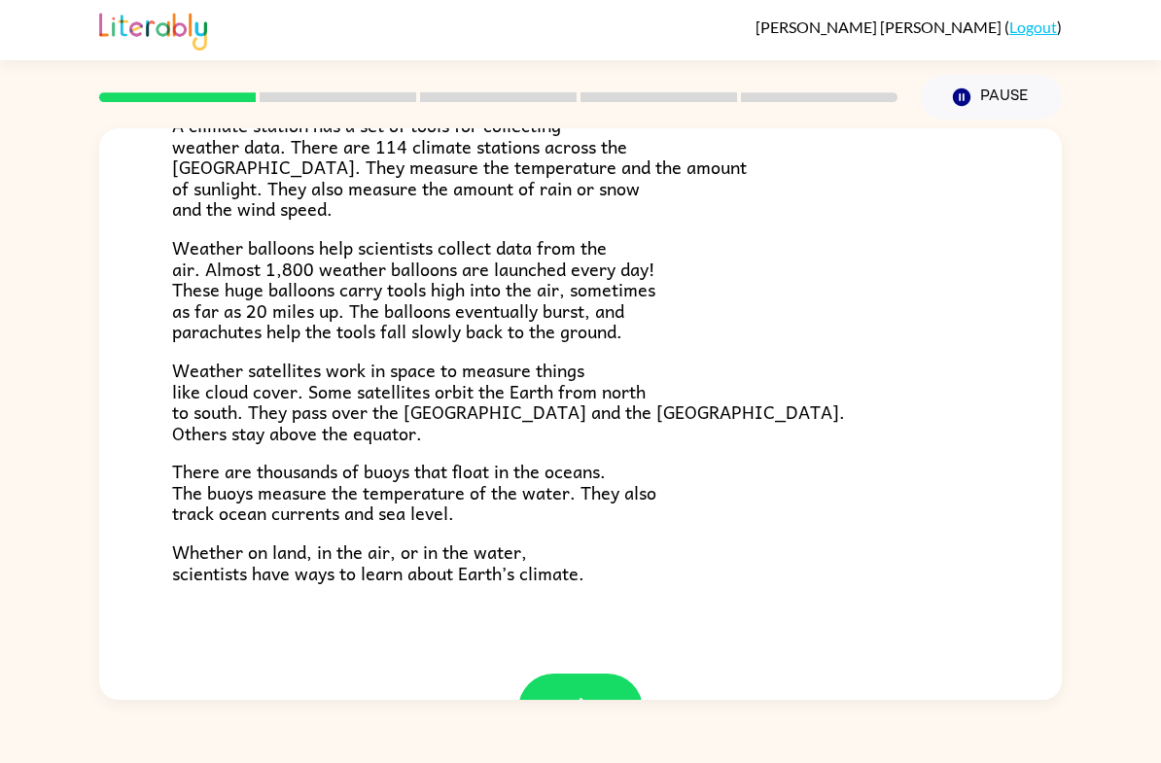
scroll to position [463, 0]
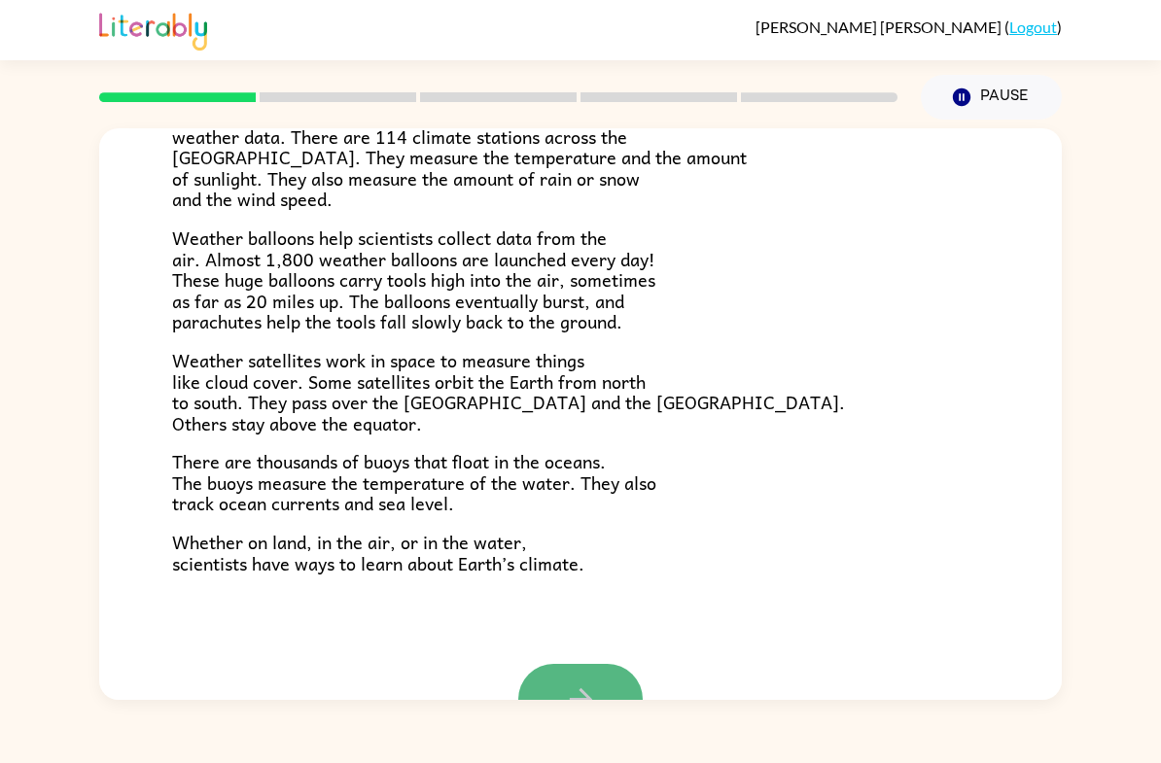
click at [593, 683] on icon "button" at bounding box center [581, 700] width 34 height 34
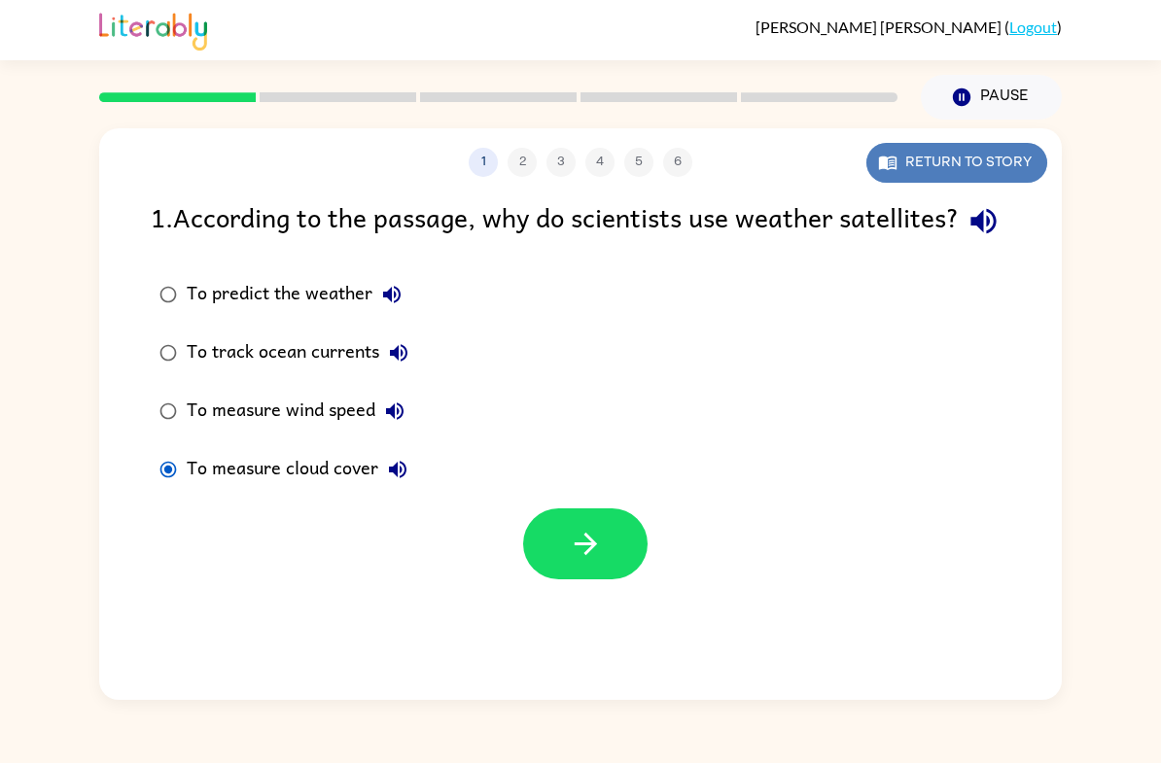
click at [908, 167] on button "Return to story" at bounding box center [956, 163] width 181 height 40
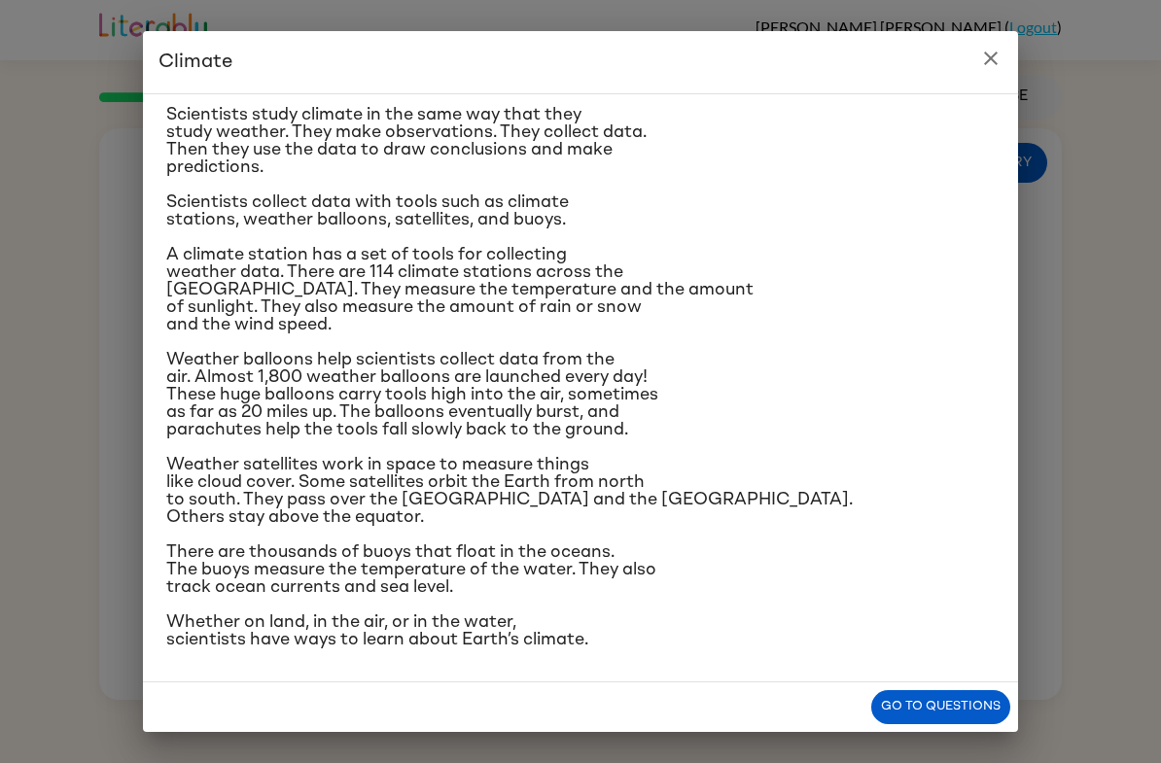
scroll to position [324, 0]
click at [971, 712] on button "Go to questions" at bounding box center [940, 707] width 139 height 34
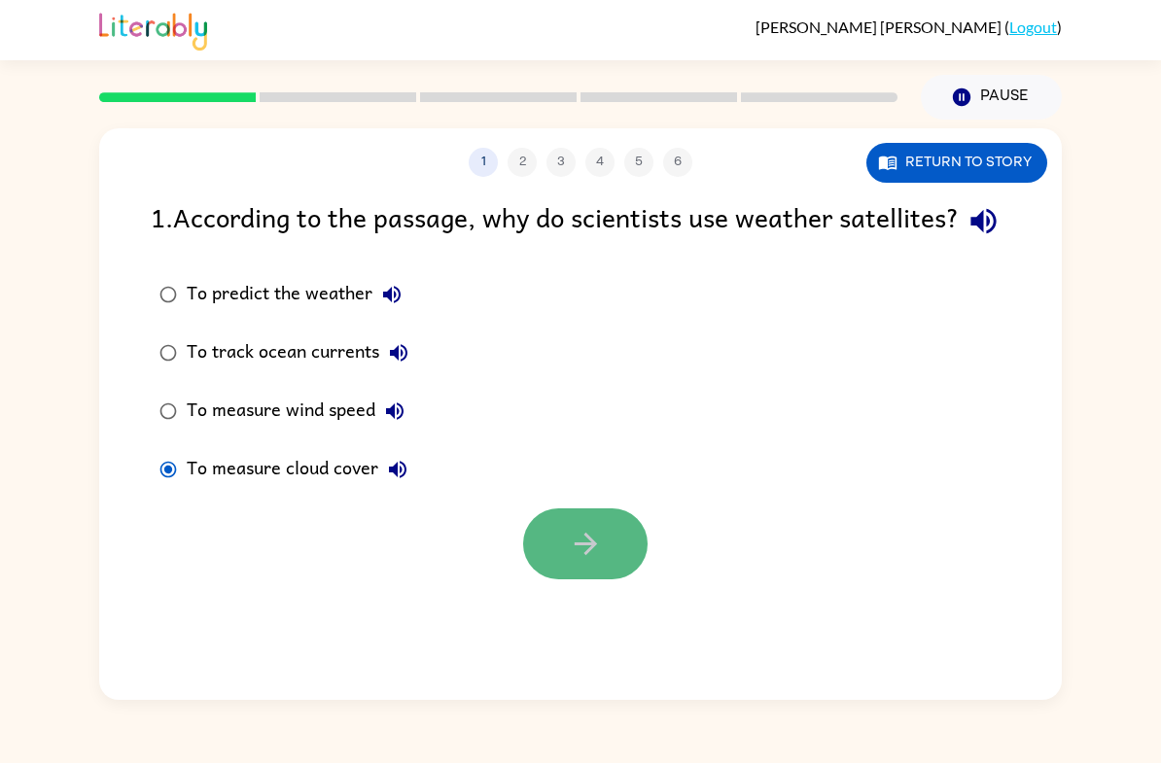
click at [613, 577] on button "button" at bounding box center [585, 543] width 124 height 71
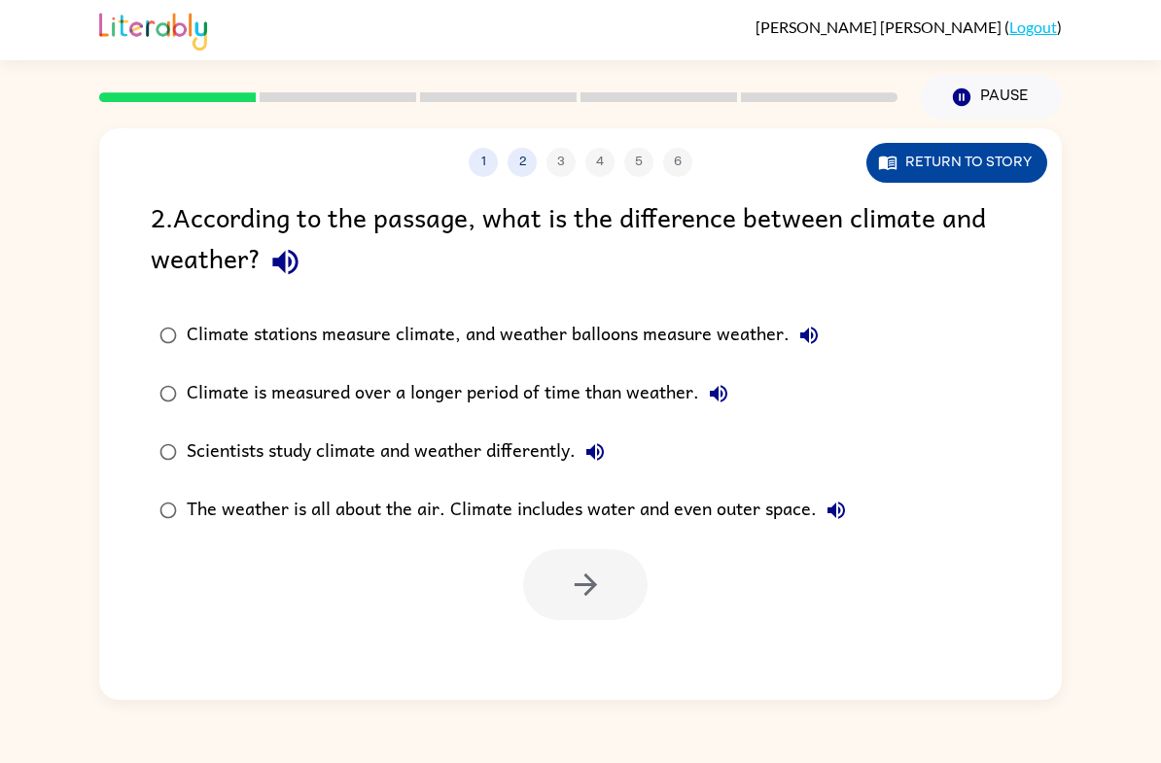
click at [952, 171] on button "Return to story" at bounding box center [956, 163] width 181 height 40
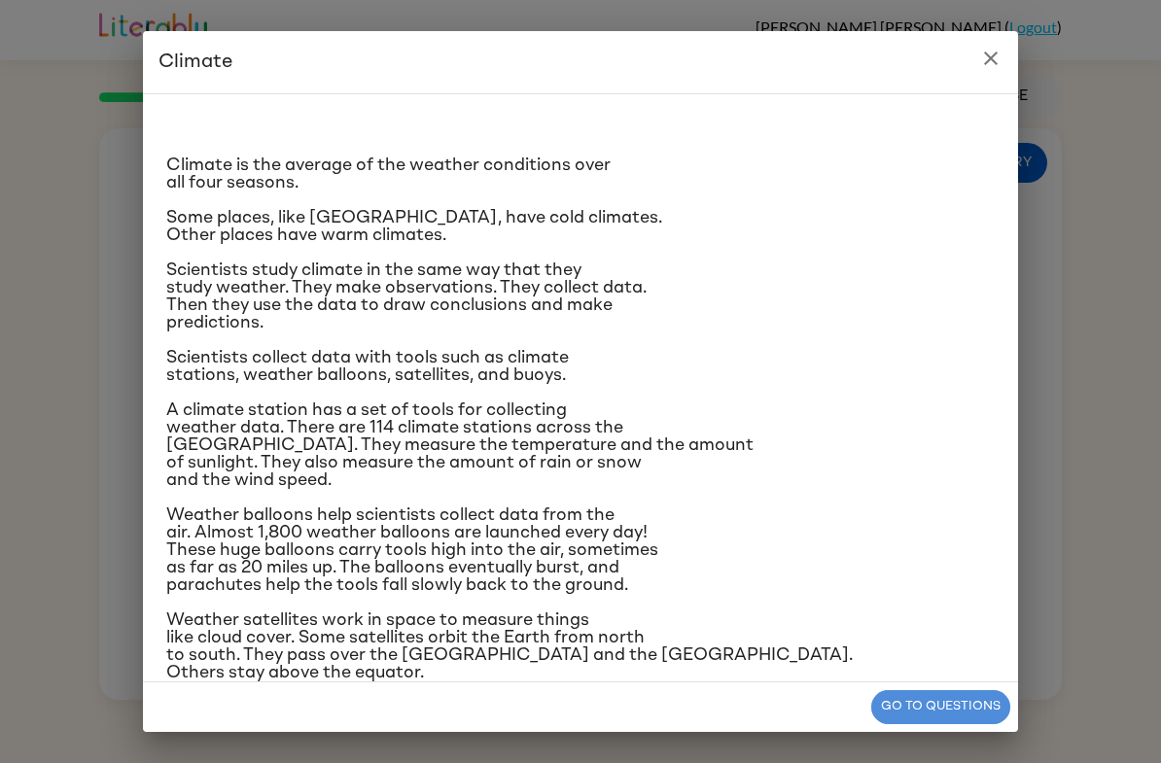
click at [936, 713] on button "Go to questions" at bounding box center [940, 707] width 139 height 34
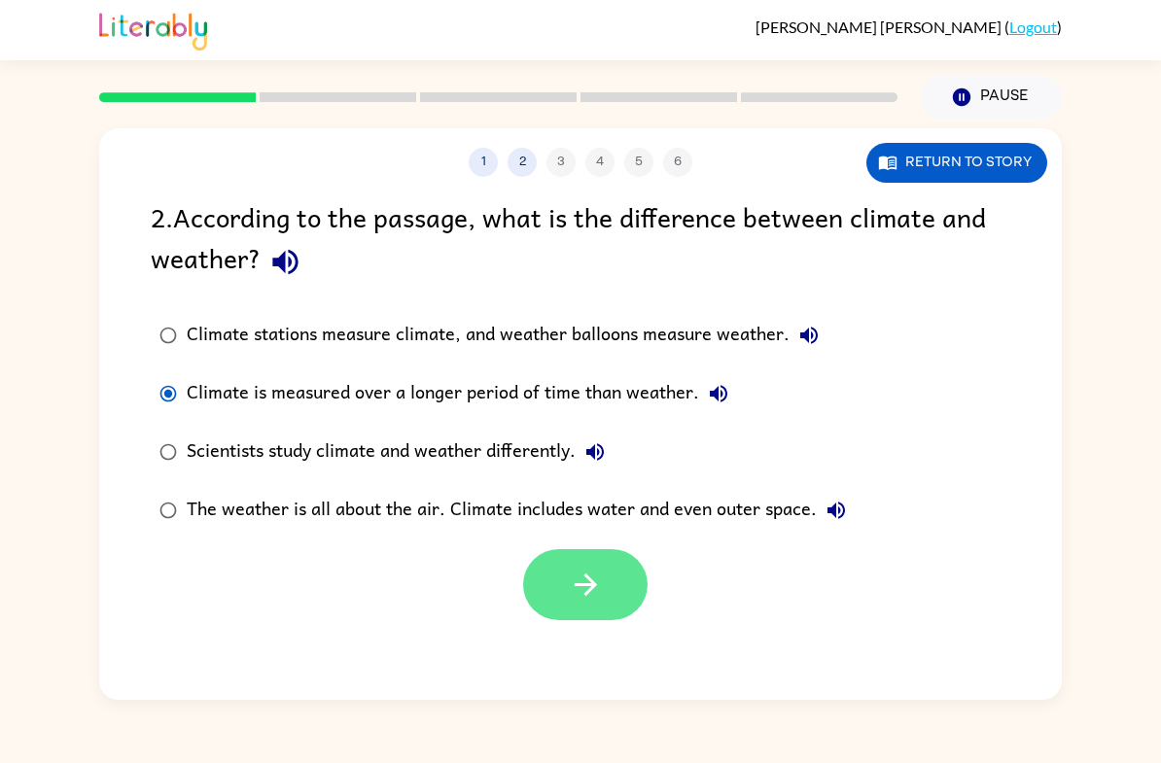
click at [611, 611] on button "button" at bounding box center [585, 584] width 124 height 71
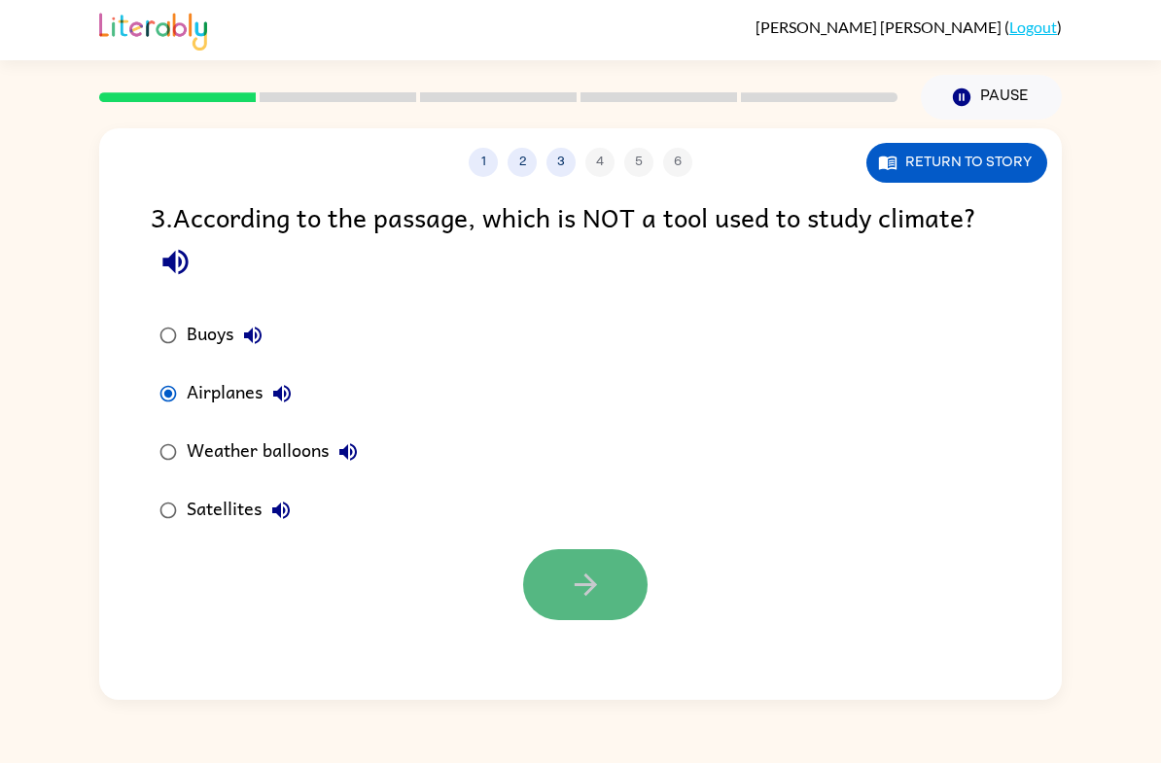
click at [605, 595] on button "button" at bounding box center [585, 584] width 124 height 71
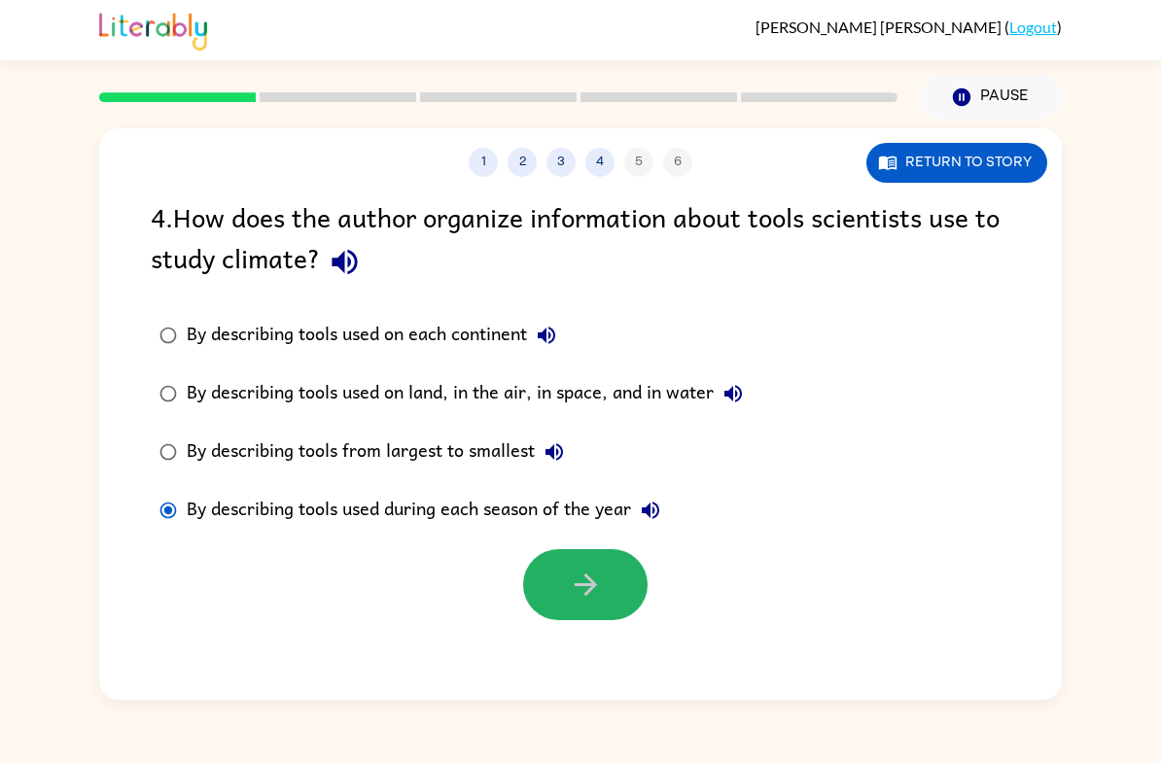
click at [607, 588] on button "button" at bounding box center [585, 584] width 124 height 71
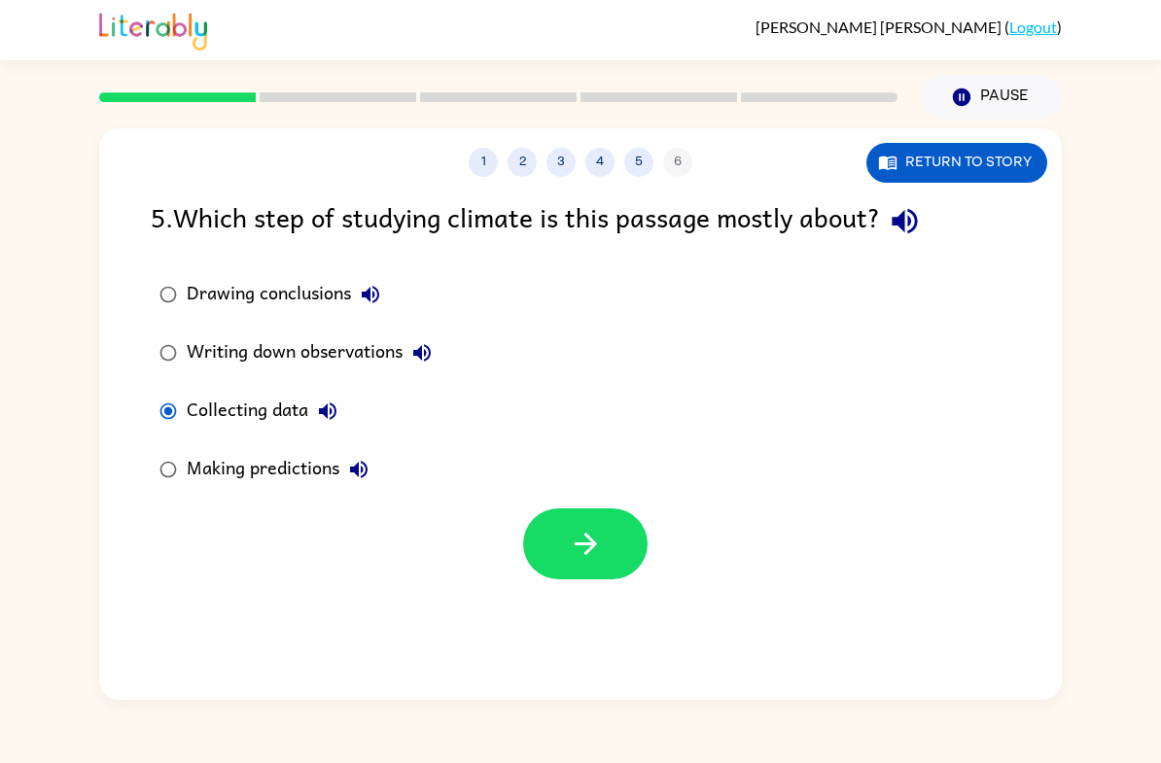
click at [189, 355] on div "Writing down observations" at bounding box center [314, 352] width 255 height 39
click at [570, 567] on button "button" at bounding box center [585, 543] width 124 height 71
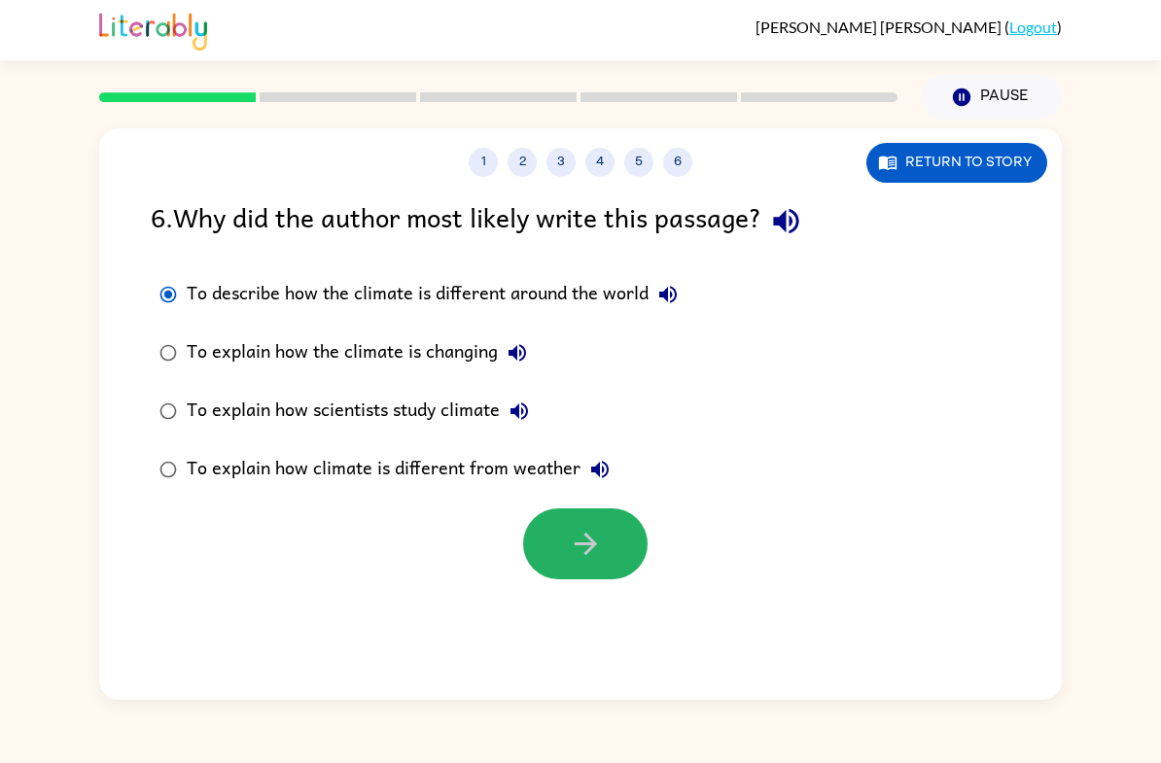
click at [576, 535] on icon "button" at bounding box center [586, 544] width 34 height 34
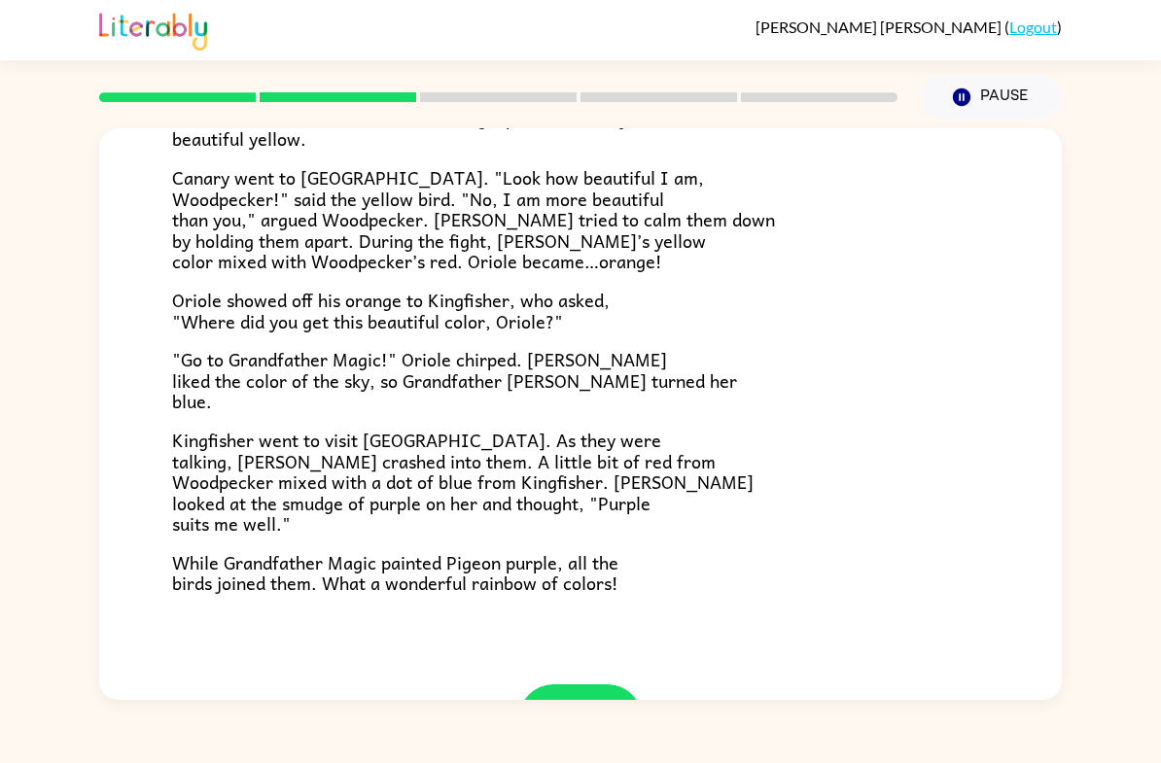
scroll to position [403, 0]
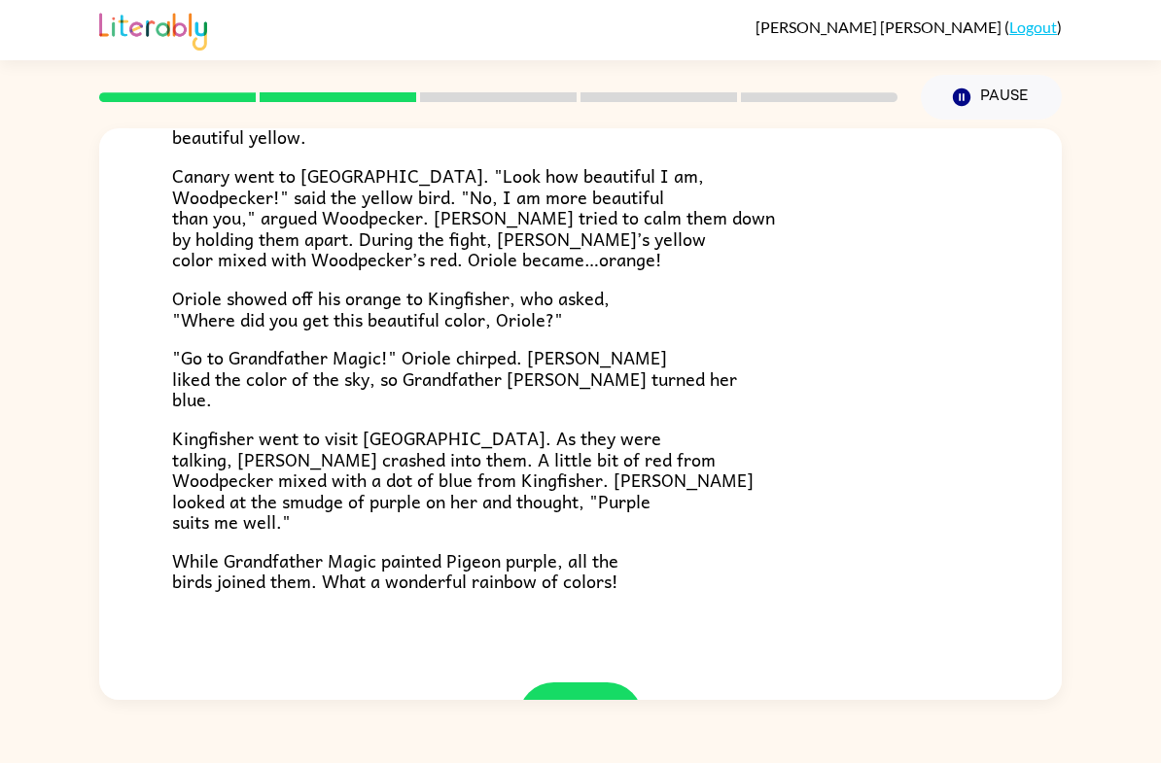
click at [566, 701] on icon "button" at bounding box center [581, 718] width 34 height 34
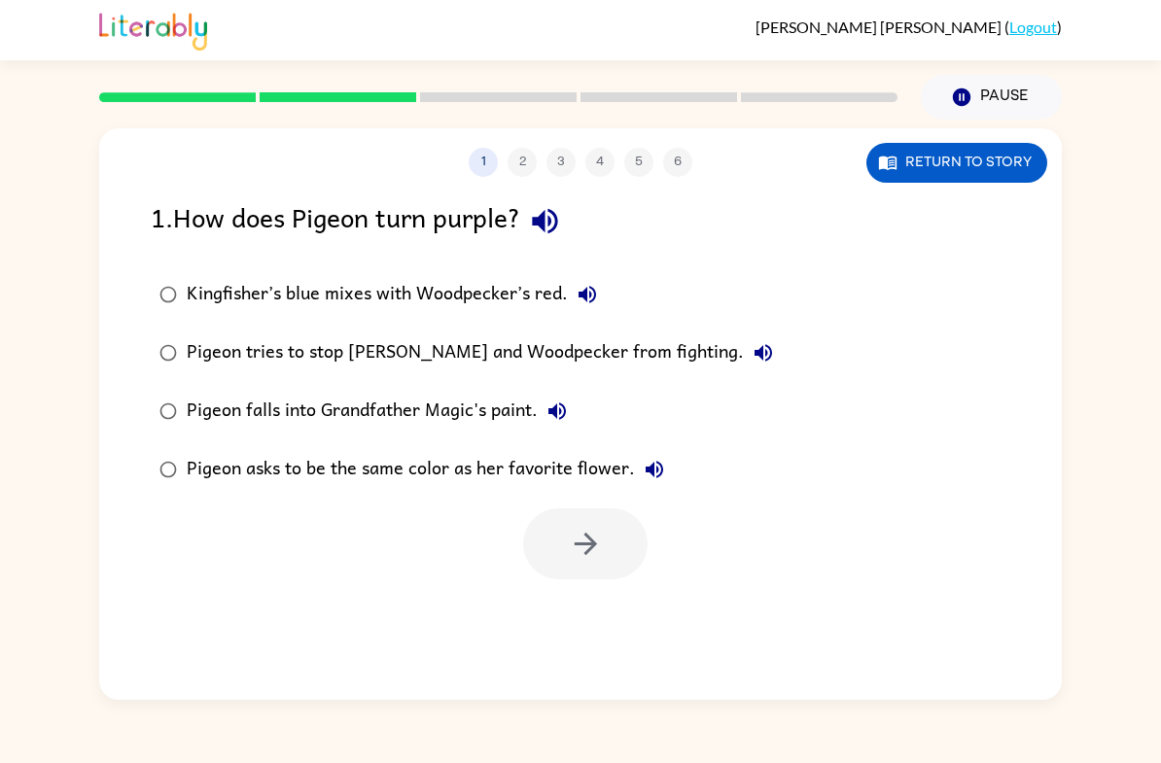
scroll to position [0, 0]
click at [979, 173] on button "Return to story" at bounding box center [956, 163] width 181 height 40
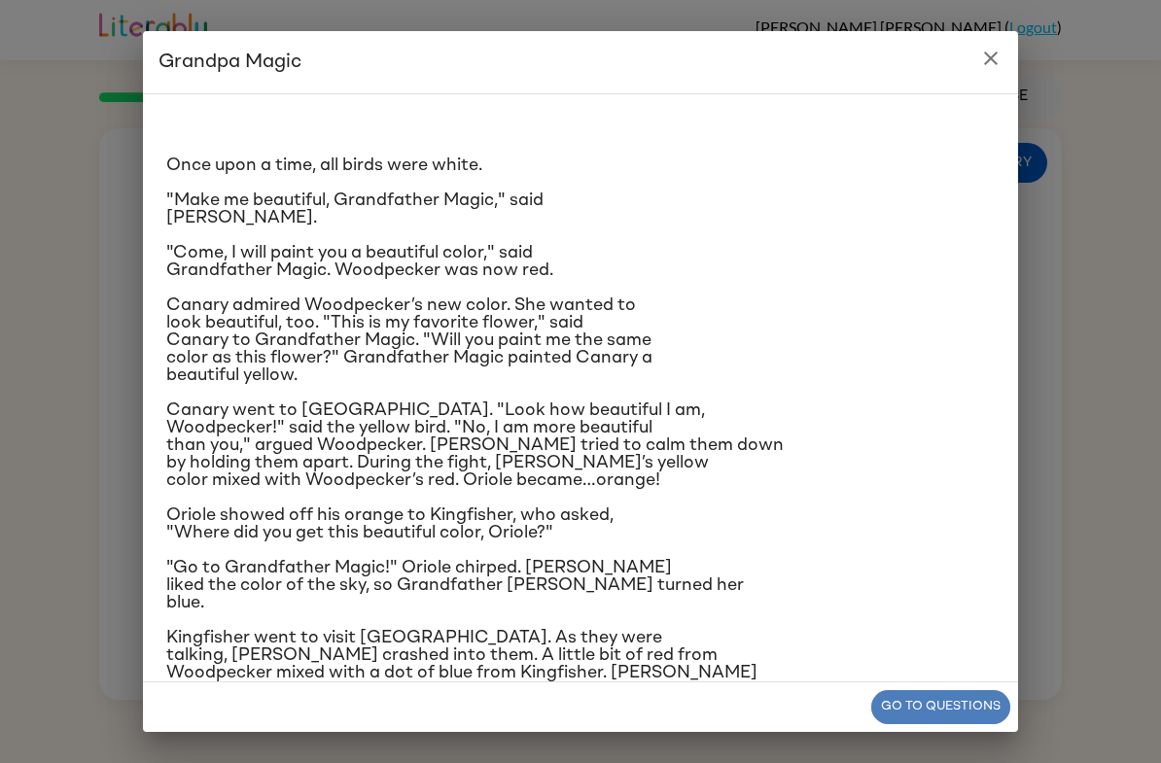
click at [973, 700] on button "Go to questions" at bounding box center [940, 707] width 139 height 34
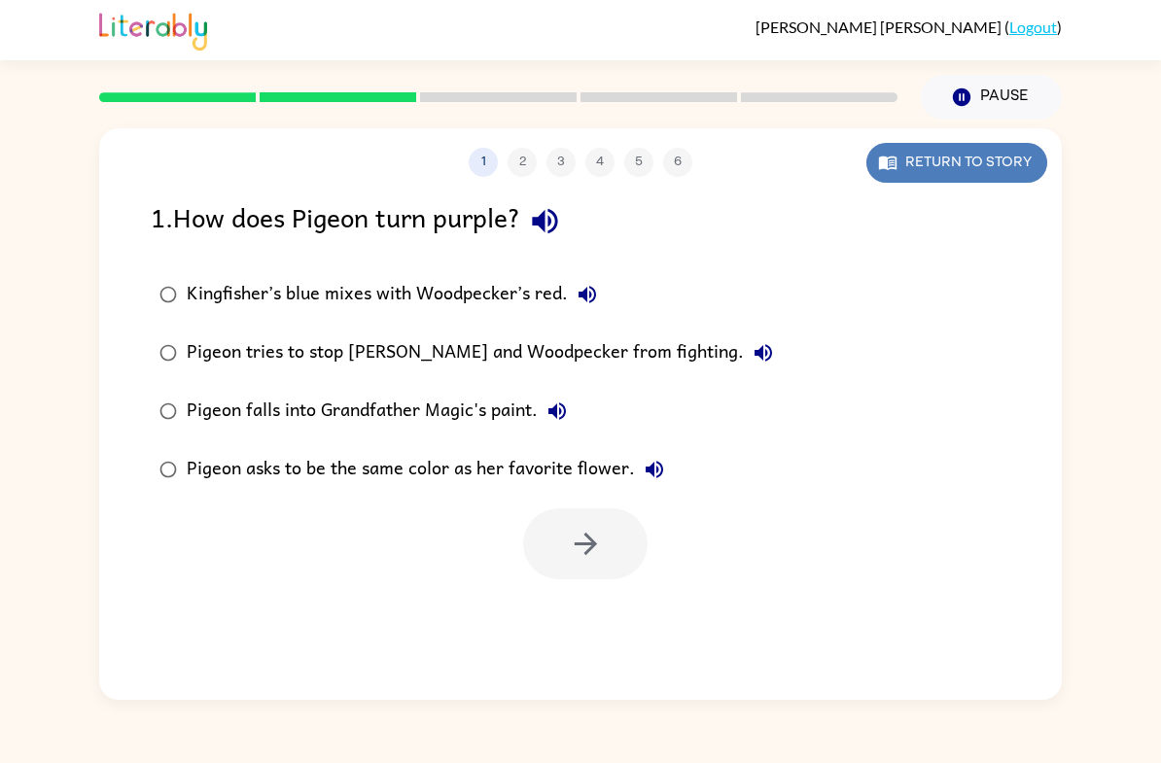
click at [921, 161] on button "Return to story" at bounding box center [956, 163] width 181 height 40
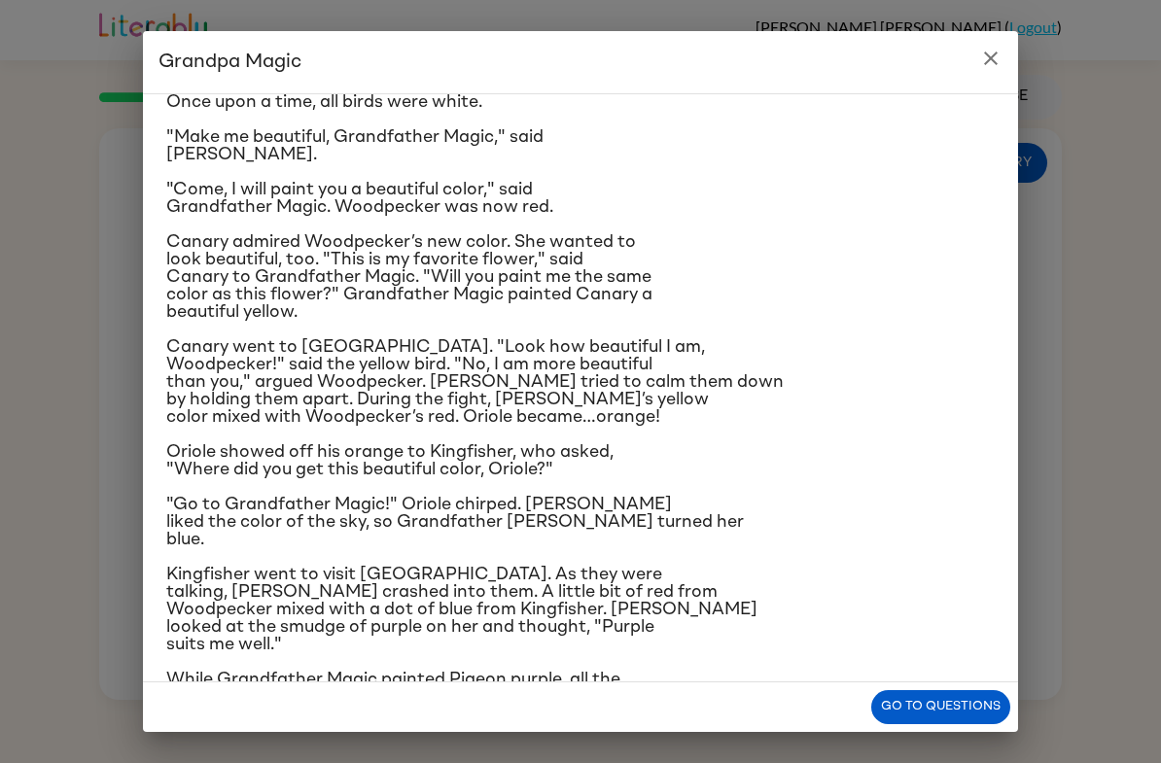
scroll to position [62, 0]
click at [977, 714] on button "Go to questions" at bounding box center [940, 707] width 139 height 34
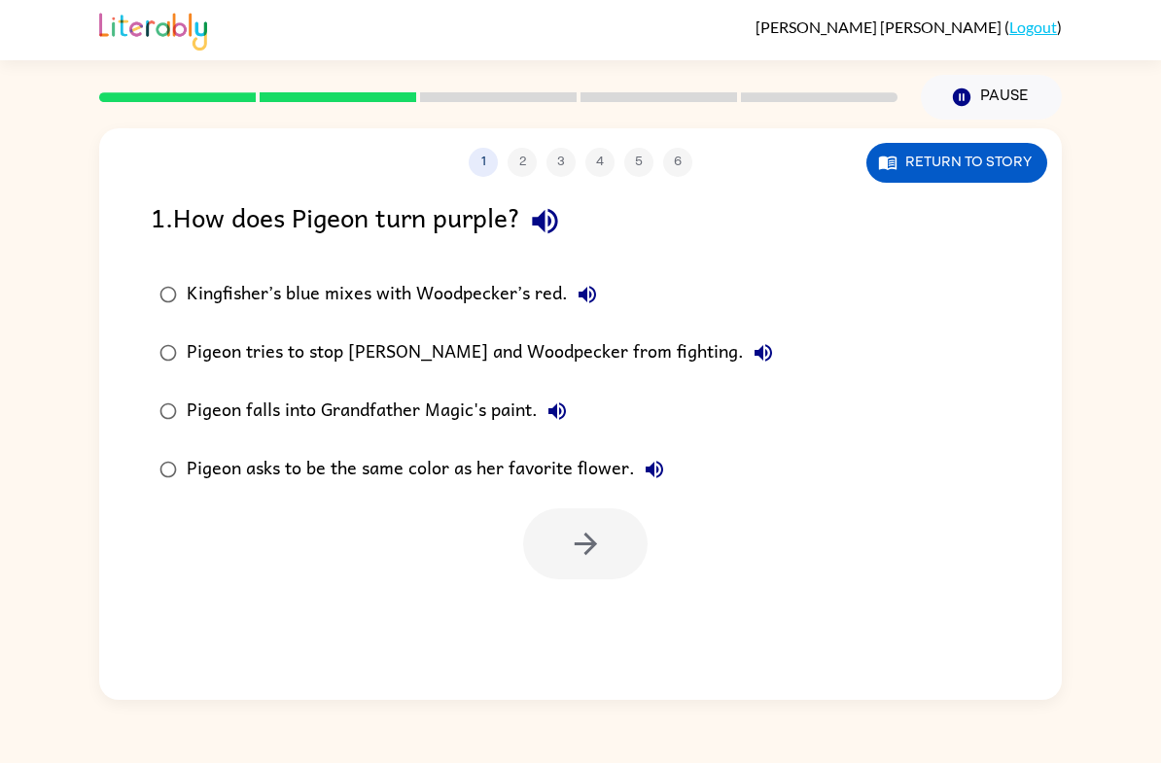
click at [368, 472] on div "Pigeon asks to be the same color as her favorite flower." at bounding box center [430, 469] width 487 height 39
click at [1010, 186] on div "1 2 3 4 5 6 Return to story 1 . How does Pigeon turn purple? Kingfisher’s blue …" at bounding box center [580, 414] width 963 height 572
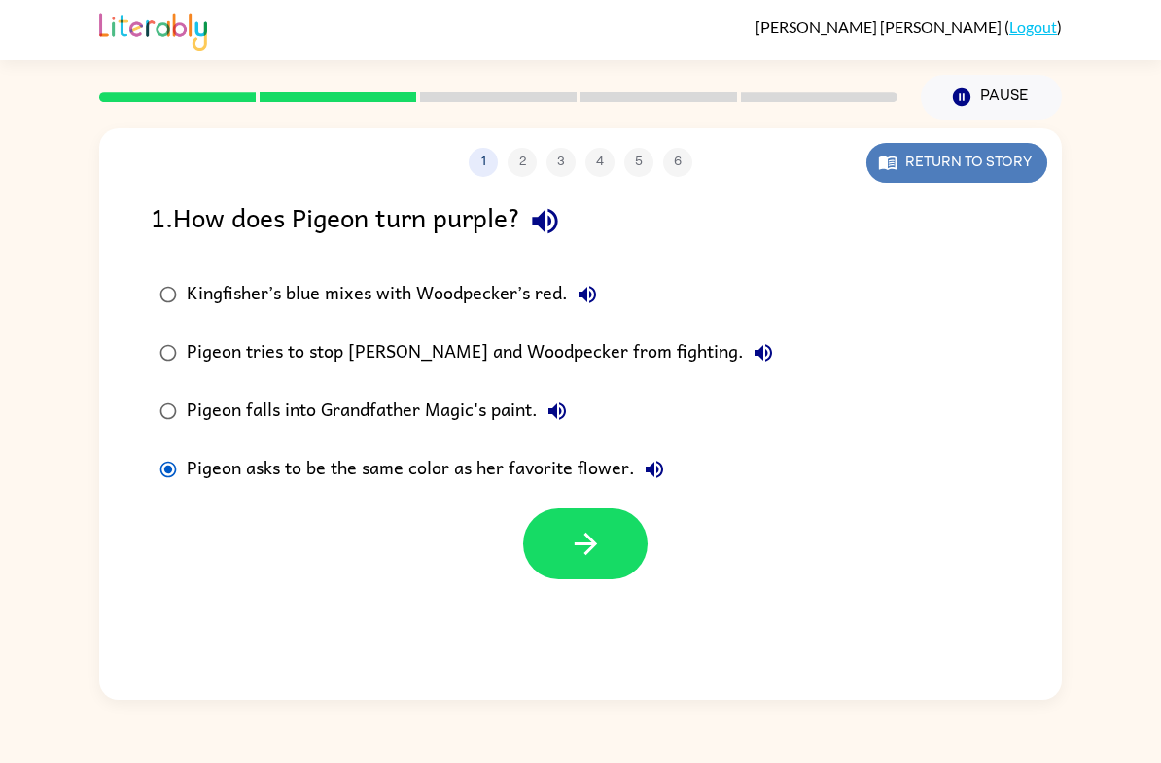
click at [1005, 170] on button "Return to story" at bounding box center [956, 163] width 181 height 40
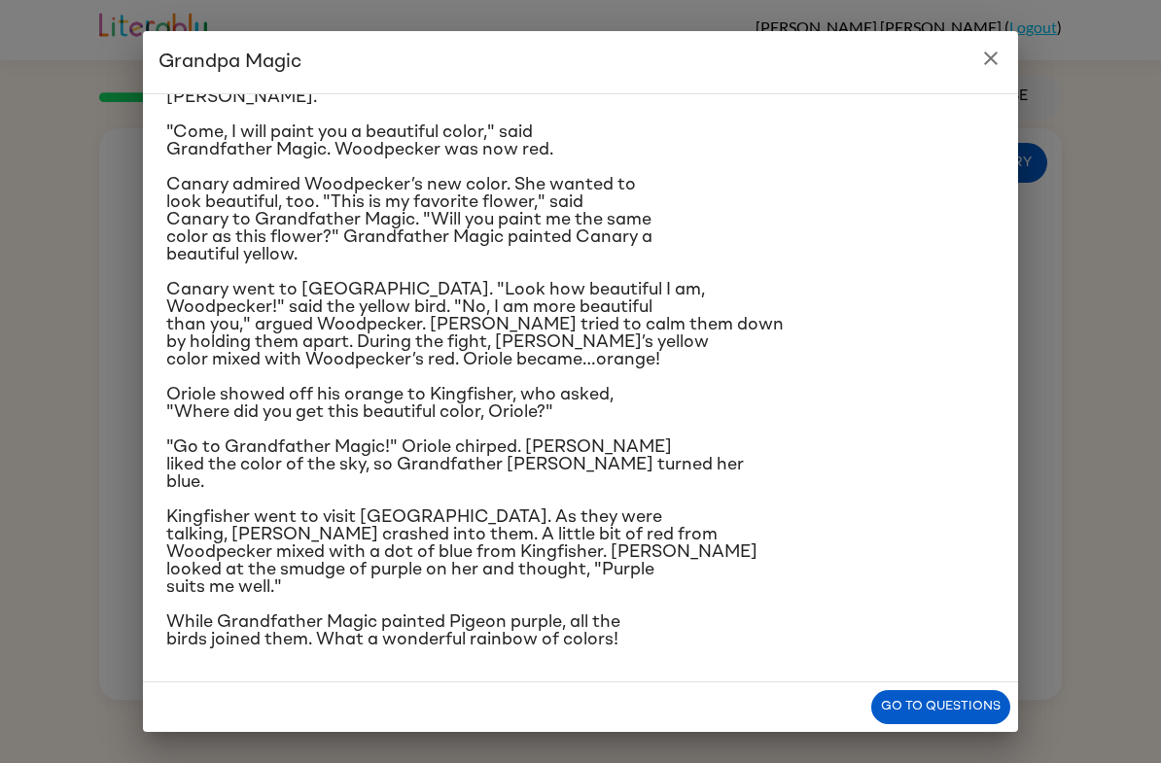
scroll to position [277, 0]
click at [930, 705] on button "Go to questions" at bounding box center [940, 707] width 139 height 34
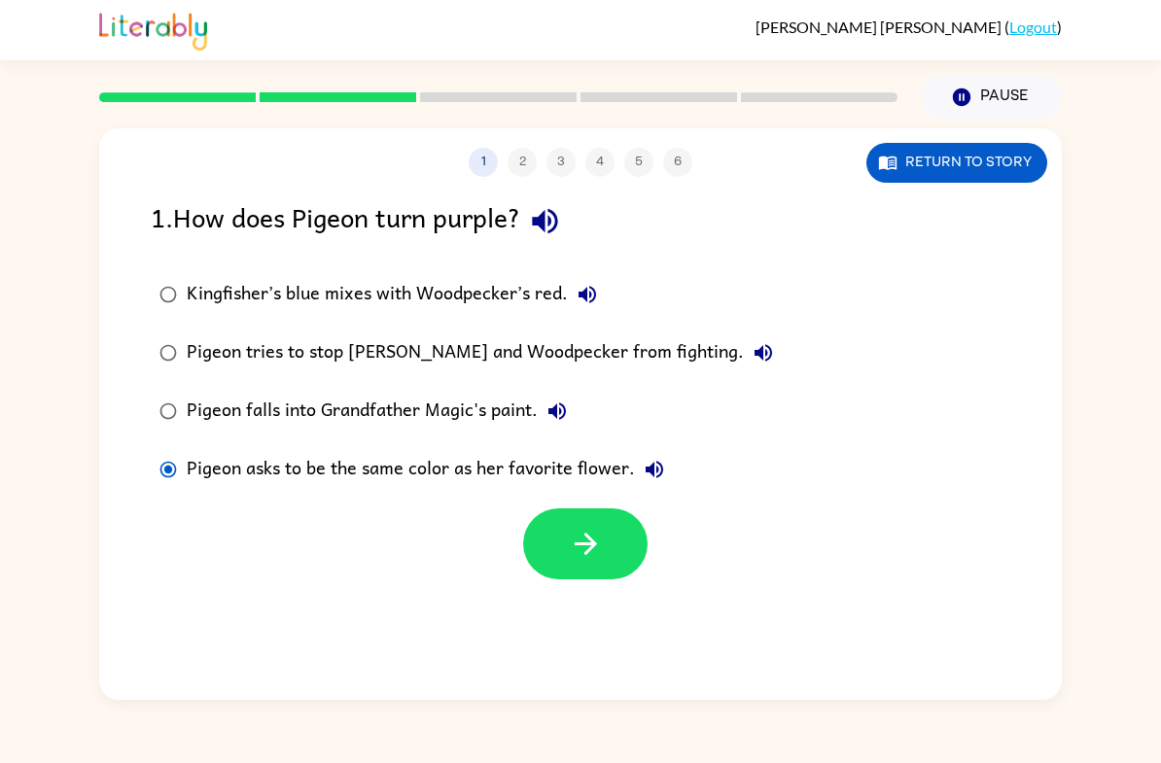
click at [350, 300] on div "Kingfisher’s blue mixes with Woodpecker’s red." at bounding box center [397, 294] width 420 height 39
click at [564, 558] on button "button" at bounding box center [585, 543] width 124 height 71
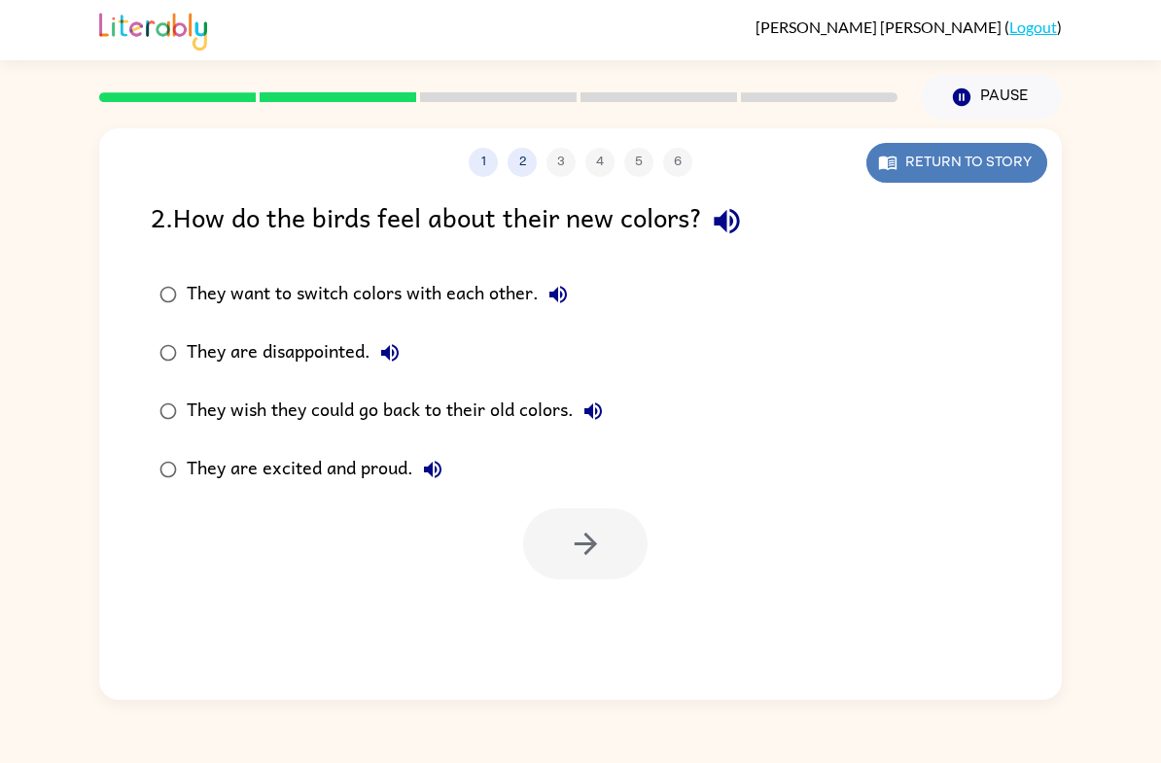
click at [930, 179] on button "Return to story" at bounding box center [956, 163] width 181 height 40
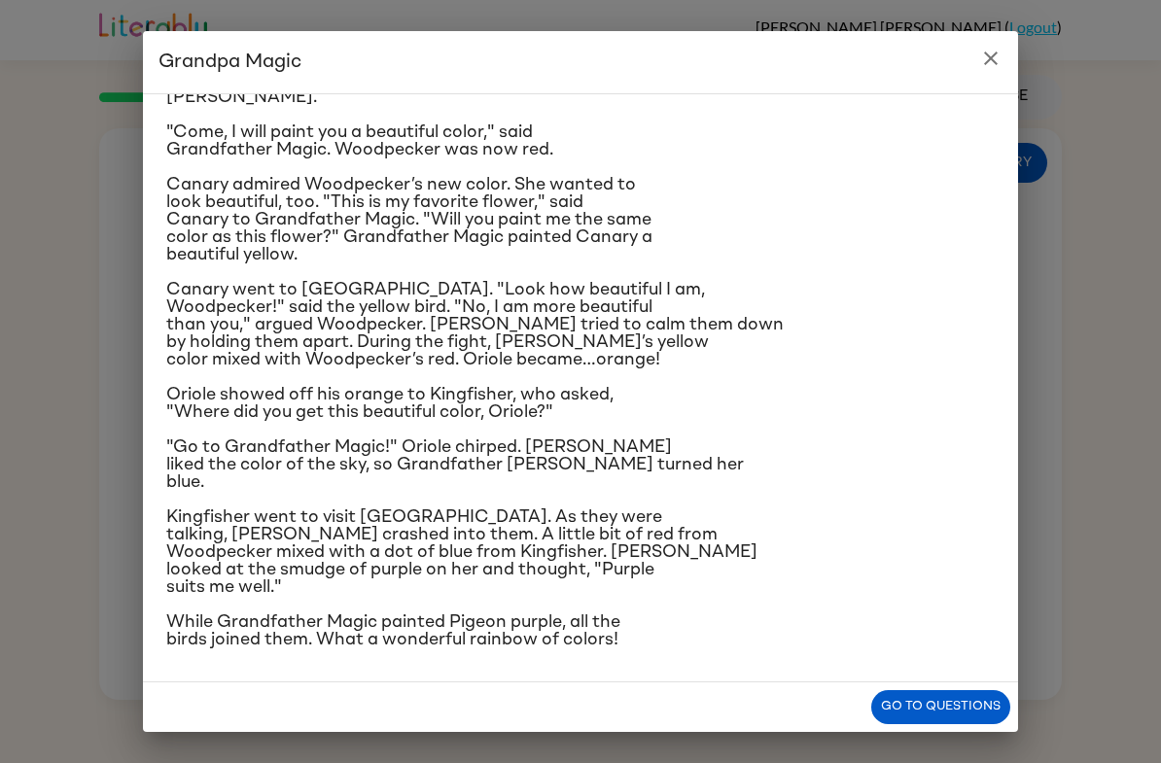
click at [963, 650] on div "Once upon a time, all birds were white. "Make me beautiful, Grandfather Magic,"…" at bounding box center [580, 387] width 875 height 589
click at [964, 707] on button "Go to questions" at bounding box center [940, 707] width 139 height 34
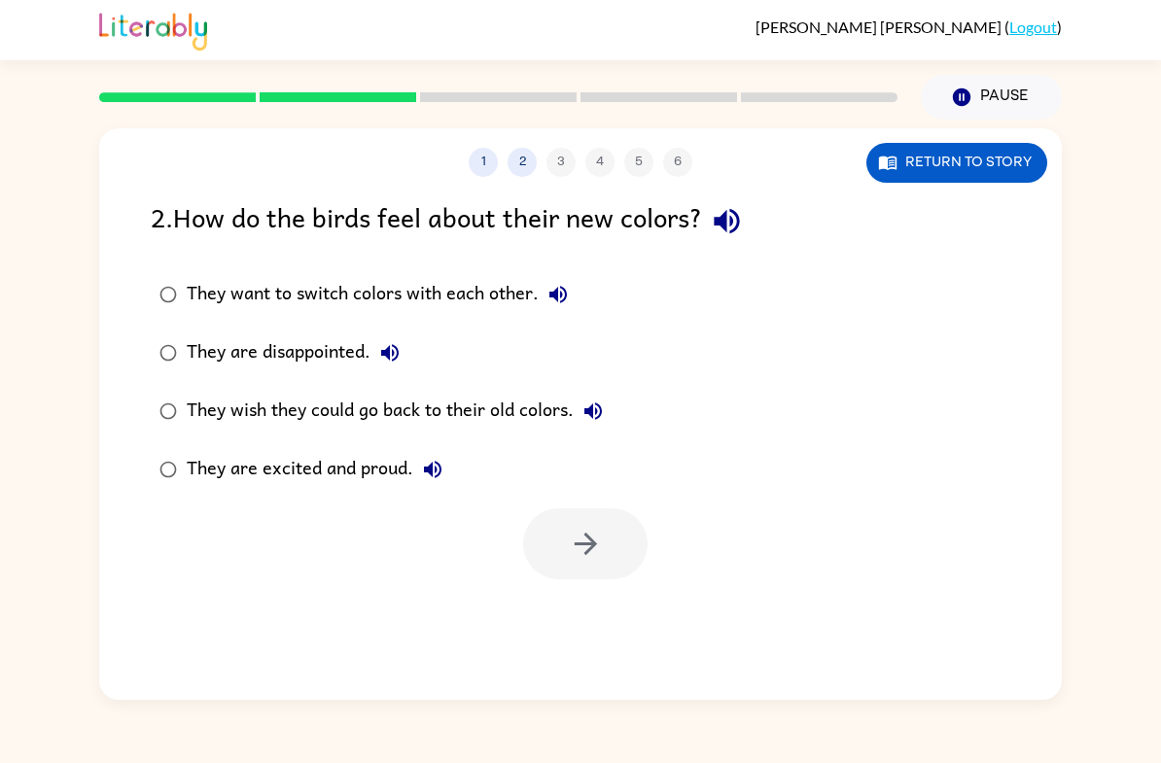
click at [299, 465] on div "They are excited and proud." at bounding box center [319, 469] width 265 height 39
click at [588, 547] on icon "button" at bounding box center [586, 544] width 34 height 34
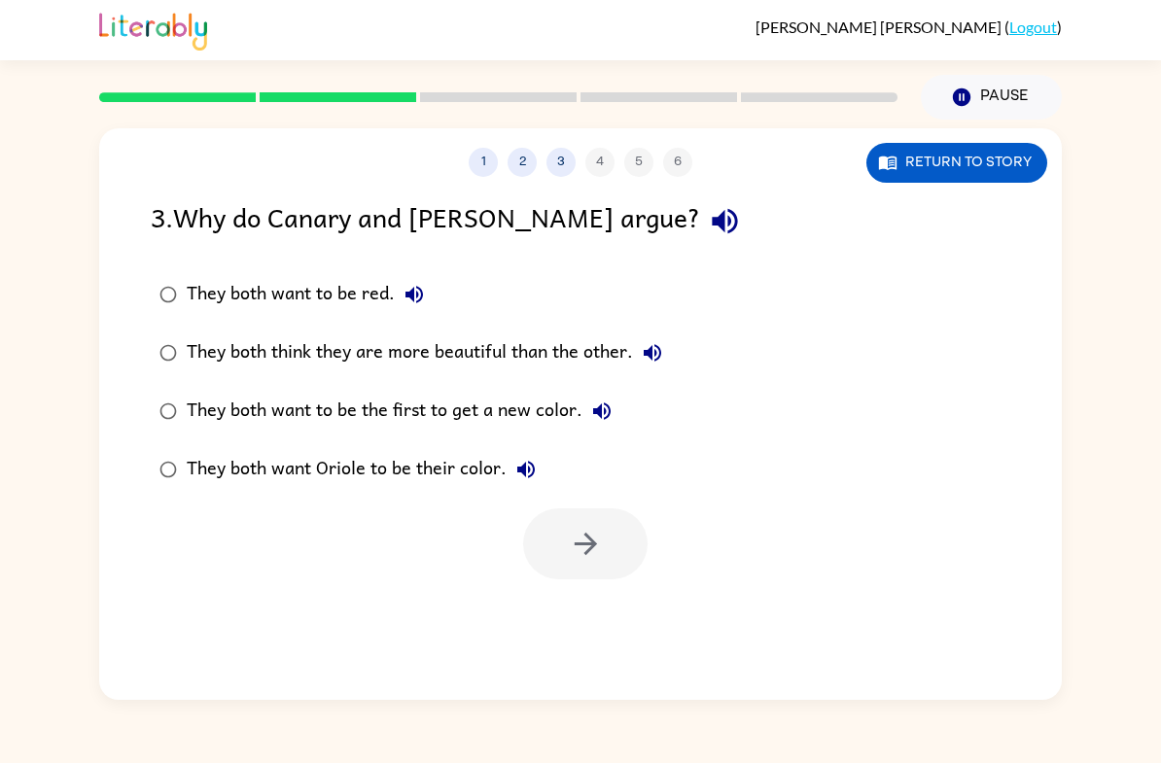
click at [548, 353] on div "They both think they are more beautiful than the other." at bounding box center [429, 352] width 485 height 39
click at [585, 543] on icon "button" at bounding box center [586, 544] width 34 height 34
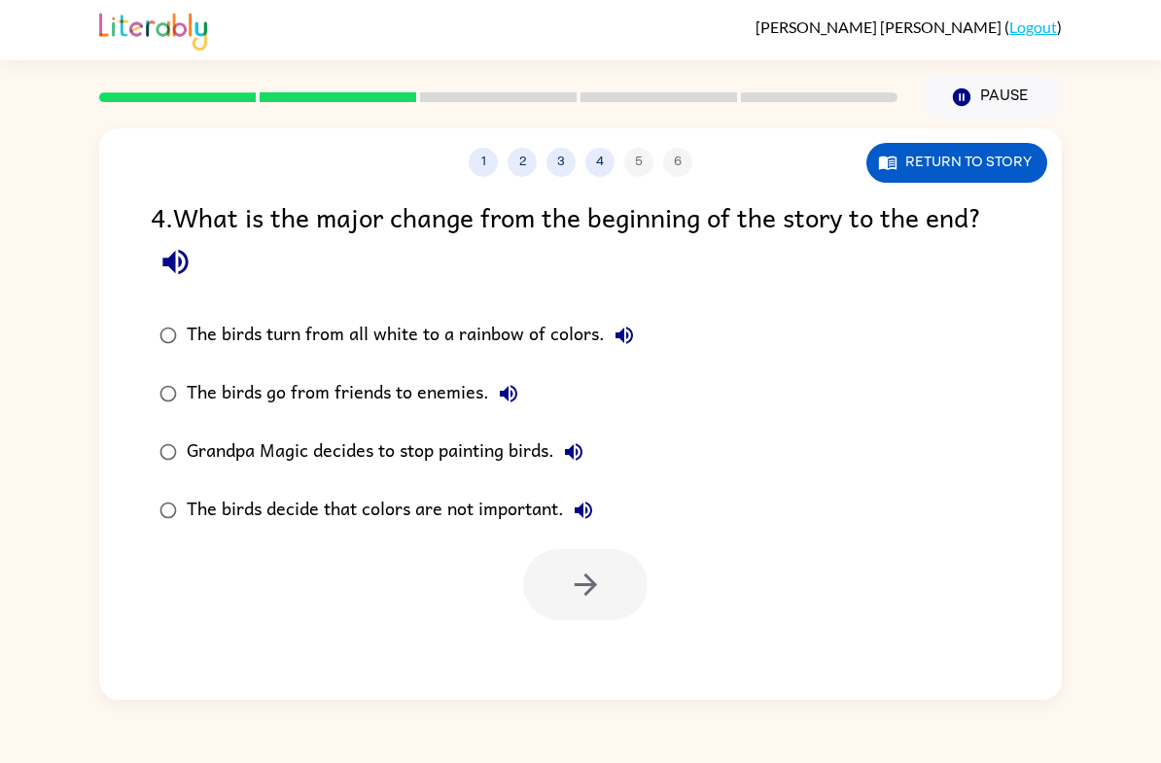
click at [328, 527] on div "The birds decide that colors are not important." at bounding box center [395, 510] width 416 height 39
click at [368, 455] on div "Grandpa Magic decides to stop painting birds." at bounding box center [390, 452] width 406 height 39
click at [326, 407] on div "The birds go from friends to enemies." at bounding box center [357, 393] width 341 height 39
click at [379, 355] on div "The birds turn from all white to a rainbow of colors." at bounding box center [415, 335] width 457 height 39
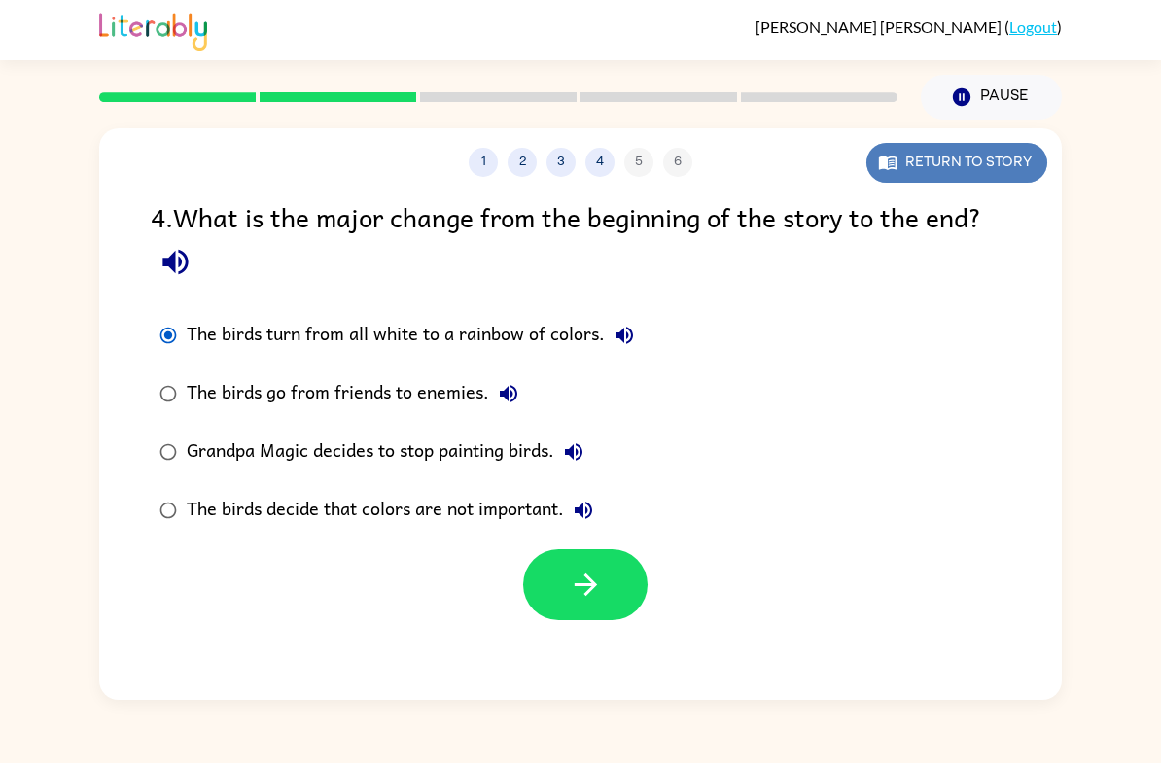
click at [982, 176] on button "Return to story" at bounding box center [956, 163] width 181 height 40
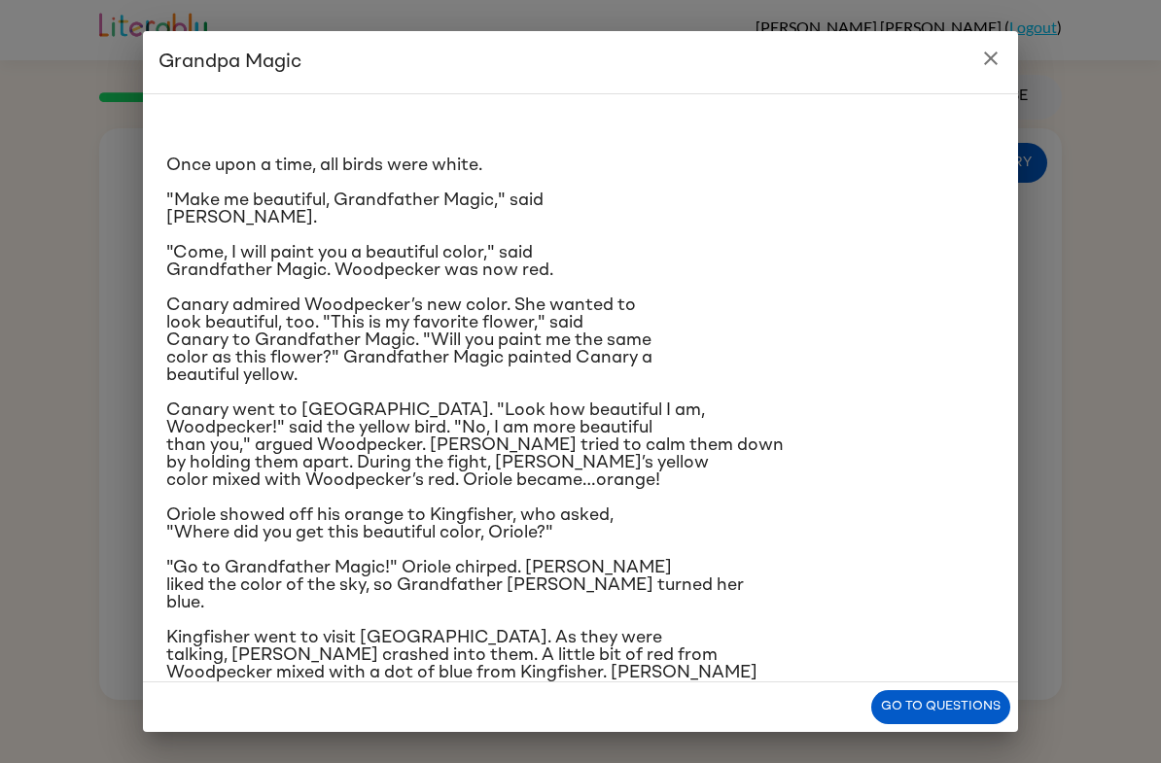
scroll to position [0, 0]
click at [977, 709] on button "Go to questions" at bounding box center [940, 707] width 139 height 34
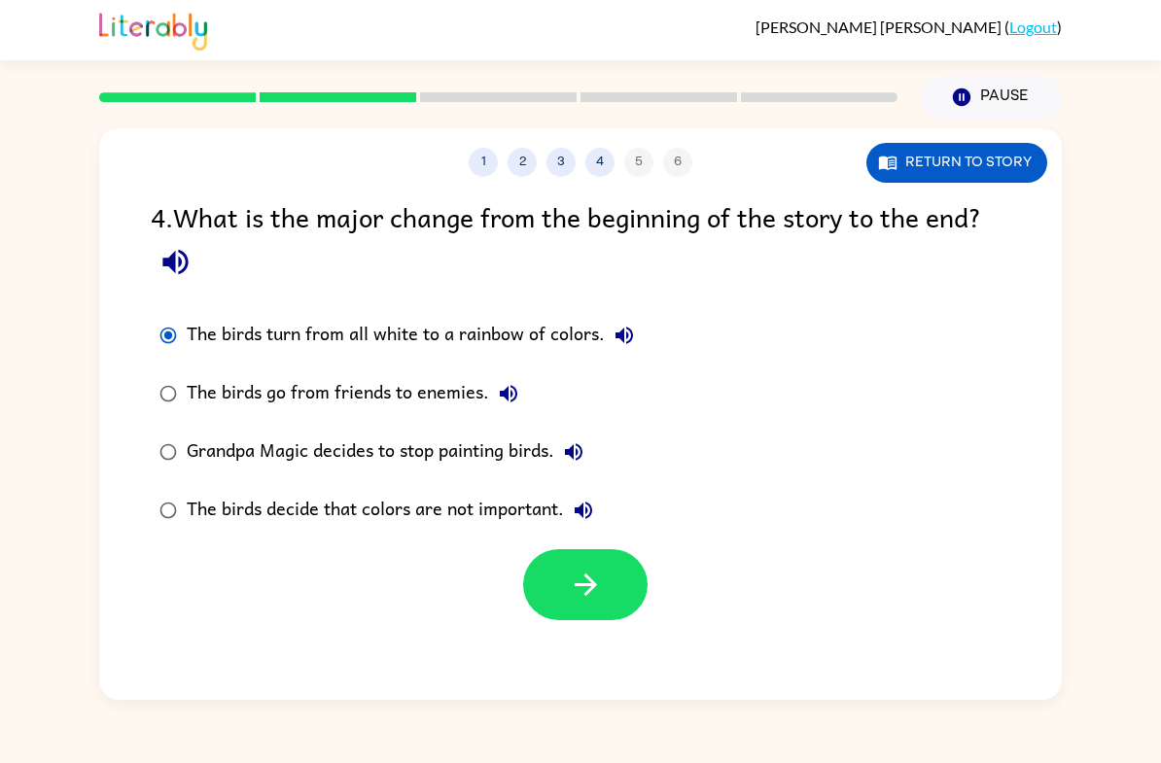
click at [260, 509] on div "The birds decide that colors are not important." at bounding box center [395, 510] width 416 height 39
click at [452, 458] on div "Grandpa Magic decides to stop painting birds." at bounding box center [390, 452] width 406 height 39
click at [588, 585] on icon "button" at bounding box center [586, 585] width 34 height 34
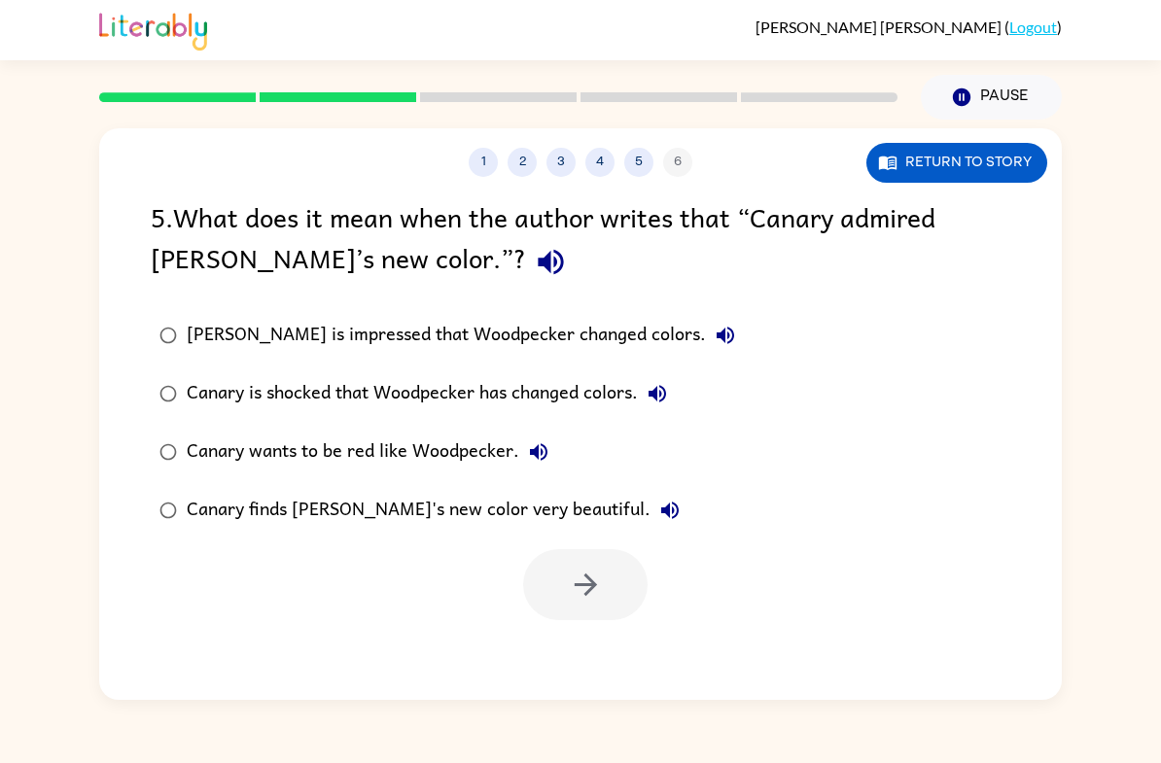
click at [358, 518] on div "Canary finds Woodpecker's new color very beautiful." at bounding box center [438, 510] width 503 height 39
click at [599, 602] on icon "button" at bounding box center [586, 585] width 34 height 34
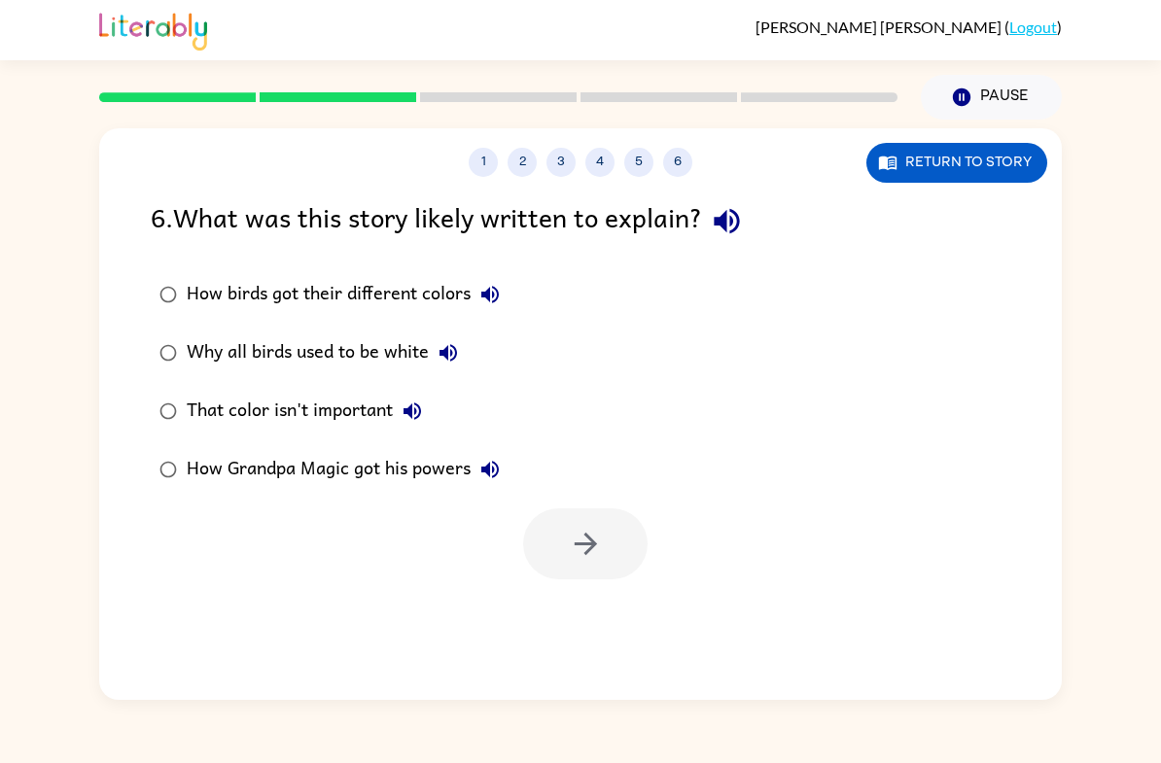
click at [245, 304] on div "How birds got their different colors" at bounding box center [348, 294] width 323 height 39
click at [565, 531] on button "button" at bounding box center [585, 543] width 124 height 71
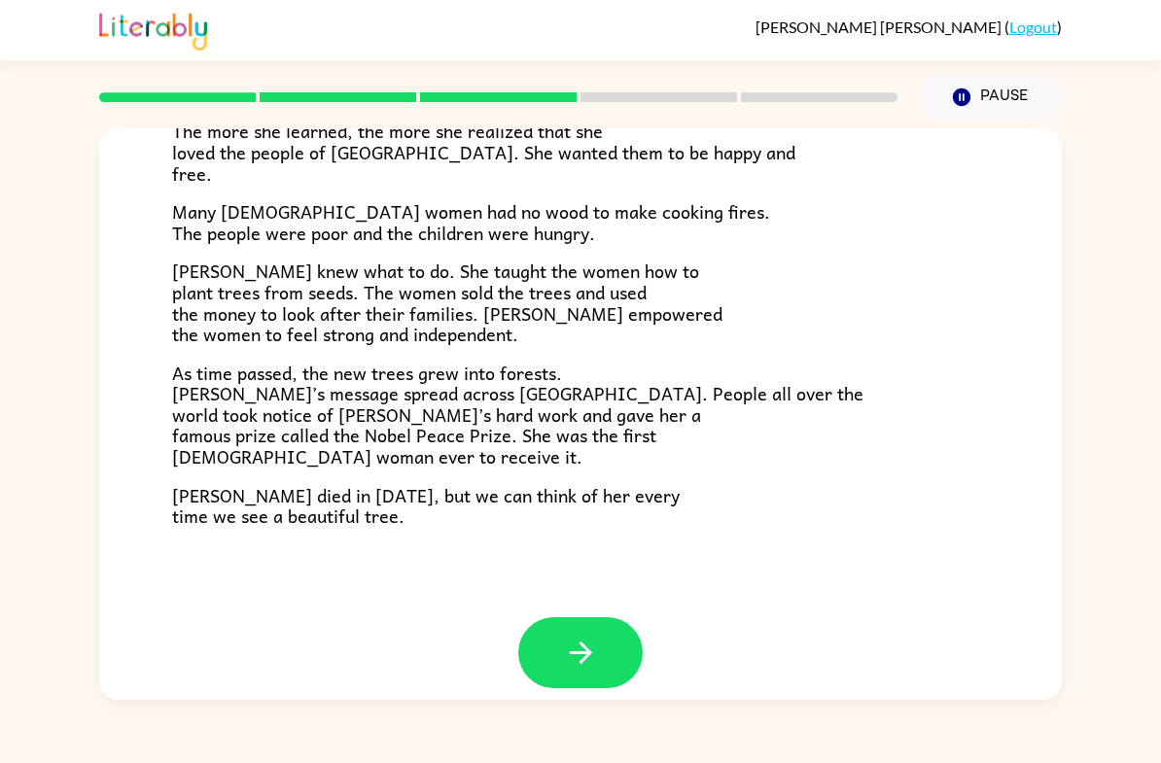
scroll to position [512, 0]
click at [568, 670] on button "button" at bounding box center [580, 653] width 124 height 71
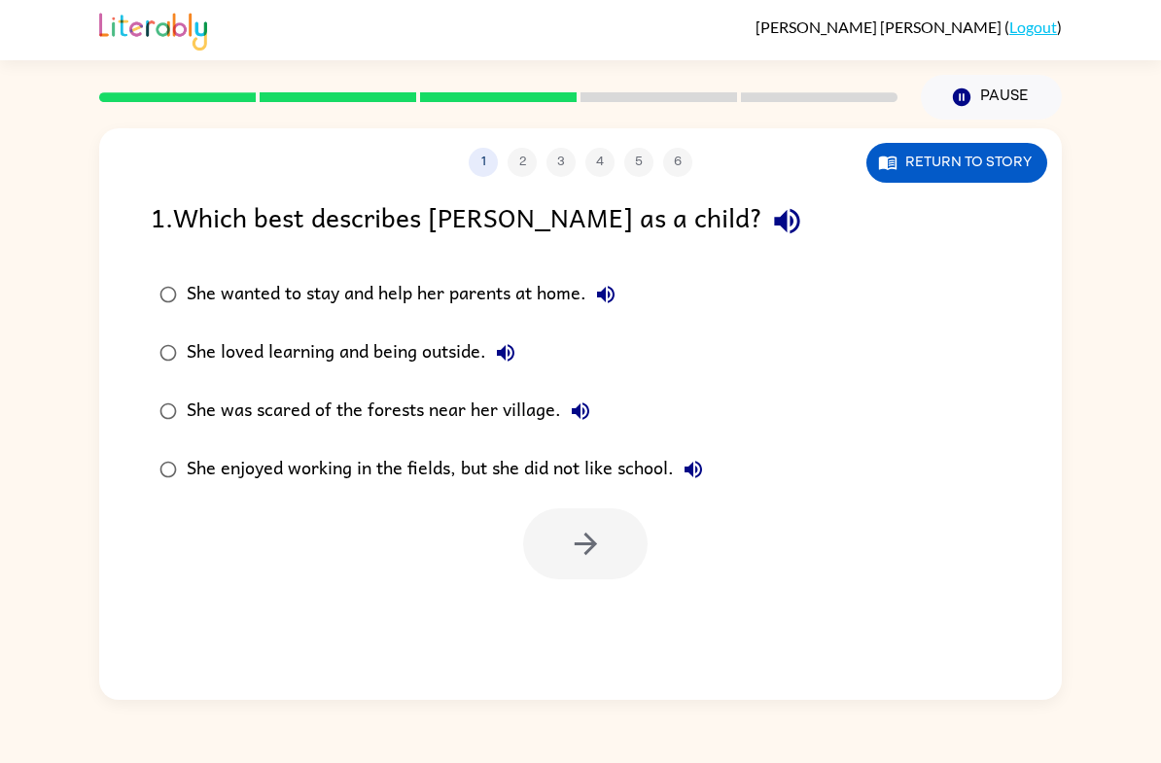
scroll to position [0, 0]
click at [0, 0] on html "Rhys Olivier ( Logout ) Pause Pause 1 2 3 4 5 6 Return to story 1 . Which best …" at bounding box center [580, 381] width 1161 height 763
click at [888, 170] on icon "button" at bounding box center [888, 164] width 18 height 14
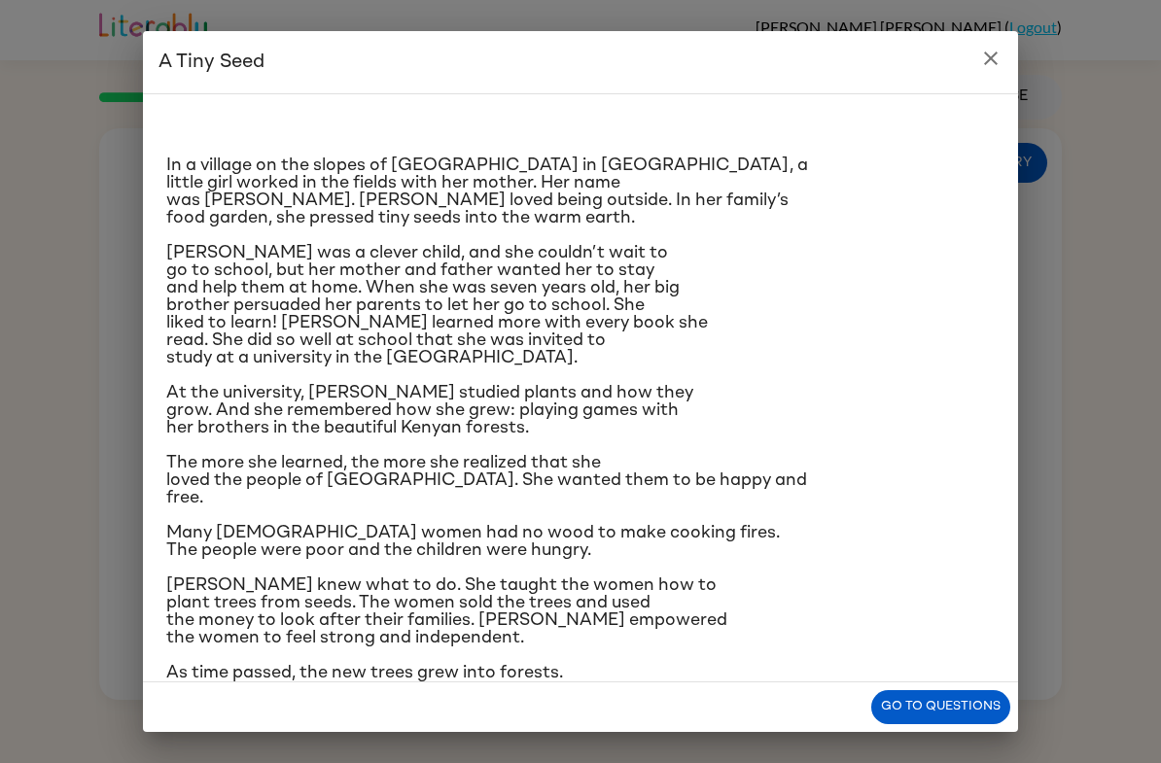
scroll to position [12, 0]
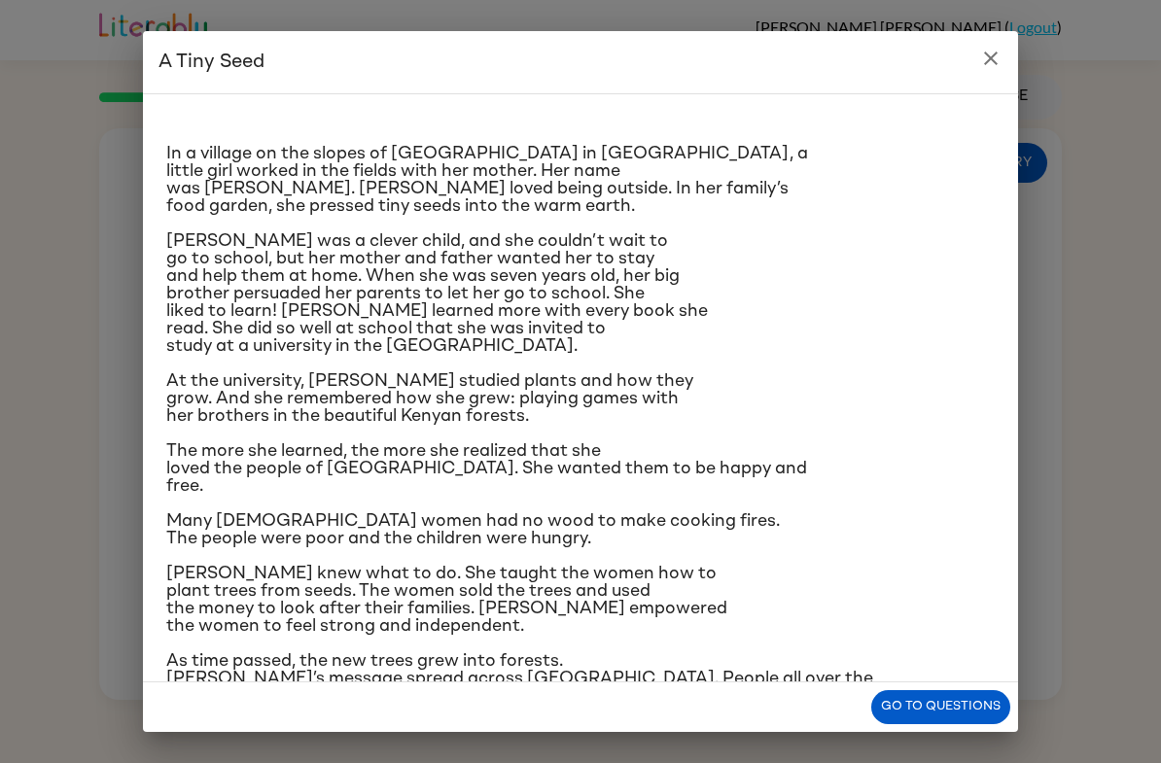
click at [991, 56] on icon "close" at bounding box center [990, 58] width 23 height 23
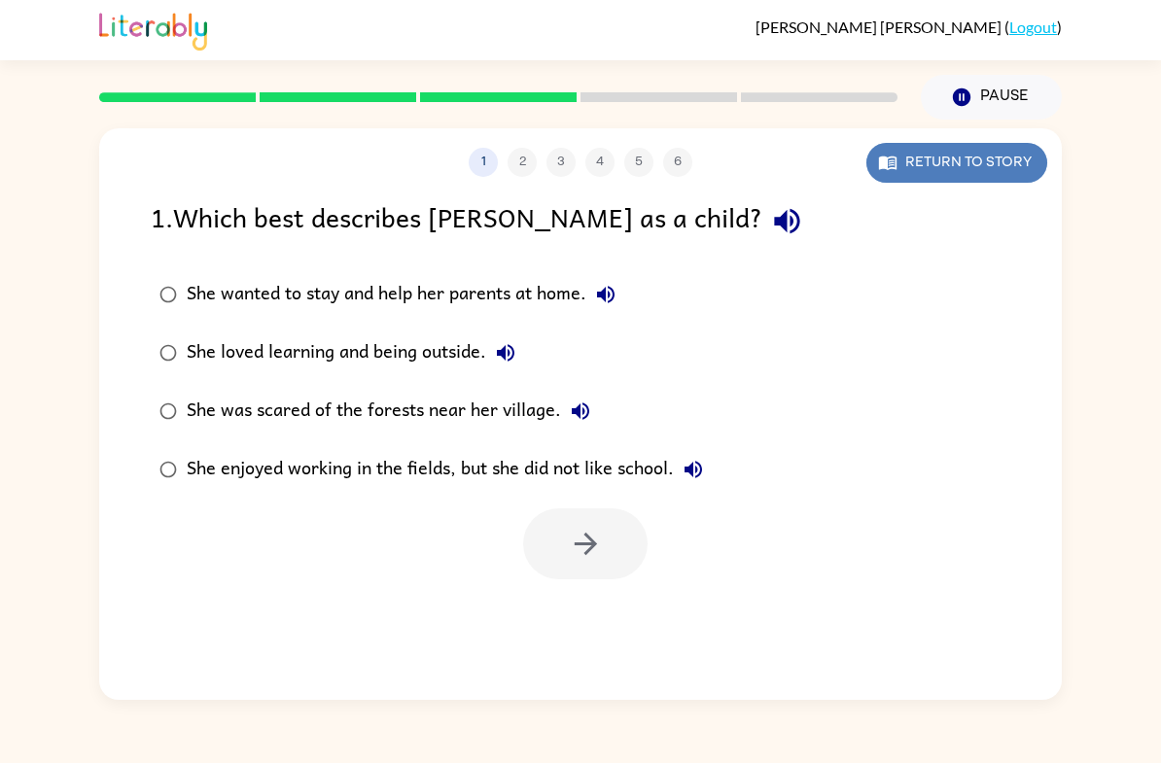
click at [999, 157] on button "Return to story" at bounding box center [956, 163] width 181 height 40
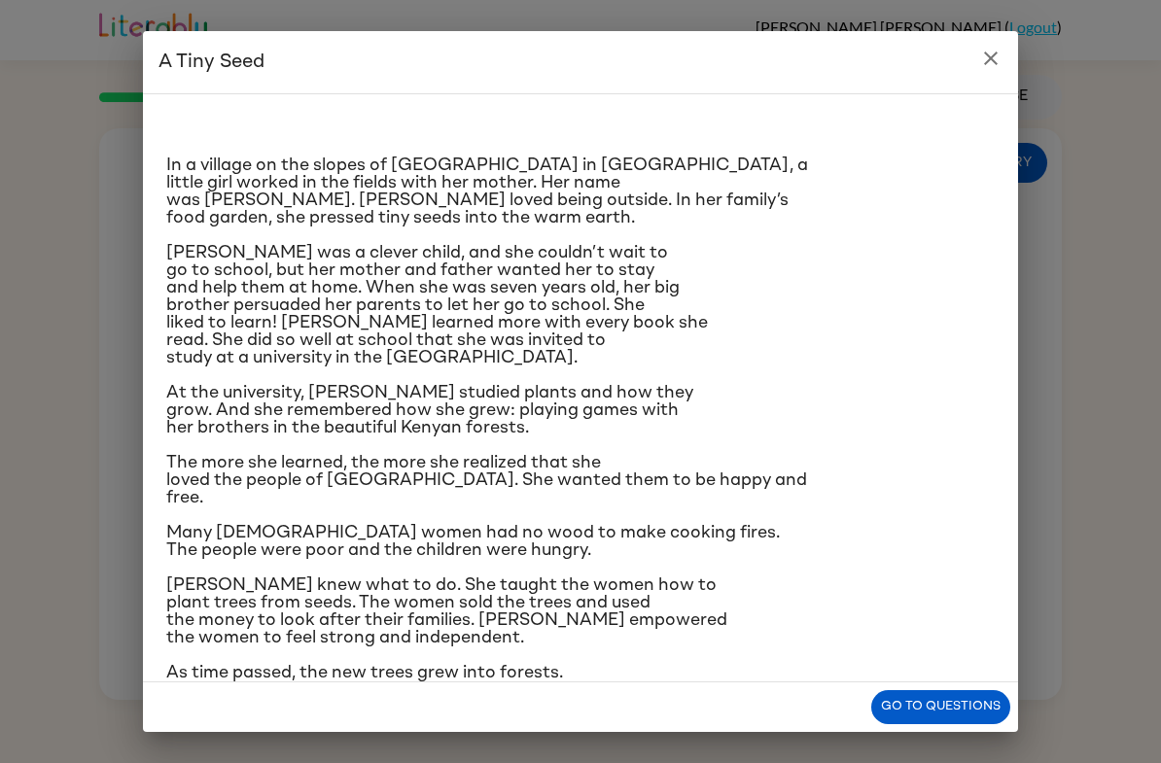
scroll to position [0, 0]
click at [977, 699] on button "Go to questions" at bounding box center [940, 707] width 139 height 34
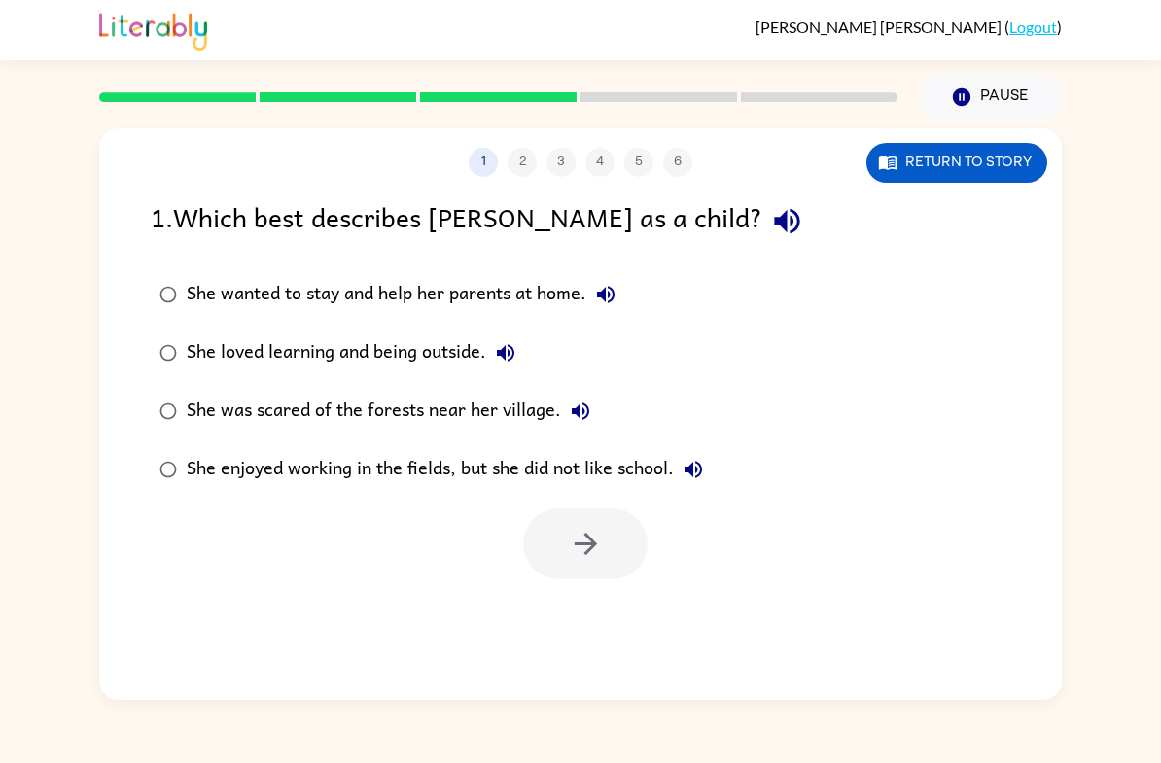
click at [432, 347] on div "She loved learning and being outside." at bounding box center [356, 352] width 338 height 39
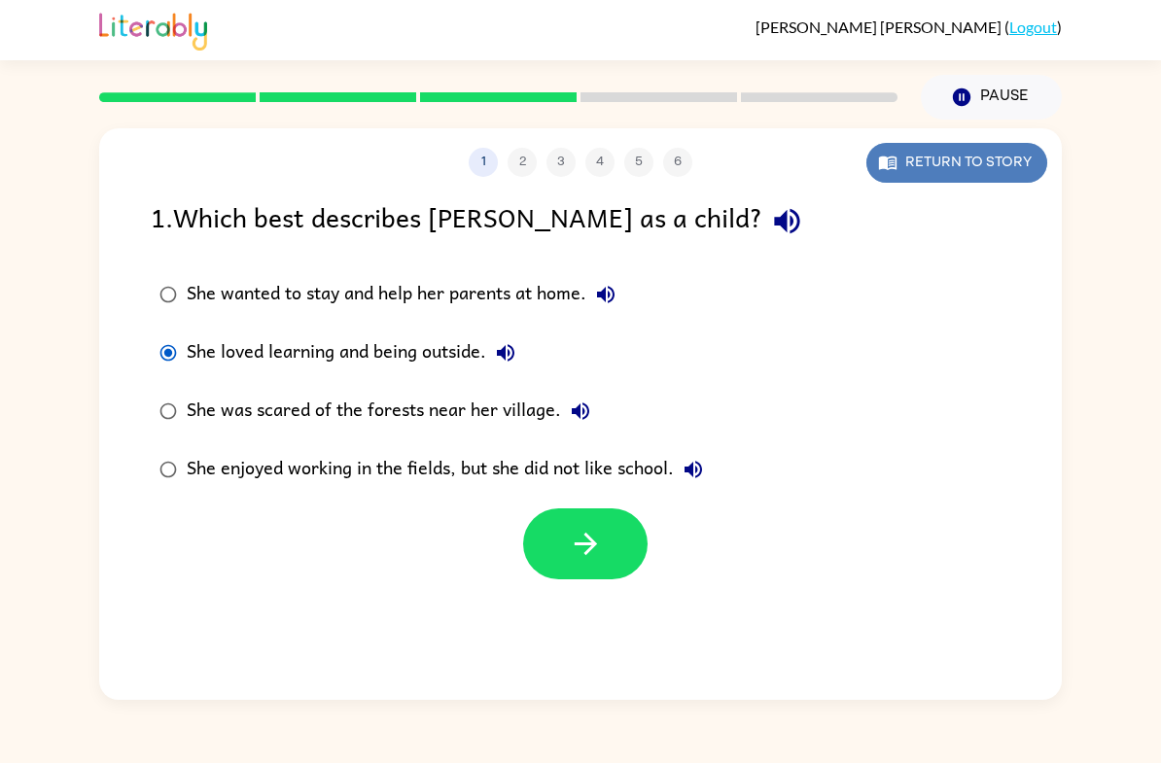
click at [974, 163] on button "Return to story" at bounding box center [956, 163] width 181 height 40
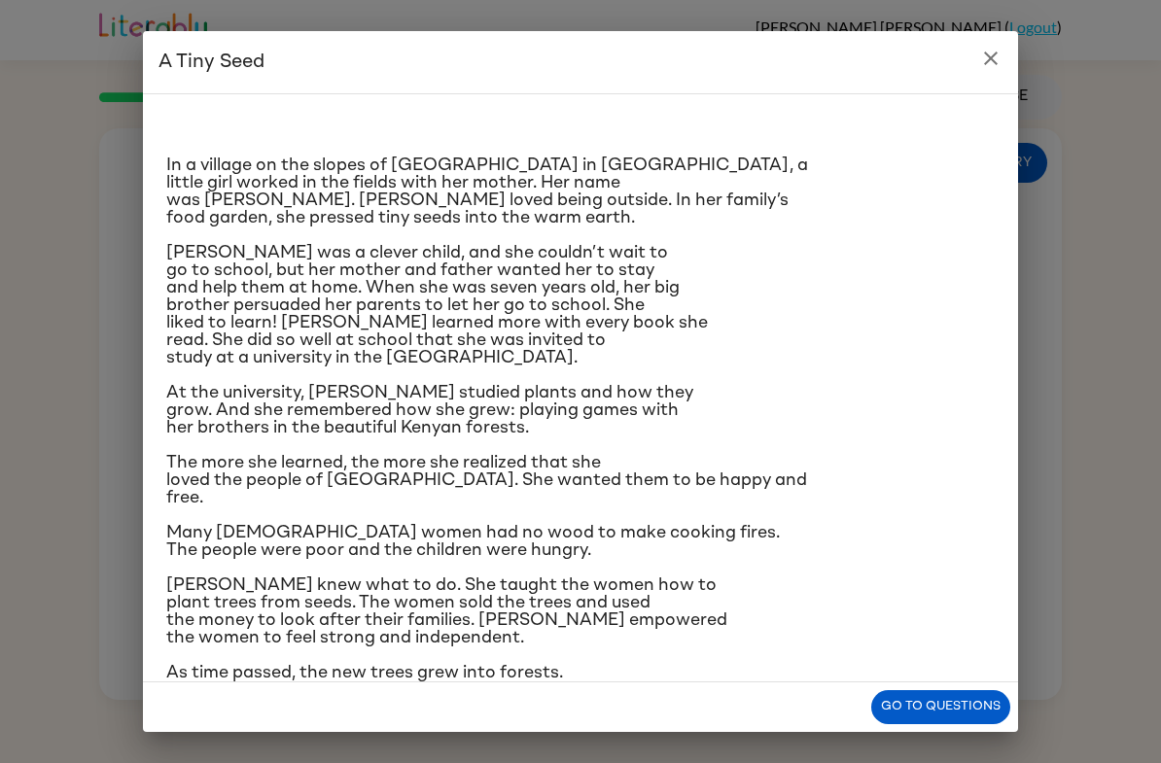
click at [998, 714] on button "Go to questions" at bounding box center [940, 707] width 139 height 34
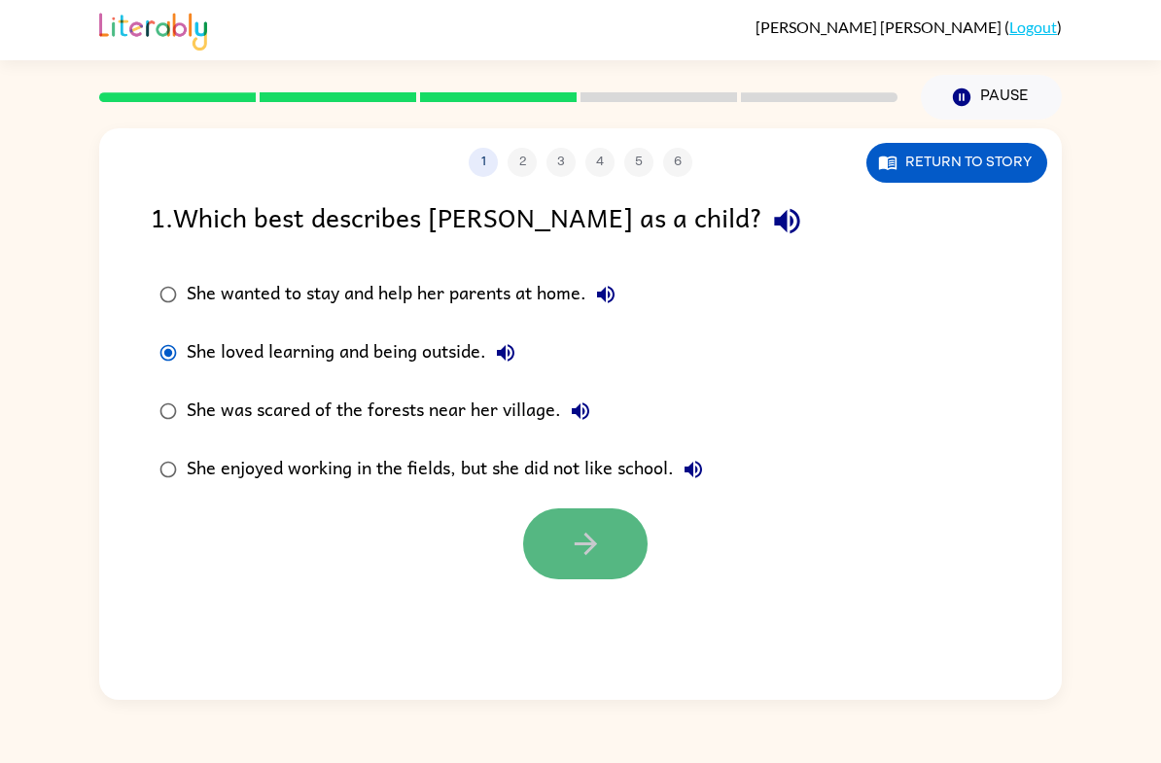
click at [595, 561] on icon "button" at bounding box center [586, 544] width 34 height 34
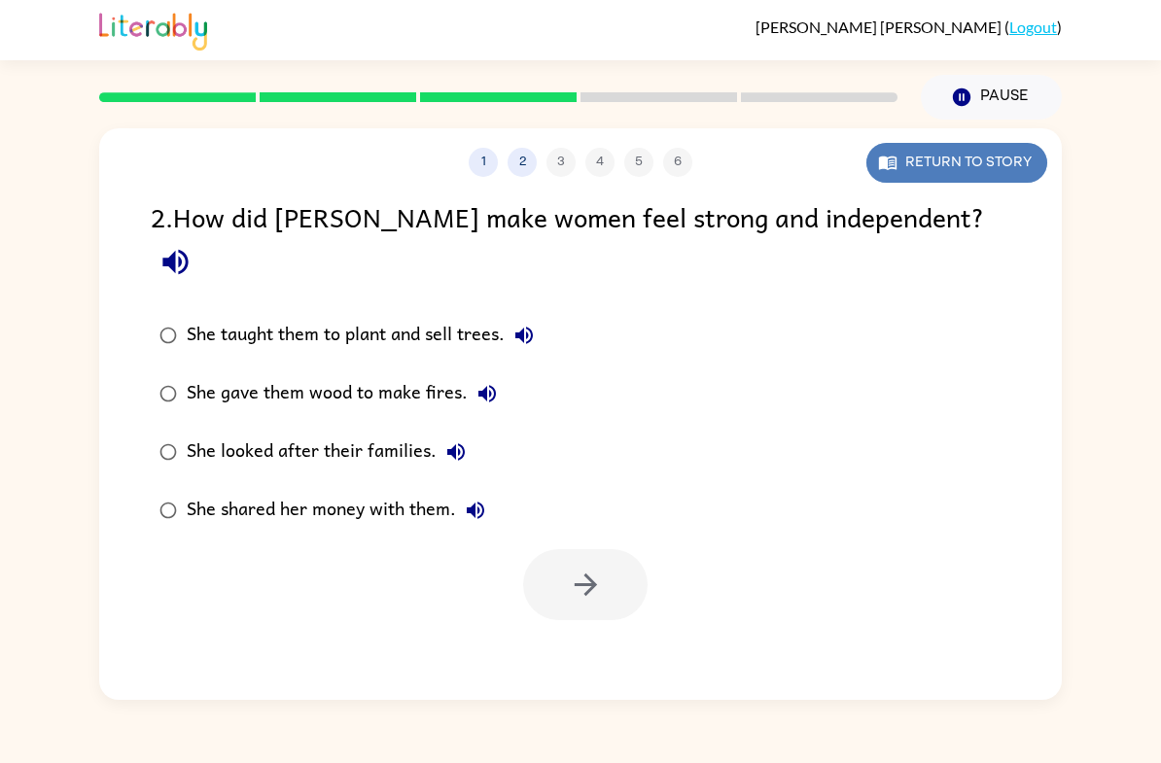
click at [884, 159] on icon "button" at bounding box center [888, 164] width 18 height 14
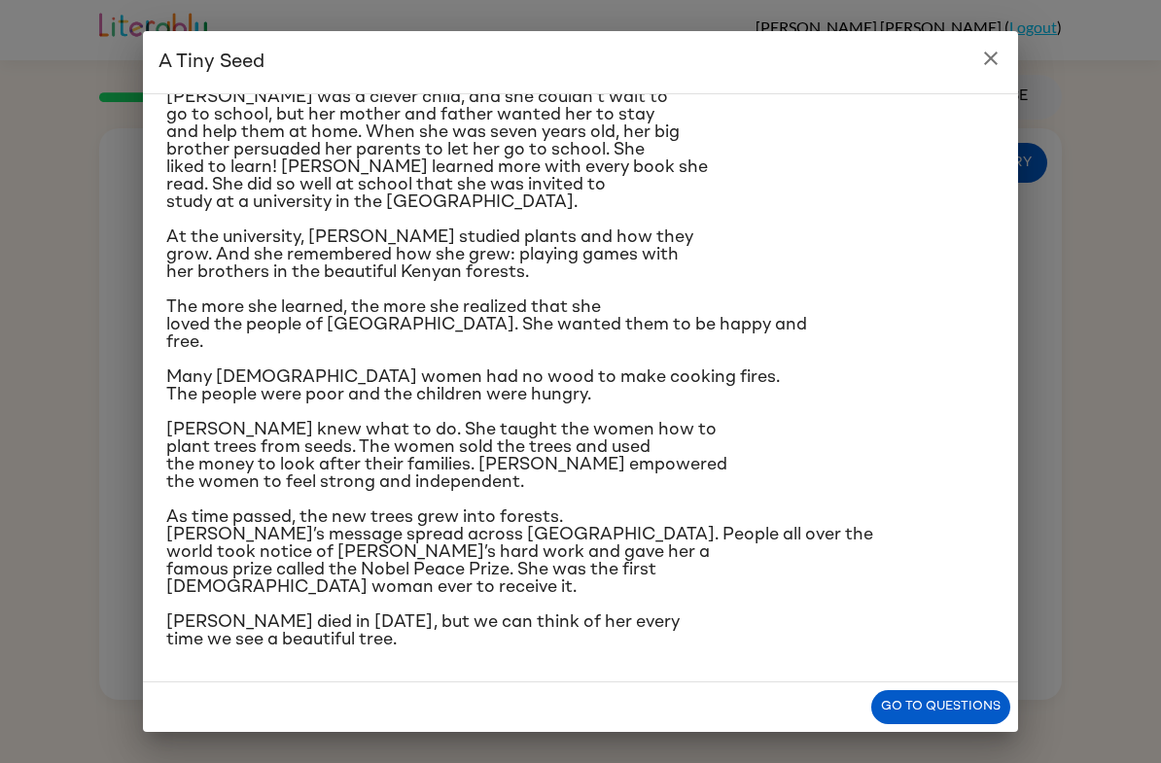
scroll to position [330, 0]
click at [906, 701] on button "Go to questions" at bounding box center [940, 707] width 139 height 34
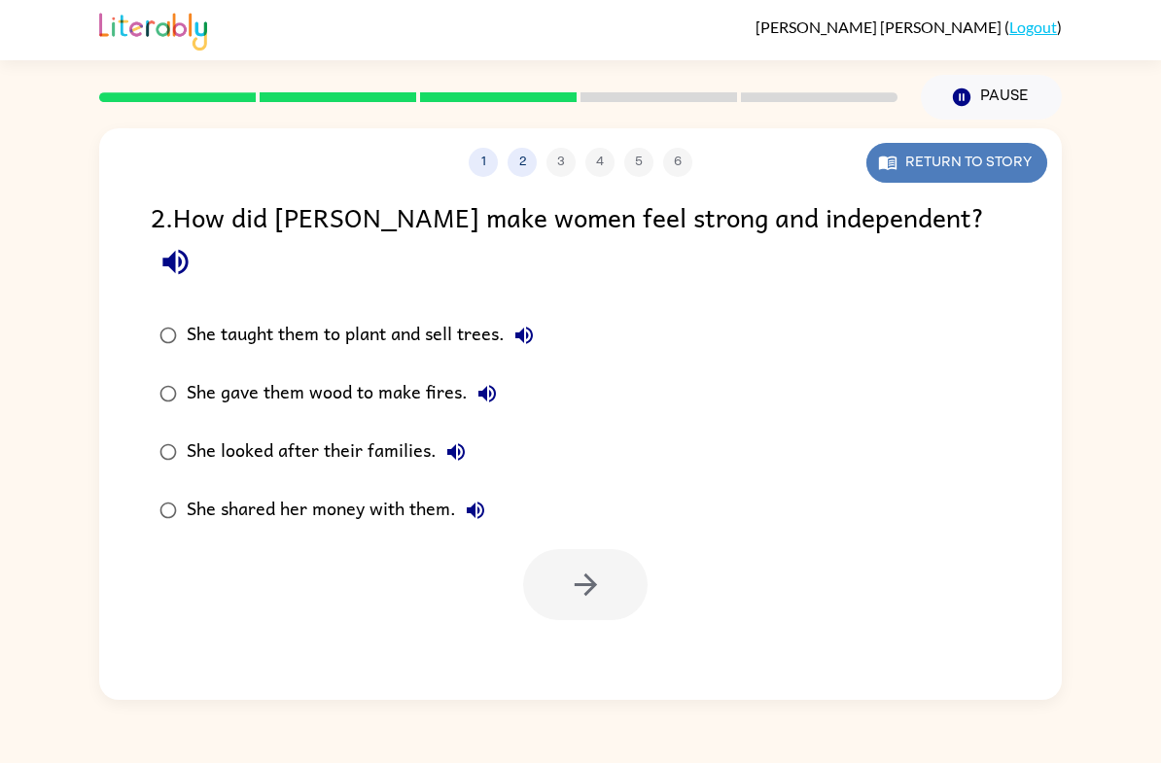
click at [959, 151] on button "Return to story" at bounding box center [956, 163] width 181 height 40
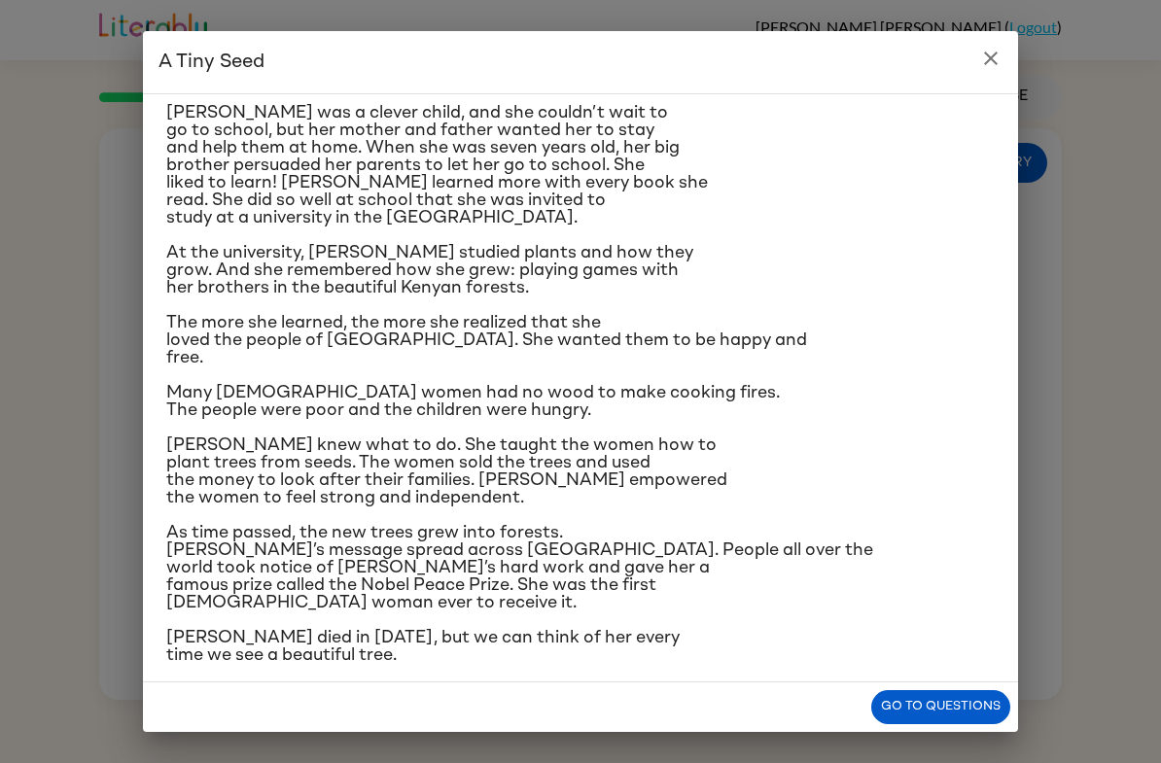
scroll to position [142, 0]
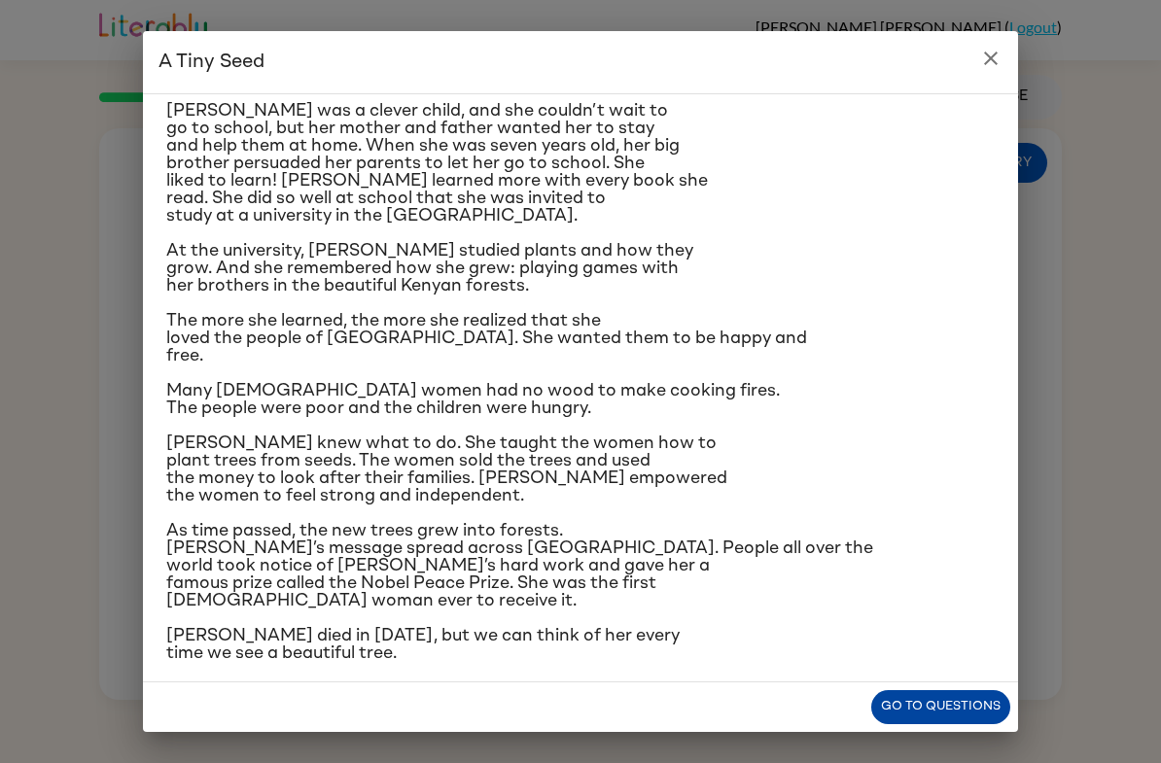
click at [892, 713] on button "Go to questions" at bounding box center [940, 707] width 139 height 34
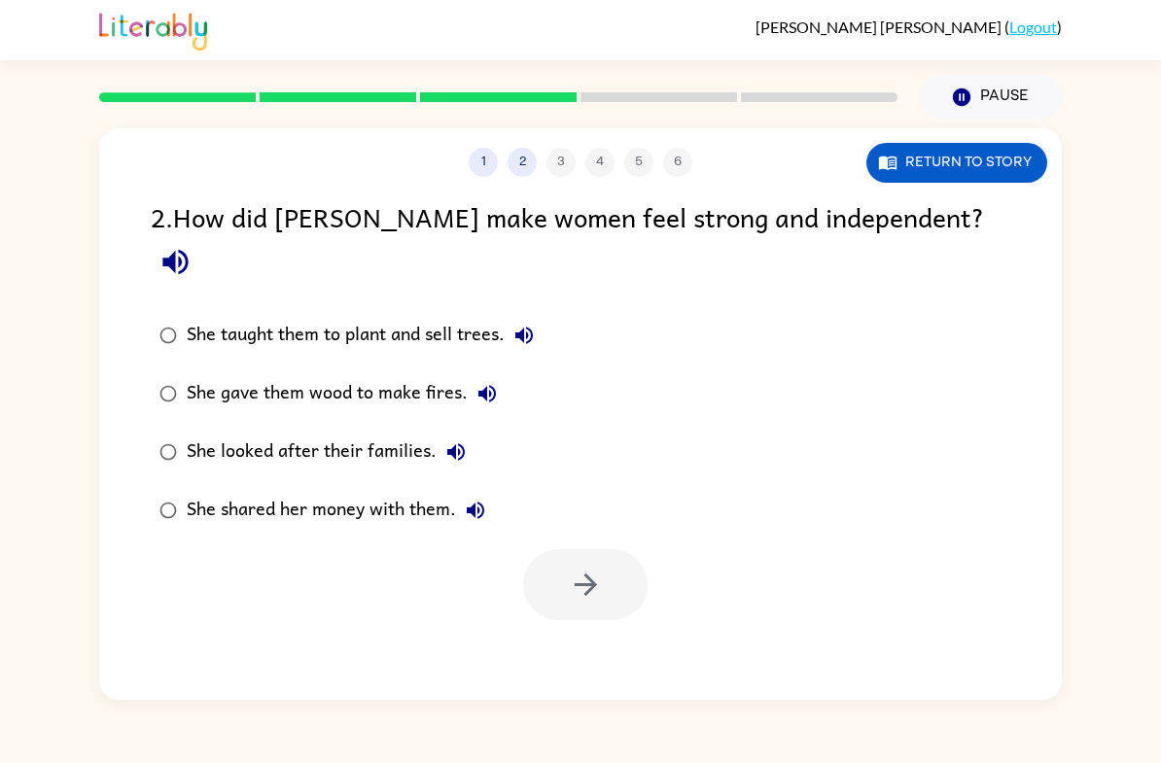
click at [230, 316] on div "She taught them to plant and sell trees." at bounding box center [365, 335] width 357 height 39
click at [613, 549] on button "button" at bounding box center [585, 584] width 124 height 71
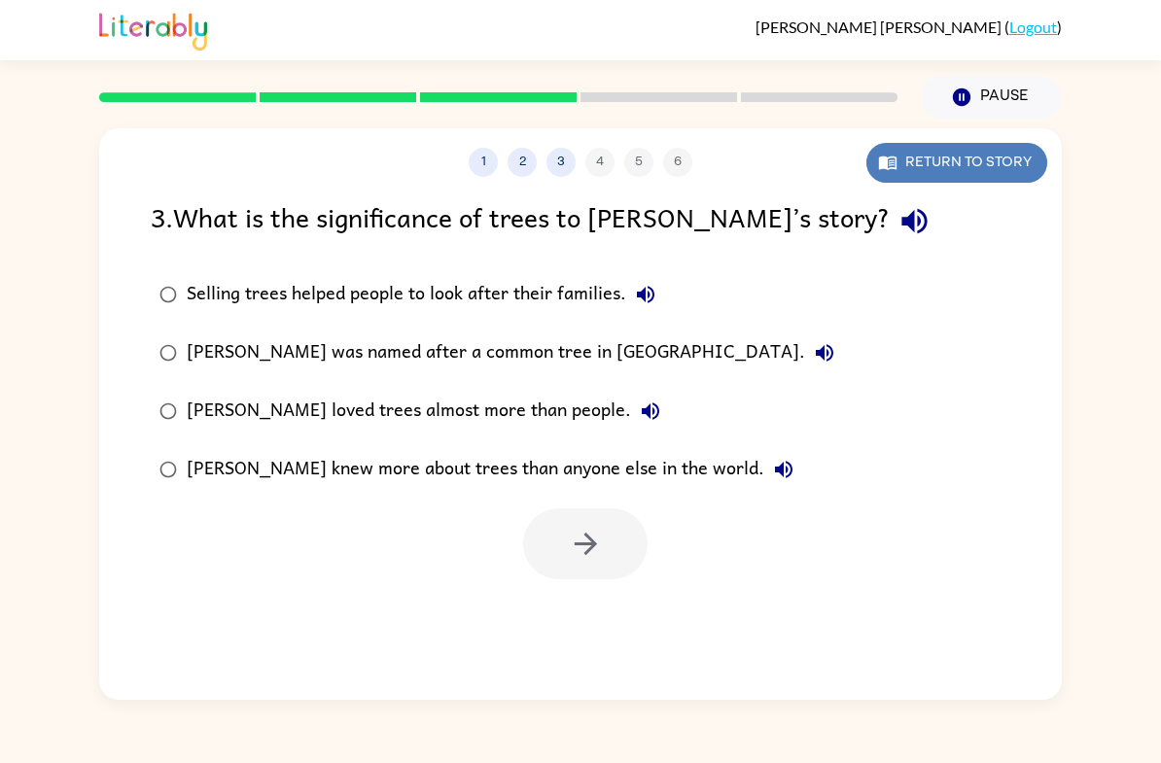
click at [889, 179] on button "Return to story" at bounding box center [956, 163] width 181 height 40
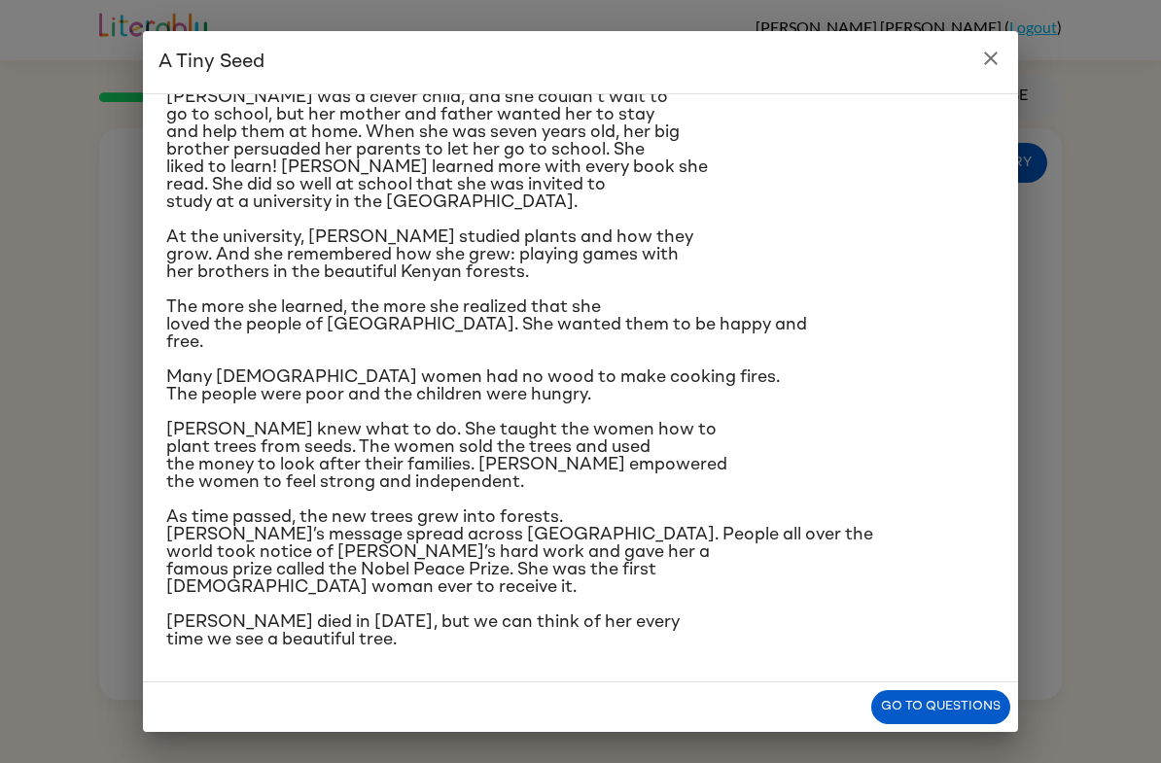
scroll to position [330, 0]
drag, startPoint x: 950, startPoint y: 705, endPoint x: 939, endPoint y: 700, distance: 11.7
click at [950, 705] on button "Go to questions" at bounding box center [940, 707] width 139 height 34
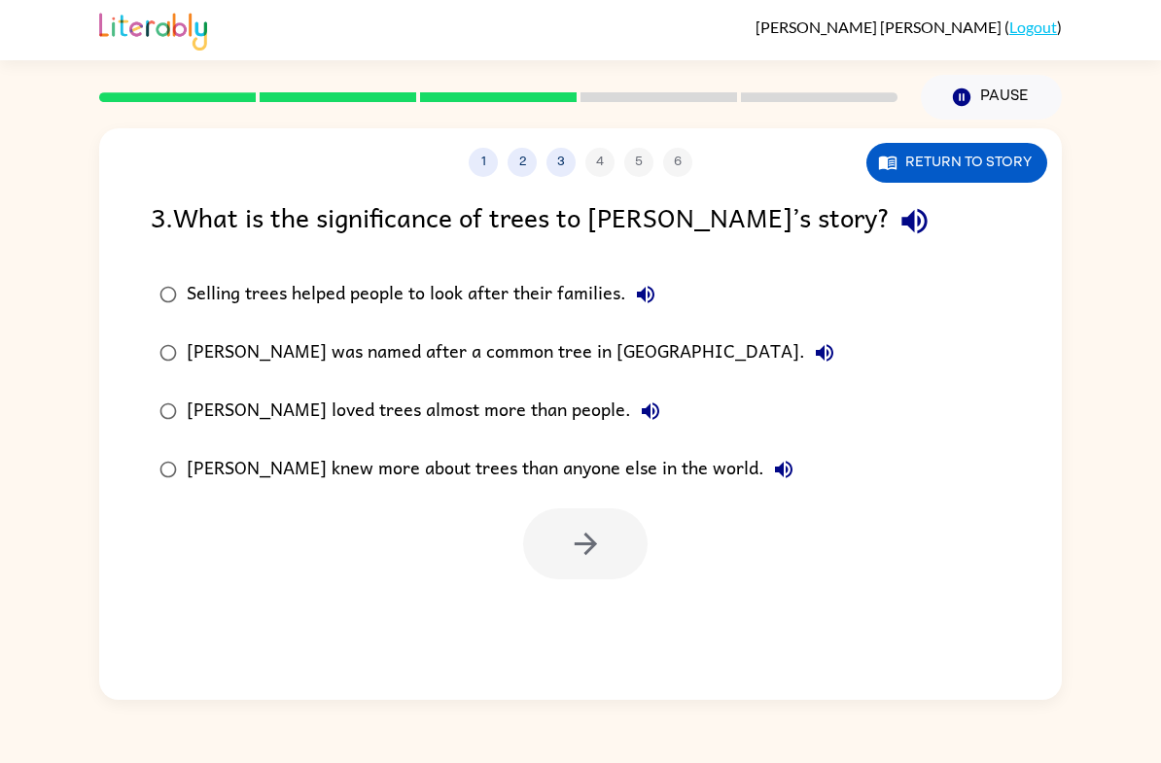
click at [405, 414] on div "Wangari loved trees almost more than people." at bounding box center [428, 411] width 483 height 39
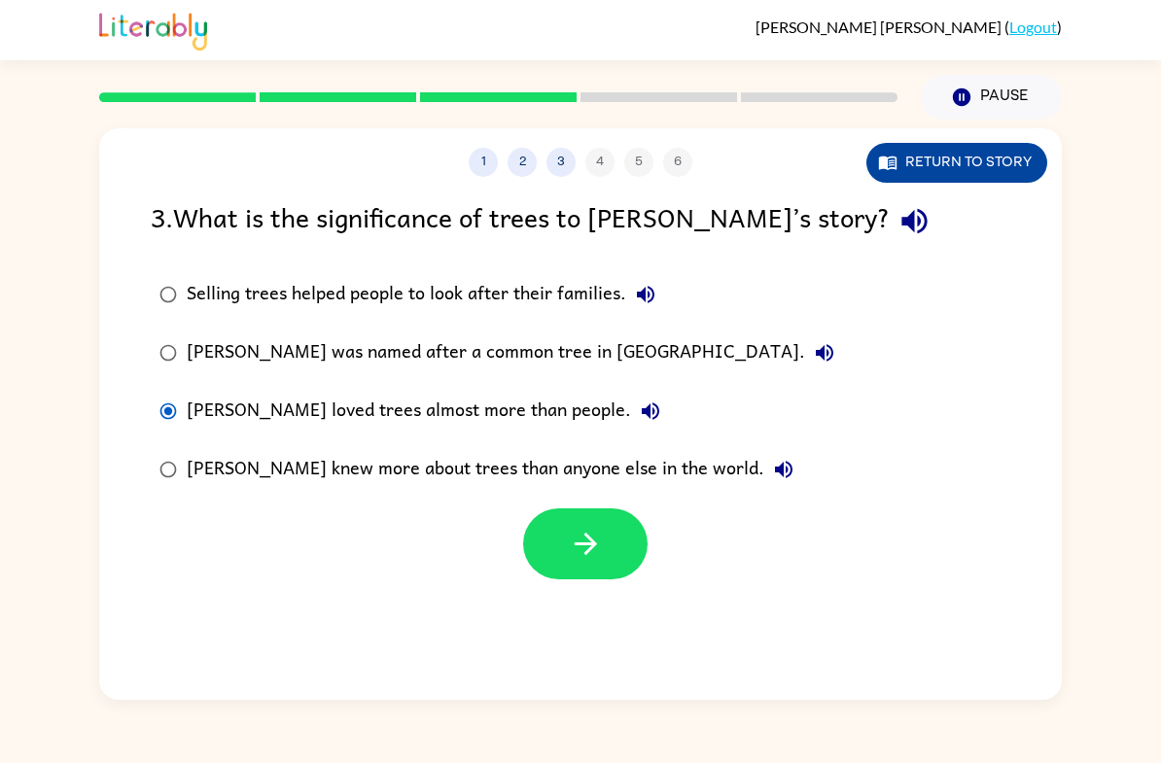
click at [975, 178] on button "Return to story" at bounding box center [956, 163] width 181 height 40
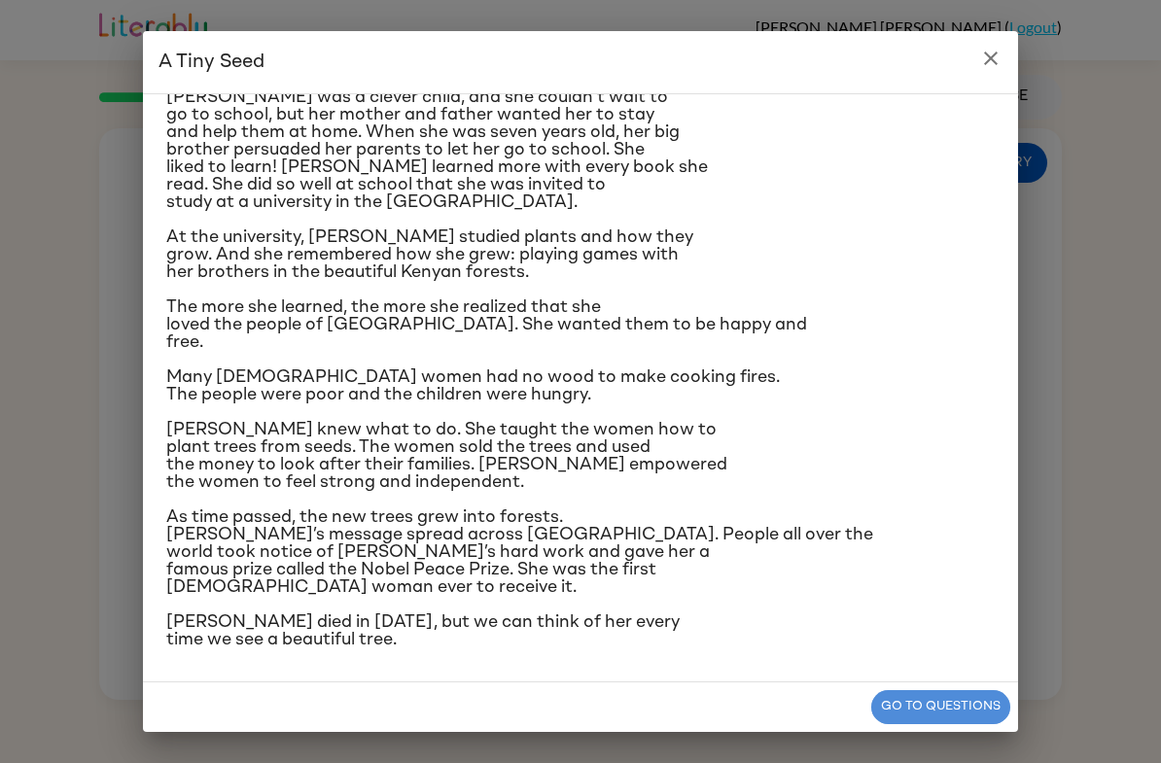
click at [879, 708] on button "Go to questions" at bounding box center [940, 707] width 139 height 34
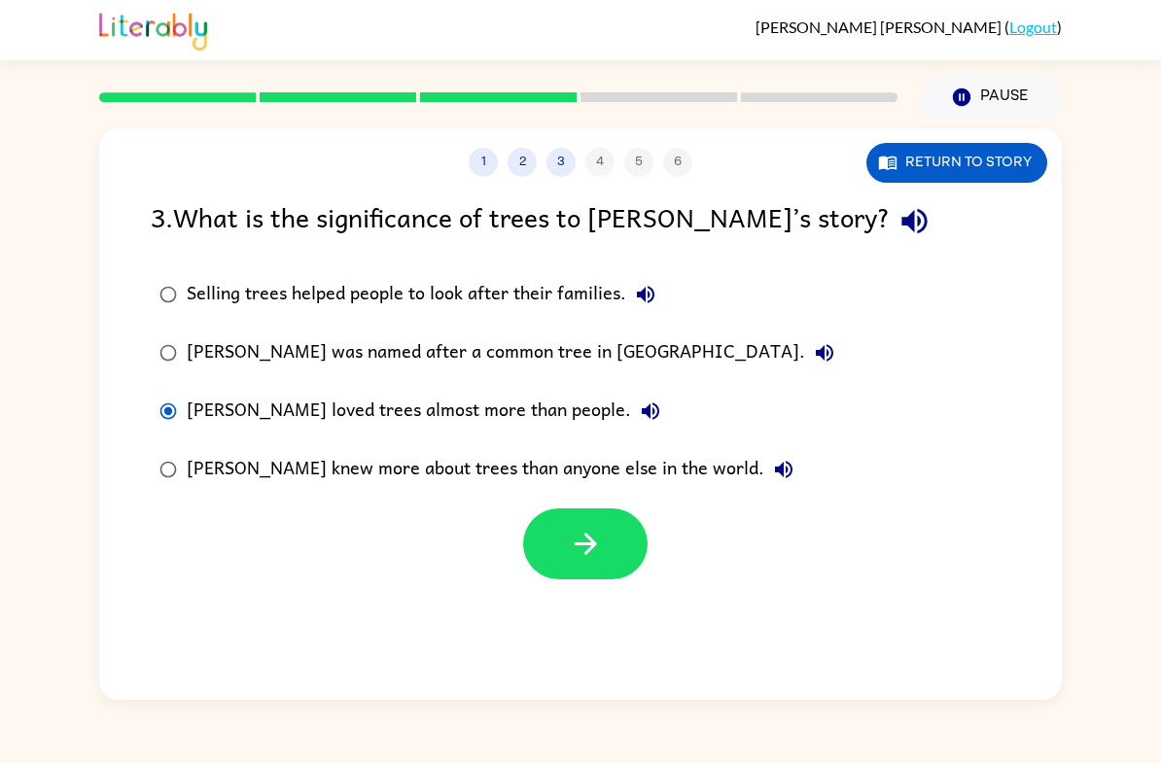
click at [529, 371] on div "Wangari was named after a common tree in Kenya." at bounding box center [515, 352] width 657 height 39
click at [1041, 178] on div "Return to story" at bounding box center [956, 163] width 181 height 40
click at [983, 174] on button "Return to story" at bounding box center [956, 163] width 181 height 40
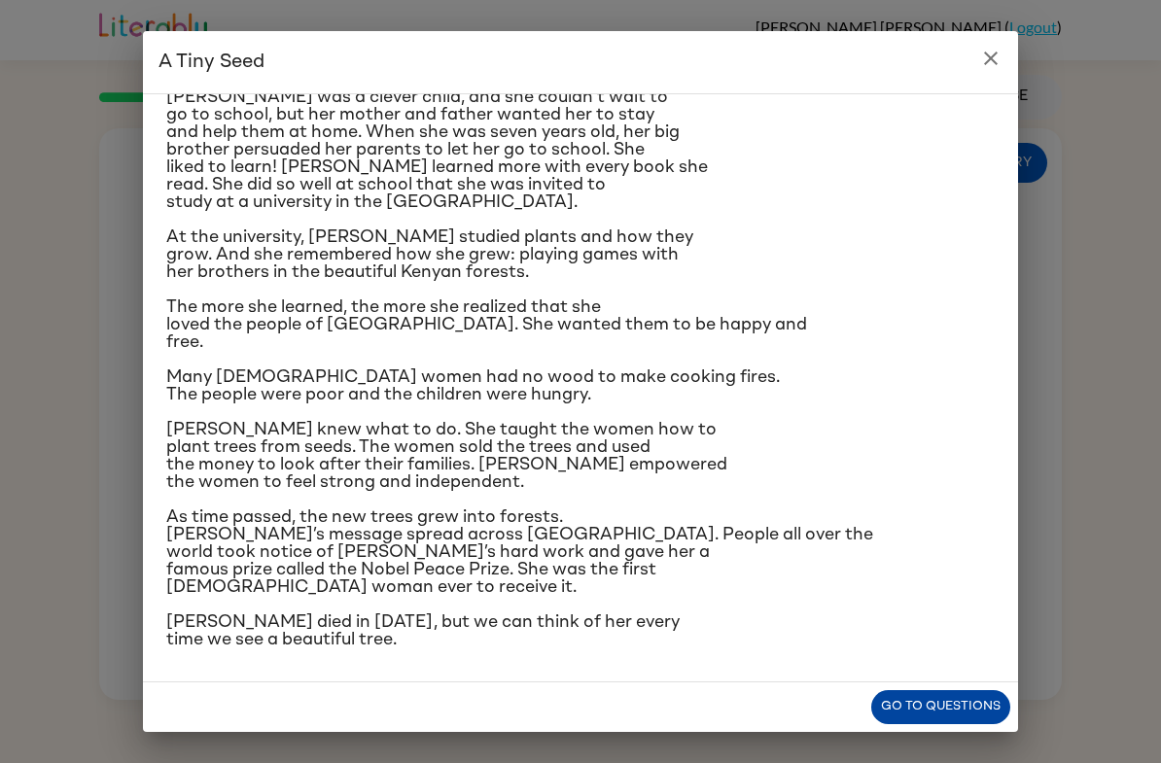
click at [991, 707] on button "Go to questions" at bounding box center [940, 707] width 139 height 34
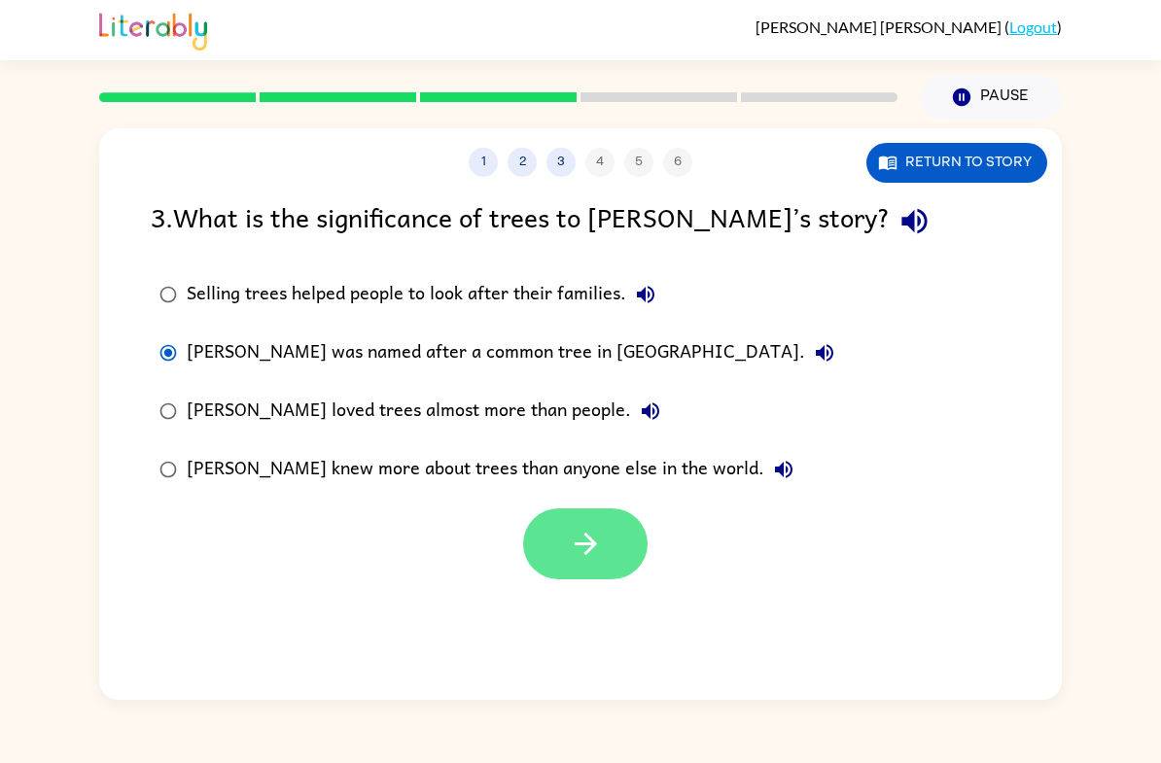
click at [614, 543] on button "button" at bounding box center [585, 543] width 124 height 71
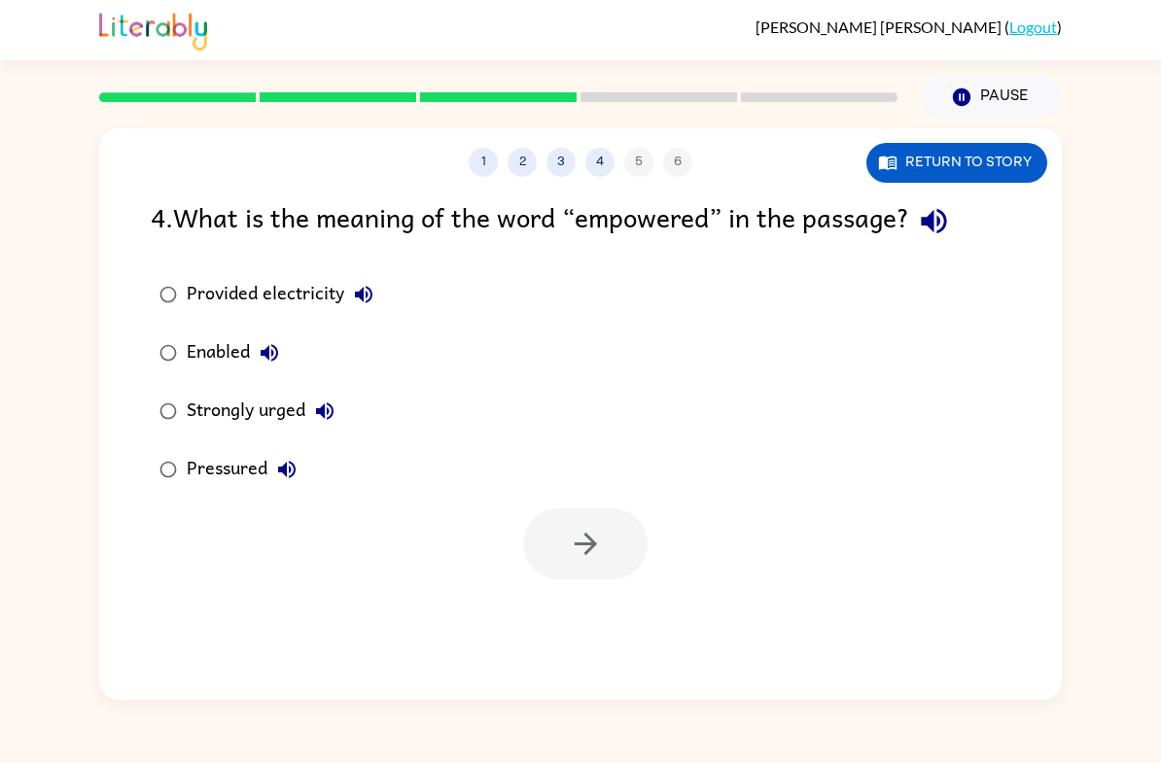
click at [294, 407] on div "Strongly urged" at bounding box center [266, 411] width 158 height 39
click at [610, 559] on button "button" at bounding box center [585, 543] width 124 height 71
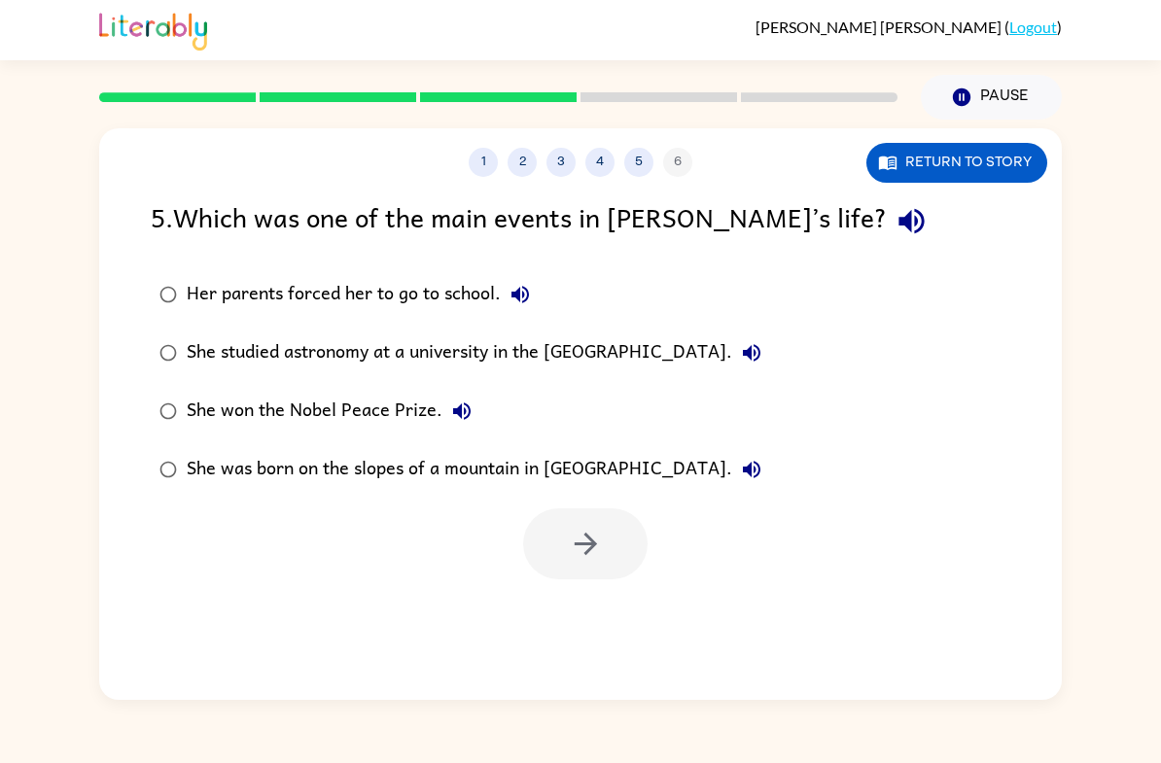
click at [383, 409] on div "She won the Nobel Peace Prize." at bounding box center [334, 411] width 295 height 39
click at [611, 554] on button "button" at bounding box center [585, 543] width 124 height 71
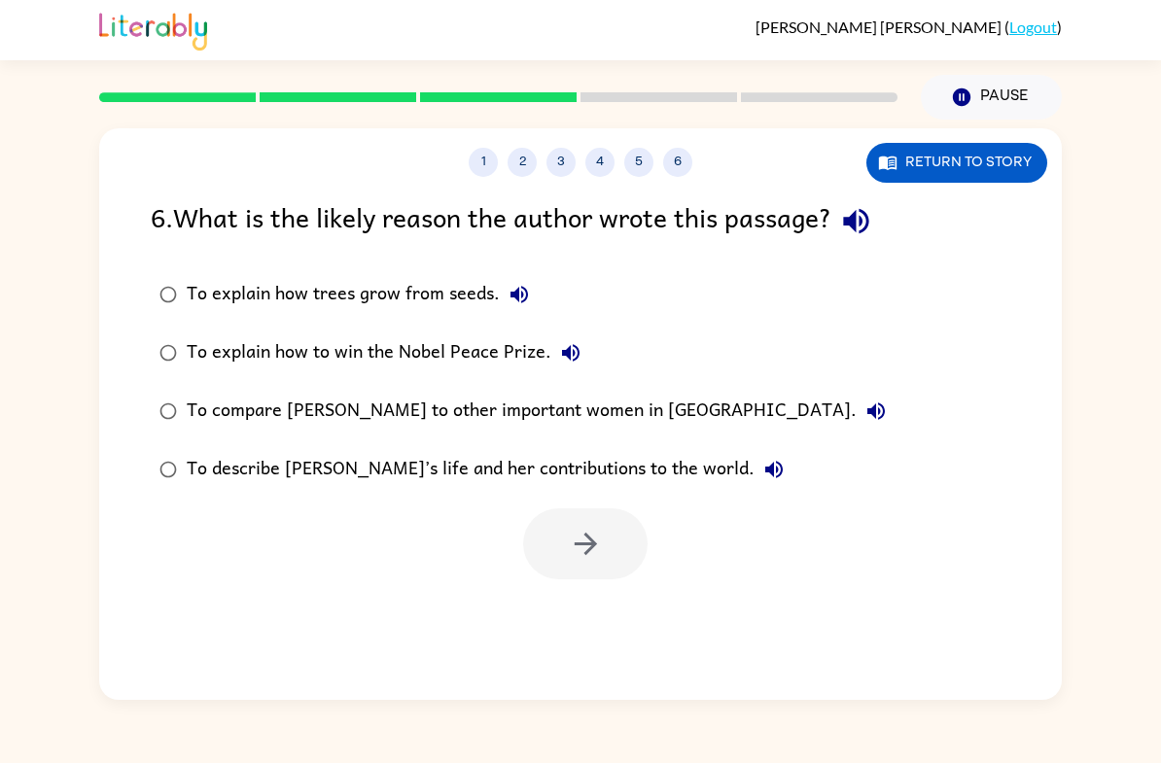
click at [592, 466] on div "To describe Wangari’s life and her contributions to the world." at bounding box center [490, 469] width 607 height 39
click at [604, 554] on button "button" at bounding box center [585, 543] width 124 height 71
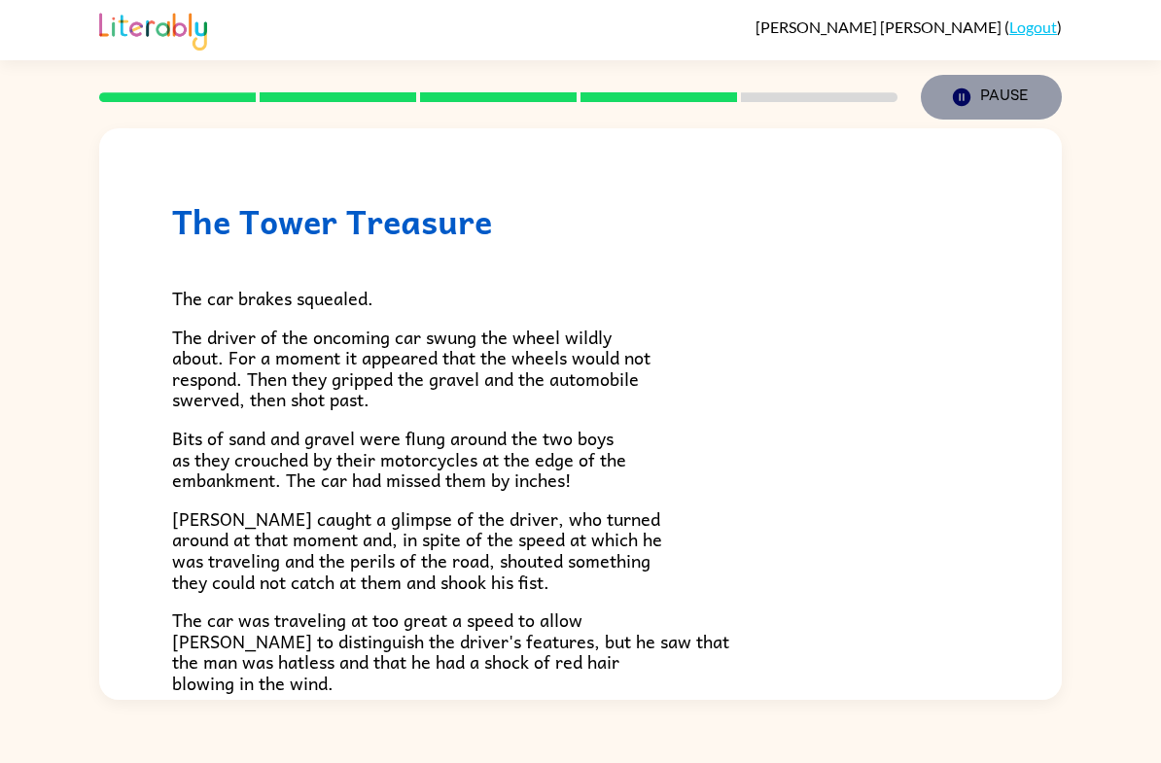
click at [1002, 92] on button "Pause Pause" at bounding box center [991, 97] width 141 height 45
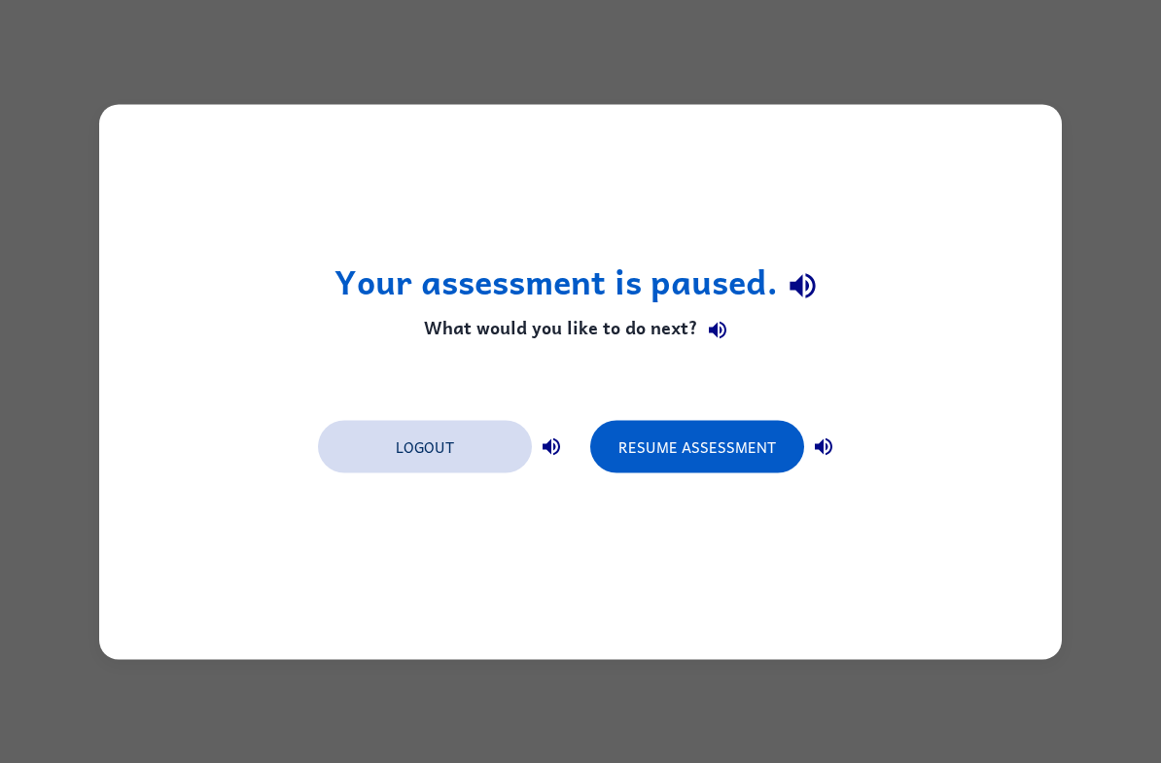
click at [363, 449] on button "Logout" at bounding box center [425, 446] width 214 height 53
